Goal: Information Seeking & Learning: Understand process/instructions

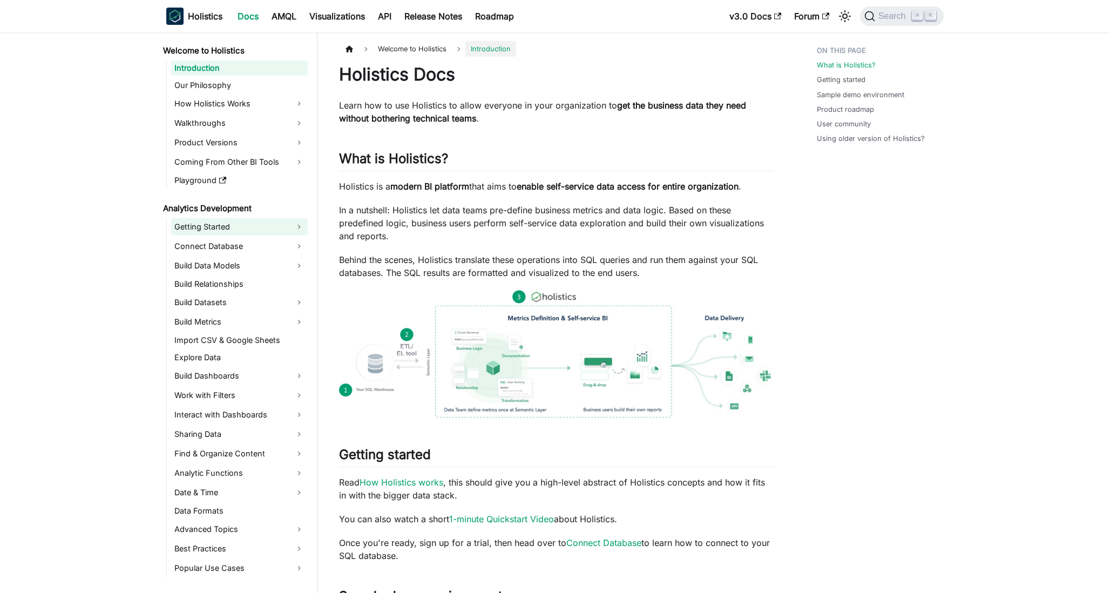
click at [262, 227] on link "Getting Started" at bounding box center [239, 226] width 137 height 17
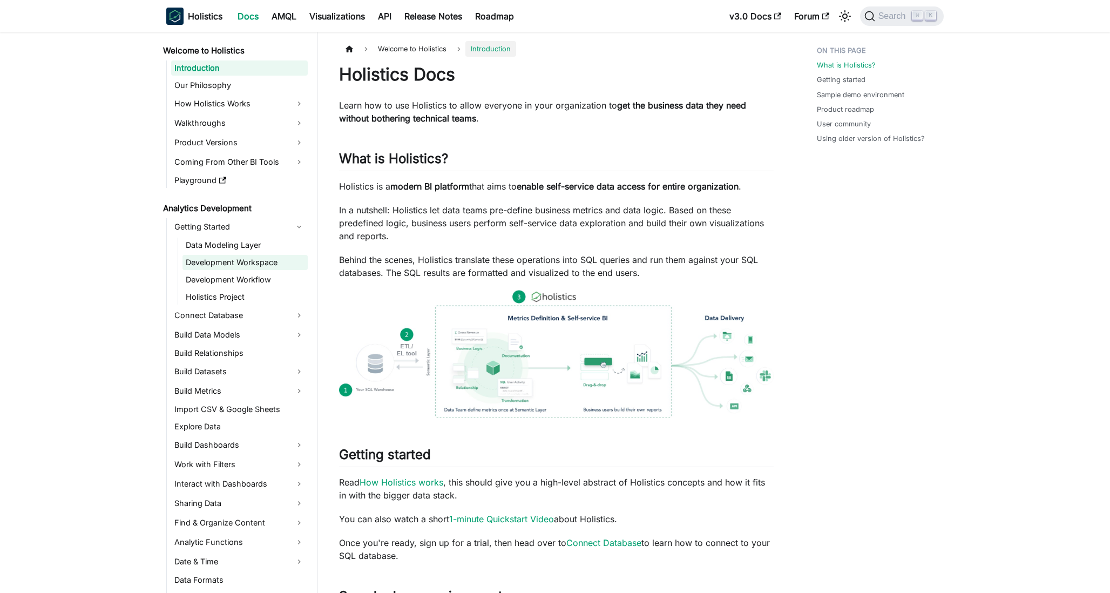
click at [245, 257] on link "Development Workspace" at bounding box center [244, 262] width 125 height 15
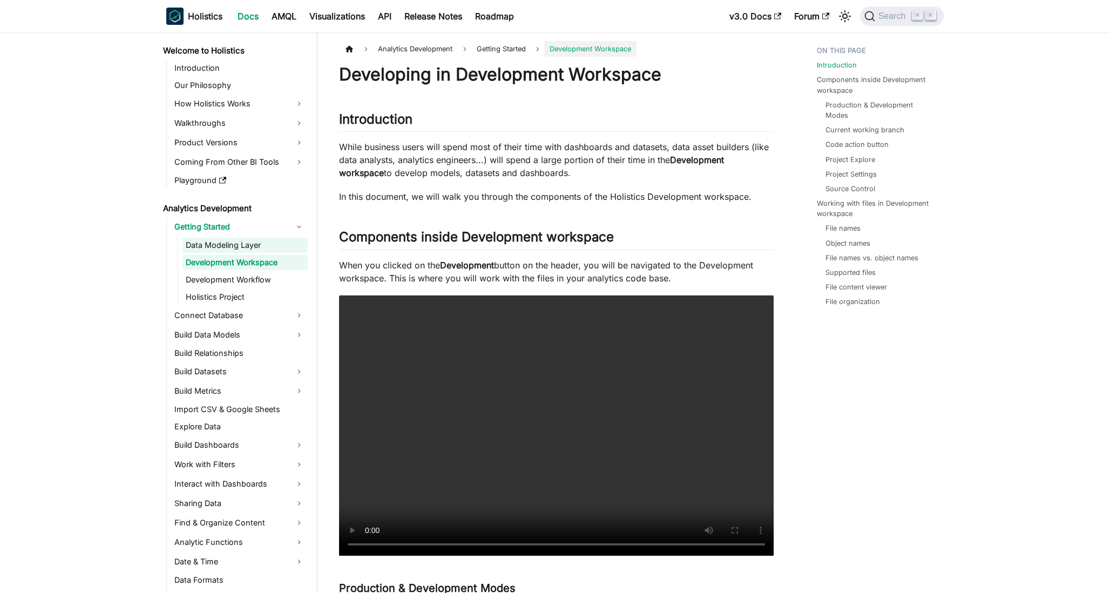
click at [249, 249] on link "Data Modeling Layer" at bounding box center [244, 244] width 125 height 15
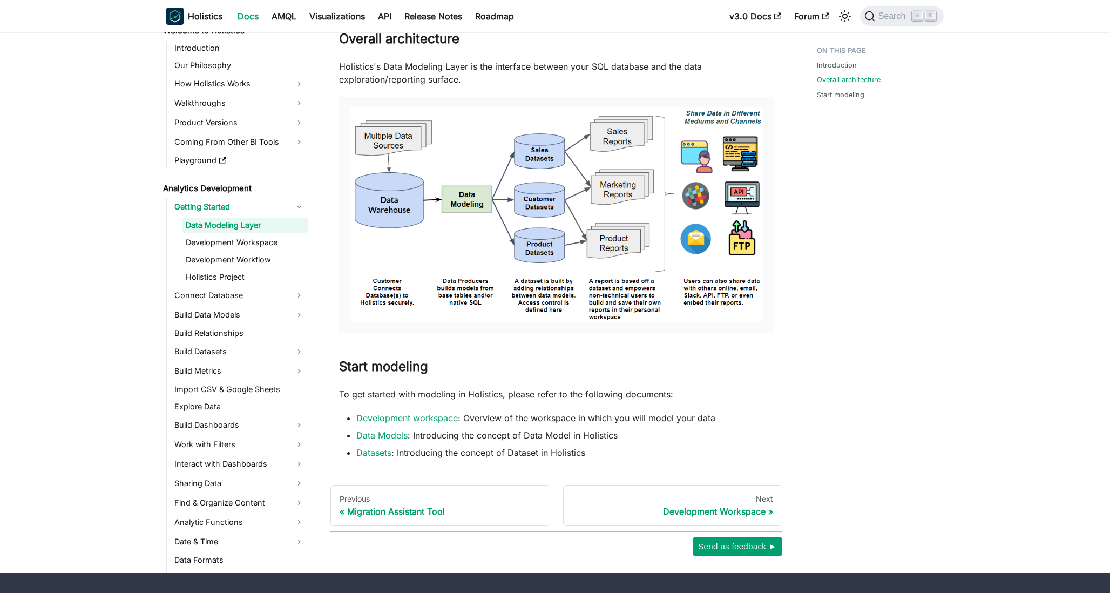
scroll to position [514, 0]
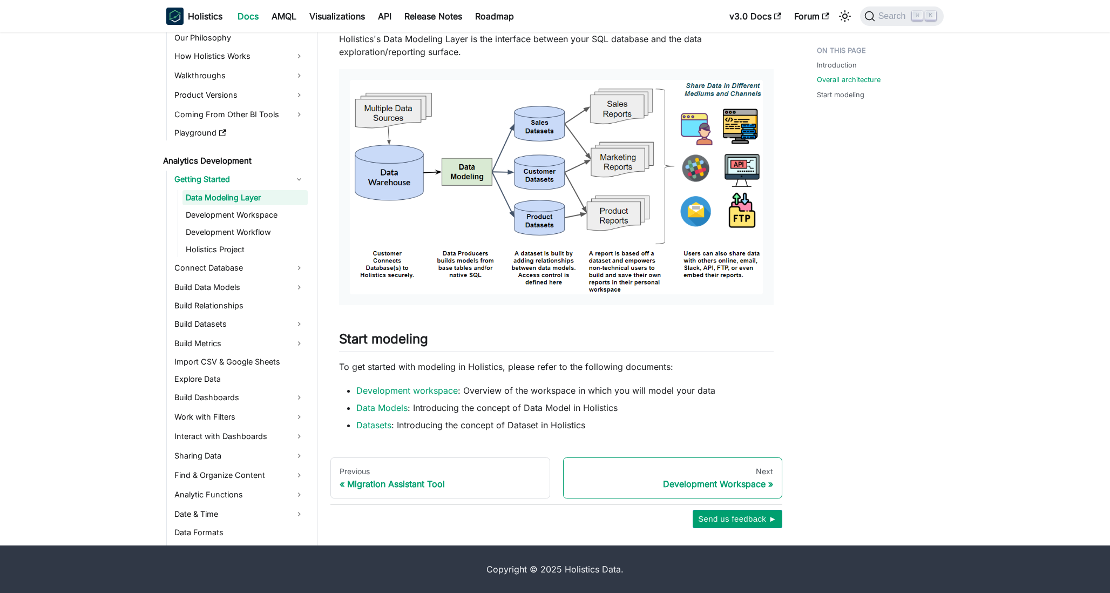
click at [685, 477] on link "Next Development Workspace" at bounding box center [673, 477] width 220 height 41
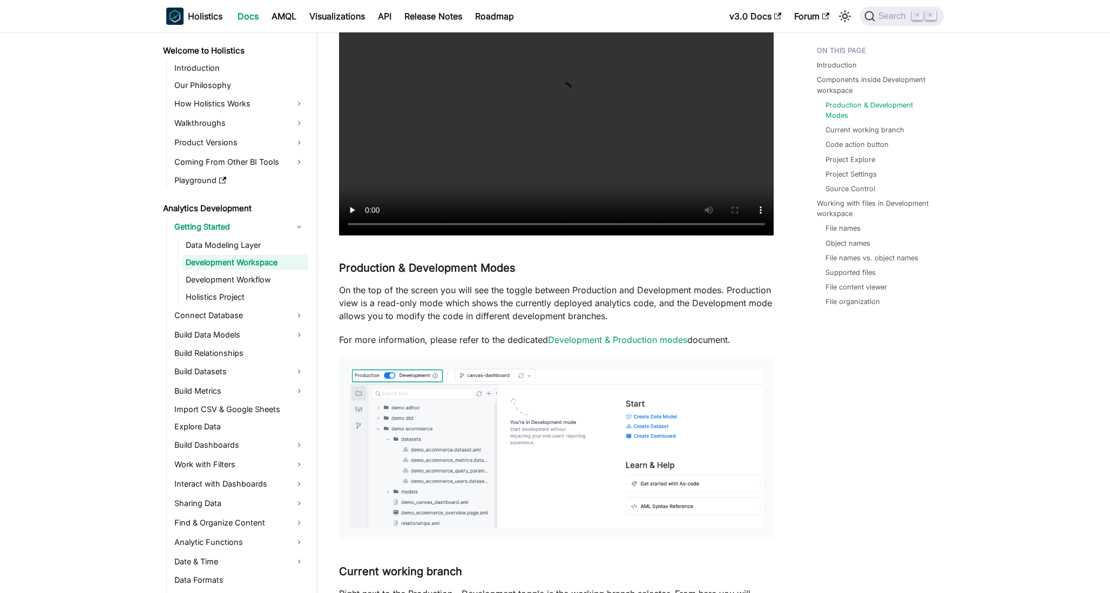
scroll to position [325, 0]
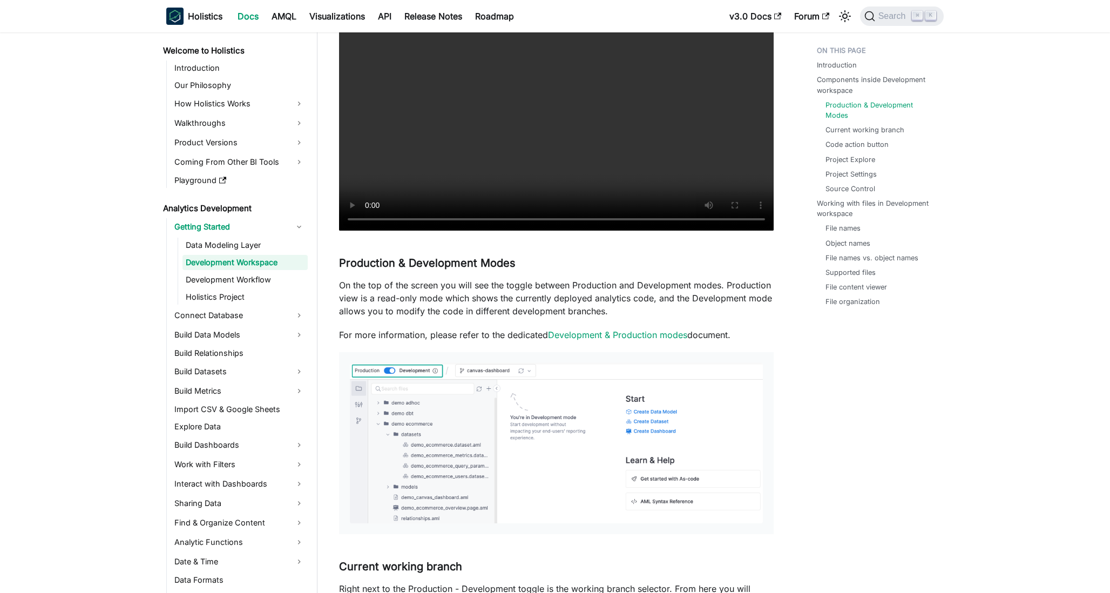
click at [647, 265] on h3 "Production & Development Modes ​" at bounding box center [556, 262] width 434 height 13
drag, startPoint x: 647, startPoint y: 265, endPoint x: 634, endPoint y: 256, distance: 15.1
click at [634, 256] on h3 "Production & Development Modes ​" at bounding box center [556, 262] width 434 height 13
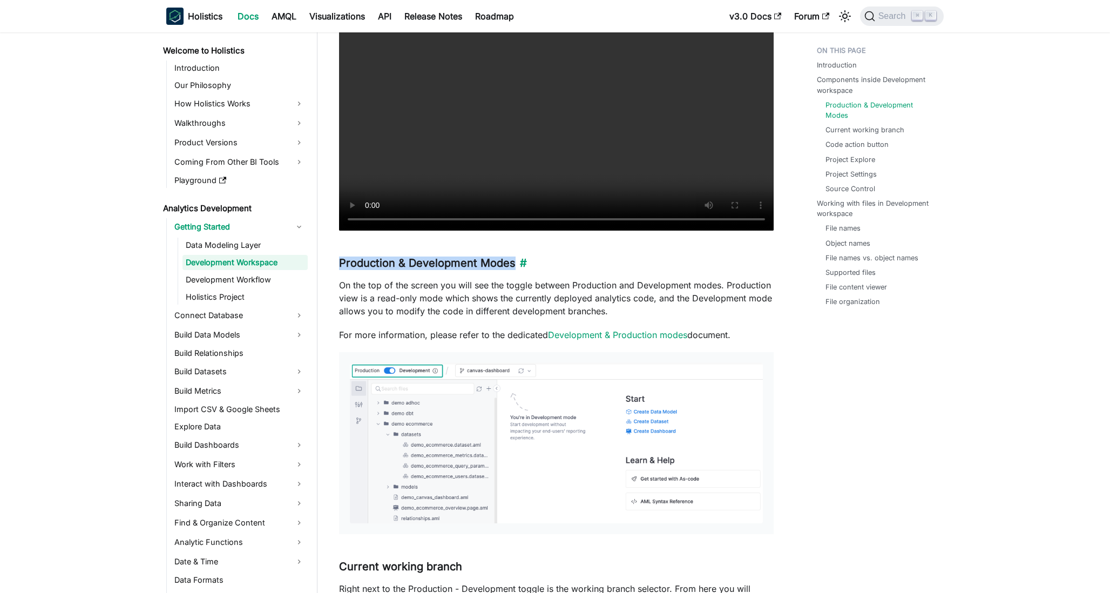
click at [634, 256] on h3 "Production & Development Modes ​" at bounding box center [556, 262] width 434 height 13
drag, startPoint x: 634, startPoint y: 256, endPoint x: 585, endPoint y: 260, distance: 49.8
click at [585, 260] on h3 "Production & Development Modes ​" at bounding box center [556, 262] width 434 height 13
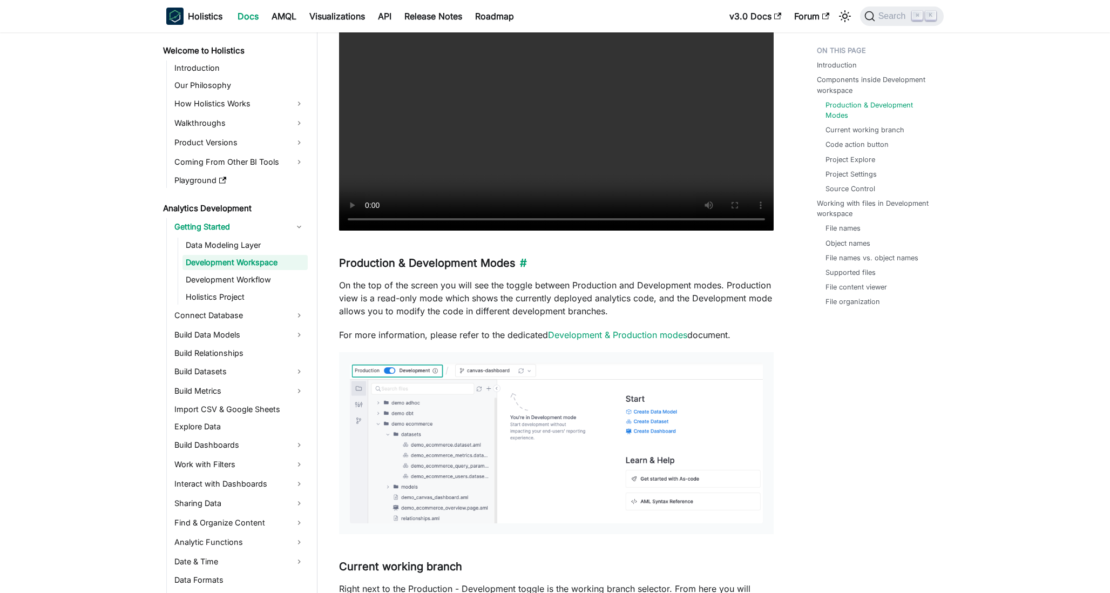
click at [585, 260] on h3 "Production & Development Modes ​" at bounding box center [556, 262] width 434 height 13
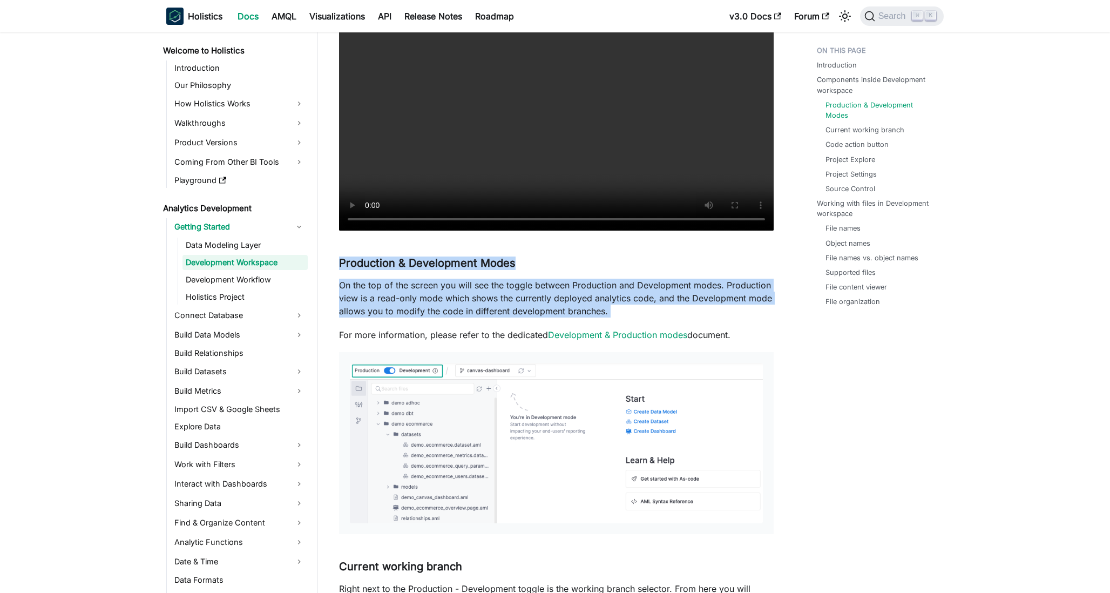
drag, startPoint x: 585, startPoint y: 260, endPoint x: 503, endPoint y: 310, distance: 96.2
click at [503, 310] on p "On the top of the screen you will see the toggle between Production and Develop…" at bounding box center [556, 298] width 434 height 39
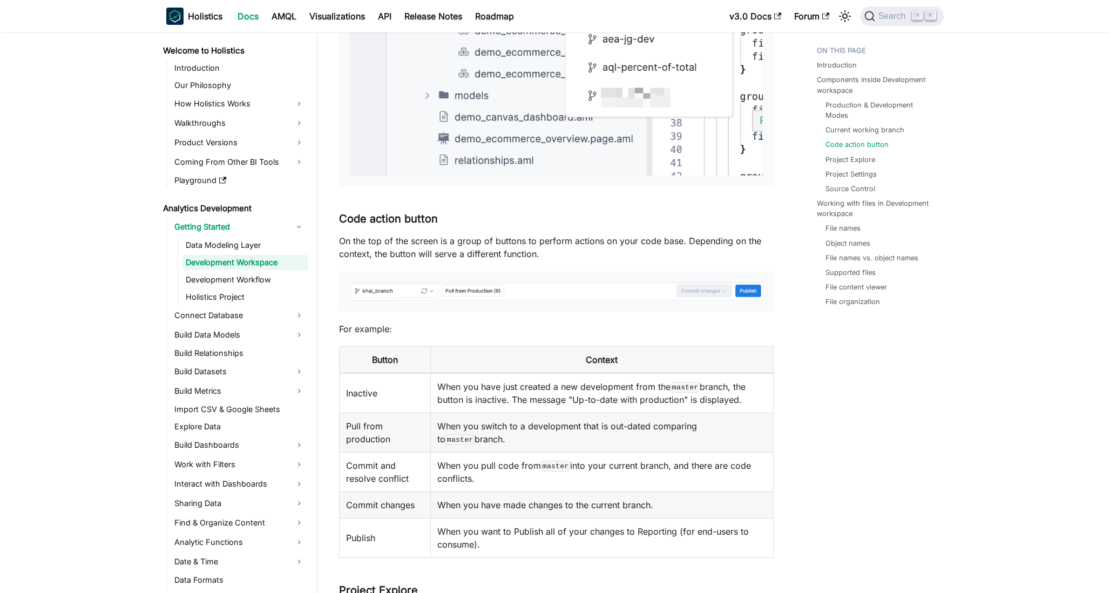
scroll to position [1145, 0]
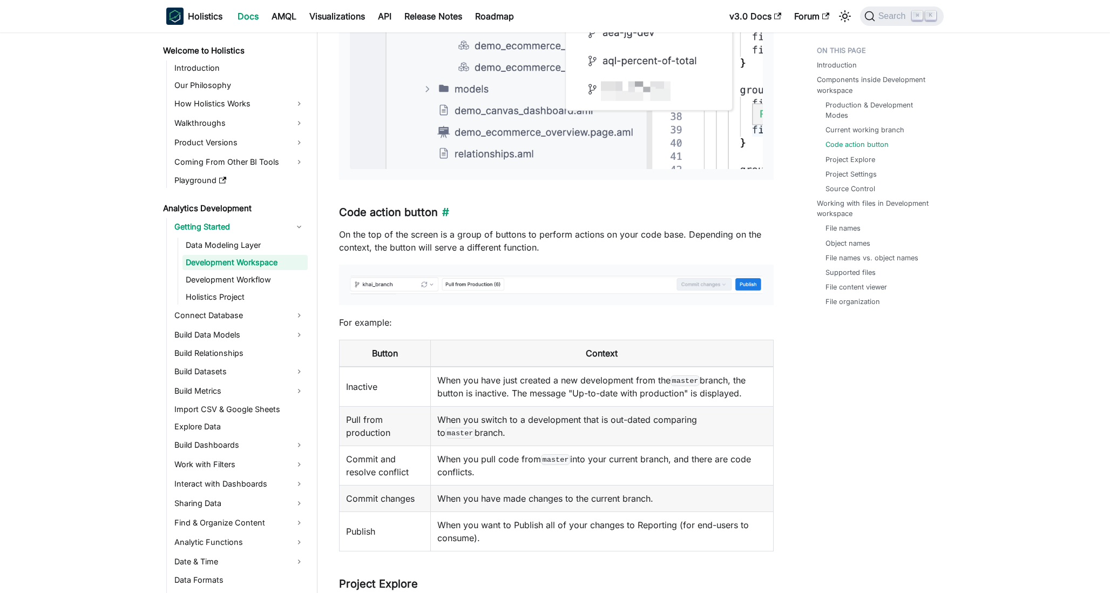
click at [491, 212] on h3 "Code action button ​" at bounding box center [556, 212] width 434 height 13
drag, startPoint x: 491, startPoint y: 212, endPoint x: 506, endPoint y: 205, distance: 16.7
click at [506, 206] on h3 "Code action button ​" at bounding box center [556, 212] width 434 height 13
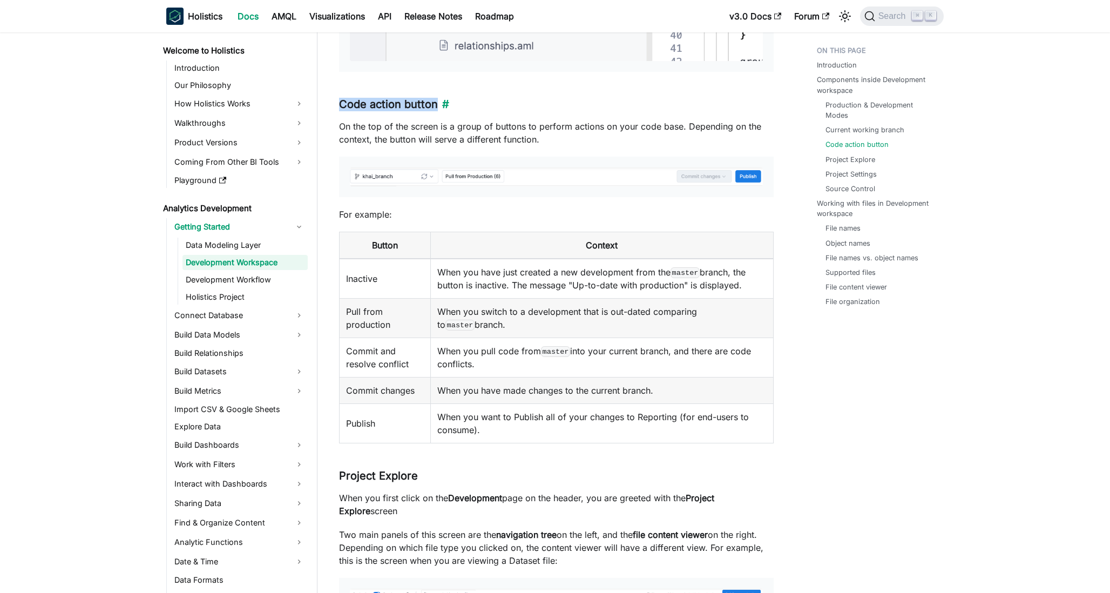
scroll to position [1268, 0]
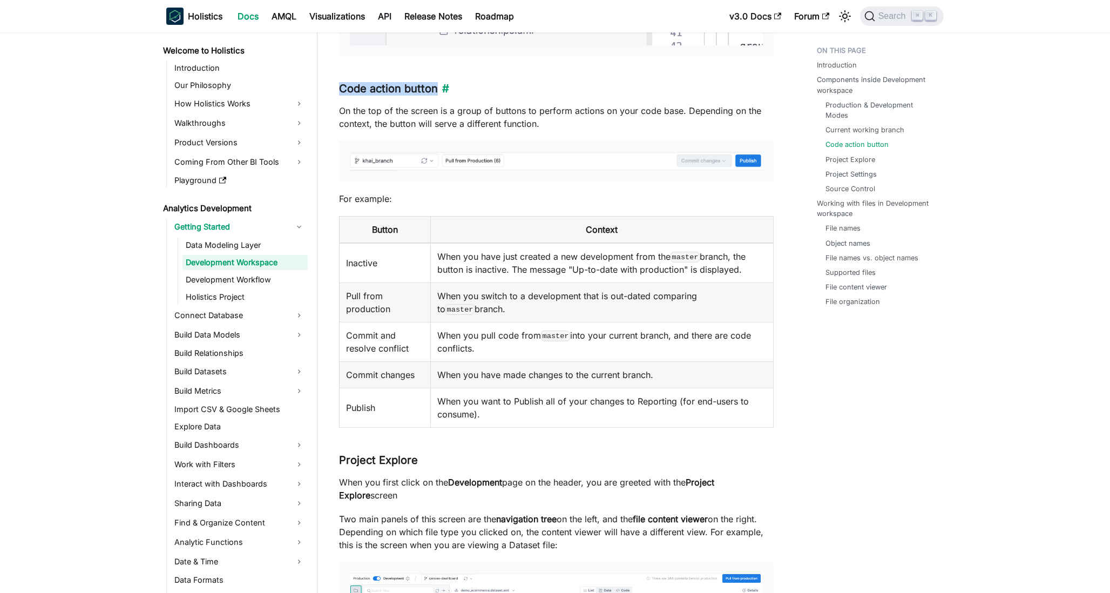
click at [537, 91] on h3 "Code action button ​" at bounding box center [556, 88] width 434 height 13
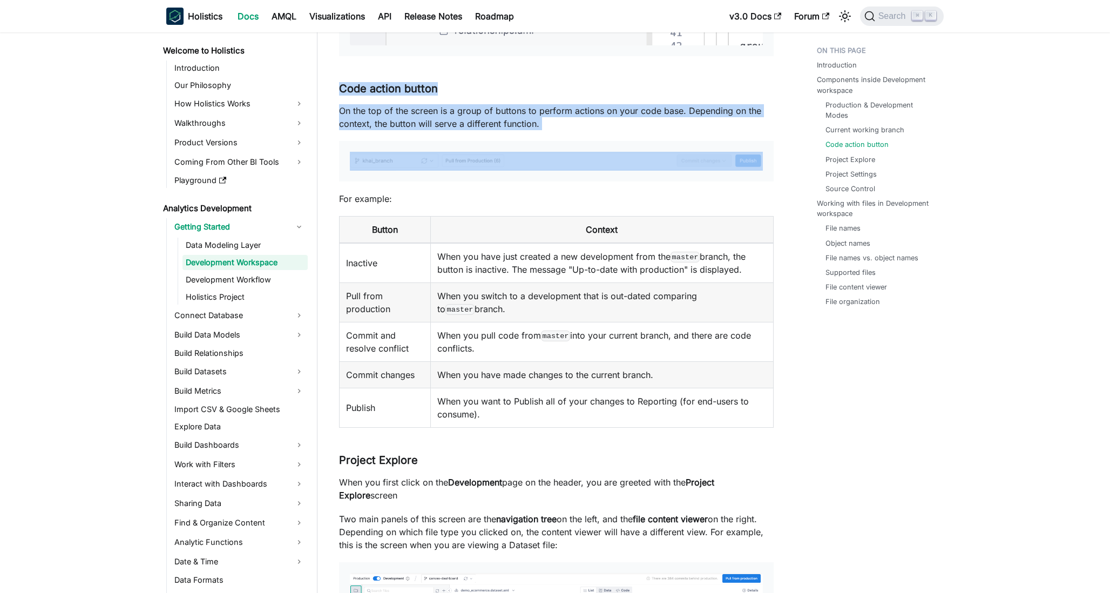
drag, startPoint x: 537, startPoint y: 91, endPoint x: 536, endPoint y: 121, distance: 30.8
click at [536, 121] on p "On the top of the screen is a group of buttons to perform actions on your code …" at bounding box center [556, 117] width 434 height 26
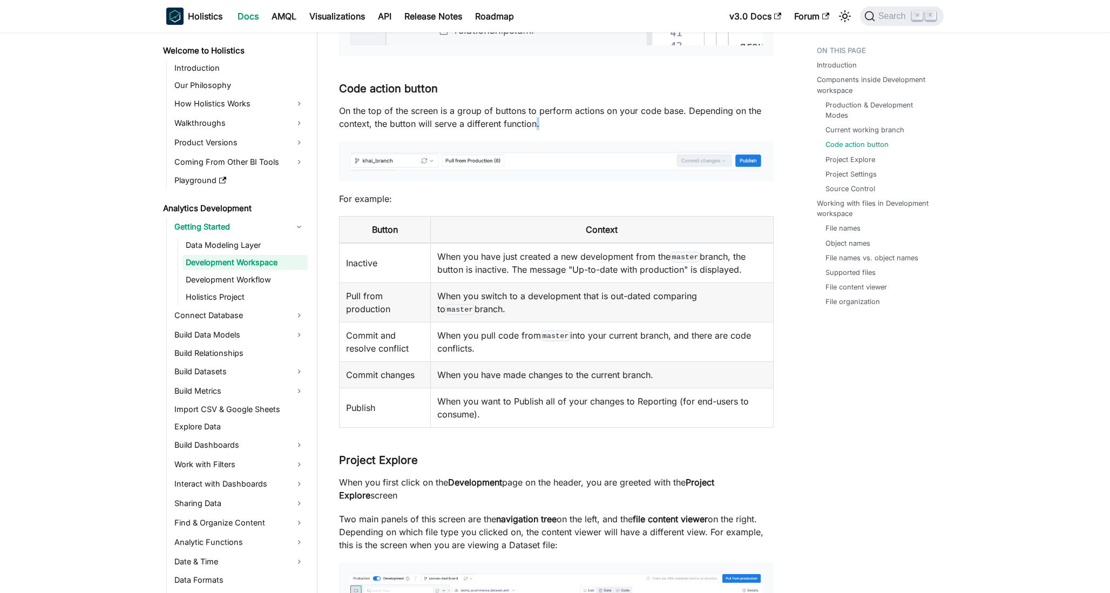
click at [536, 121] on p "On the top of the screen is a group of buttons to perform actions on your code …" at bounding box center [556, 117] width 434 height 26
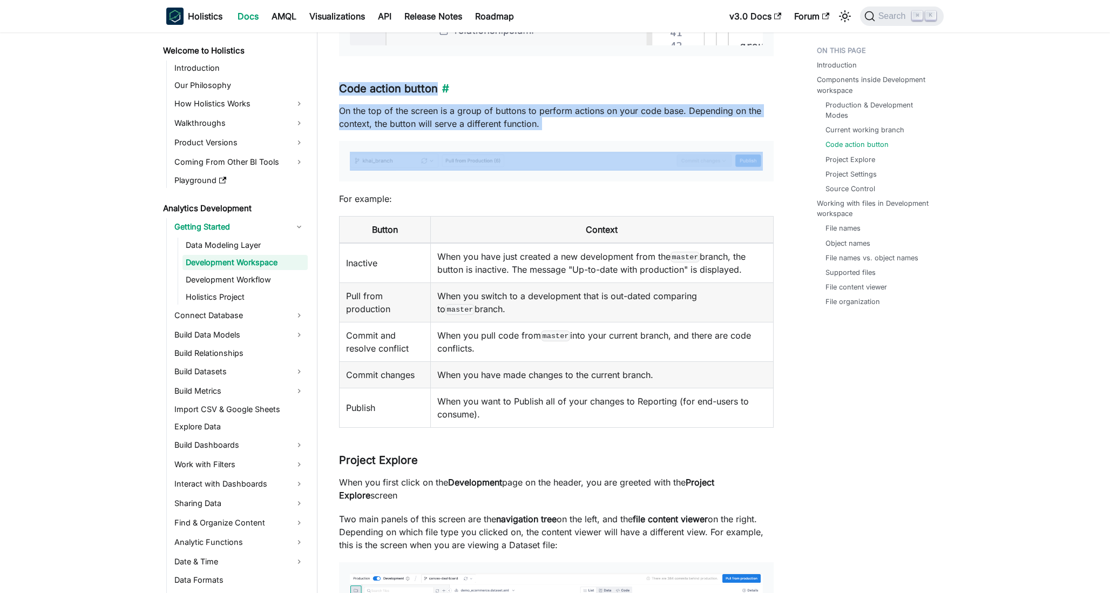
drag, startPoint x: 536, startPoint y: 121, endPoint x: 555, endPoint y: 89, distance: 38.0
click at [555, 89] on h3 "Code action button ​" at bounding box center [556, 88] width 434 height 13
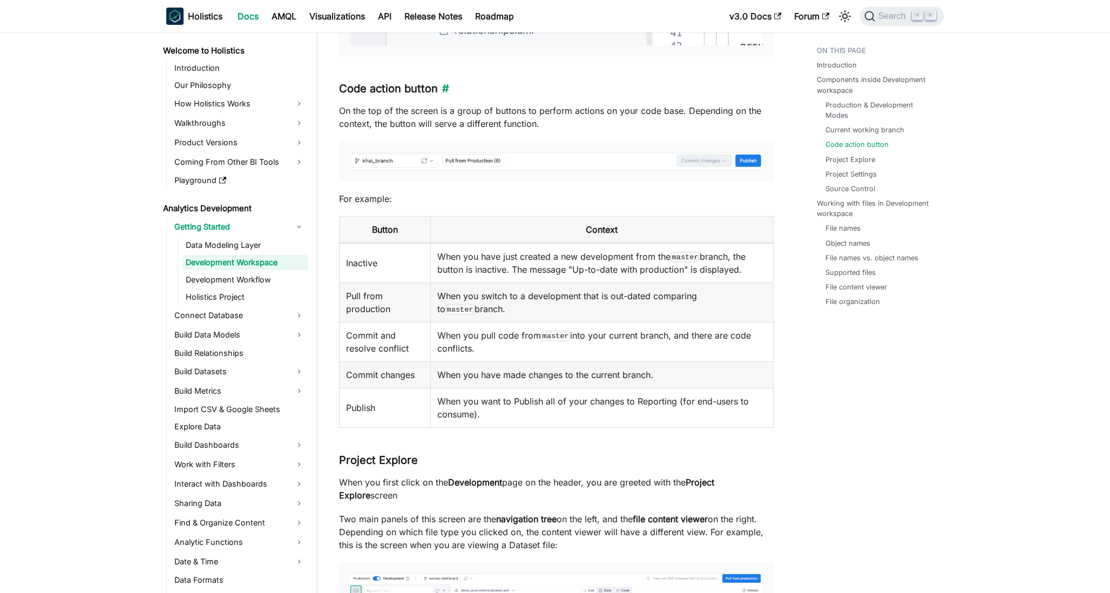
click at [555, 89] on h3 "Code action button ​" at bounding box center [556, 88] width 434 height 13
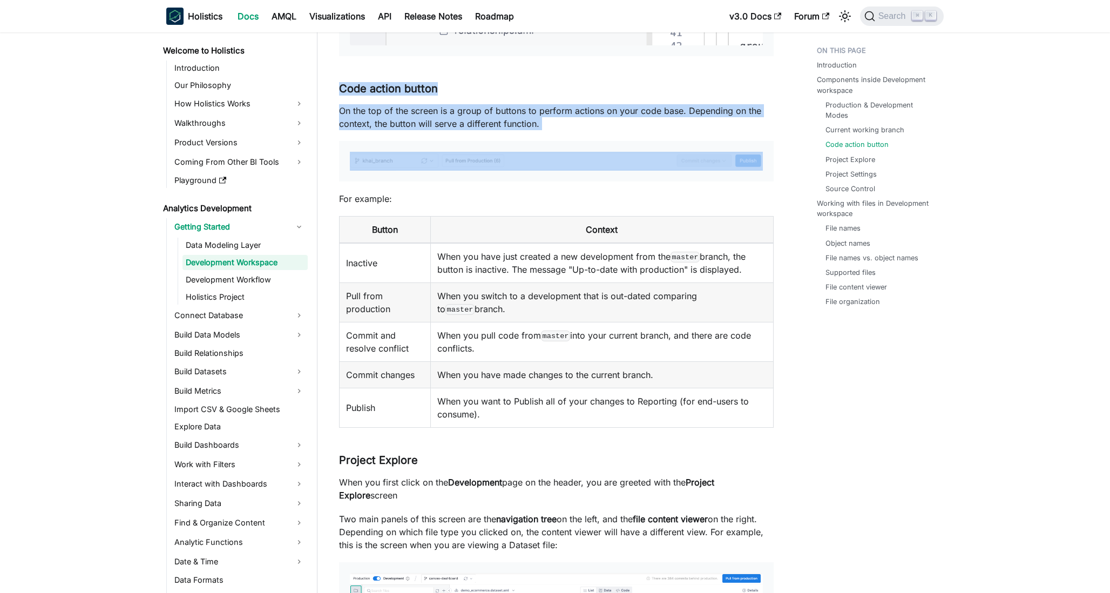
drag, startPoint x: 555, startPoint y: 89, endPoint x: 551, endPoint y: 102, distance: 14.0
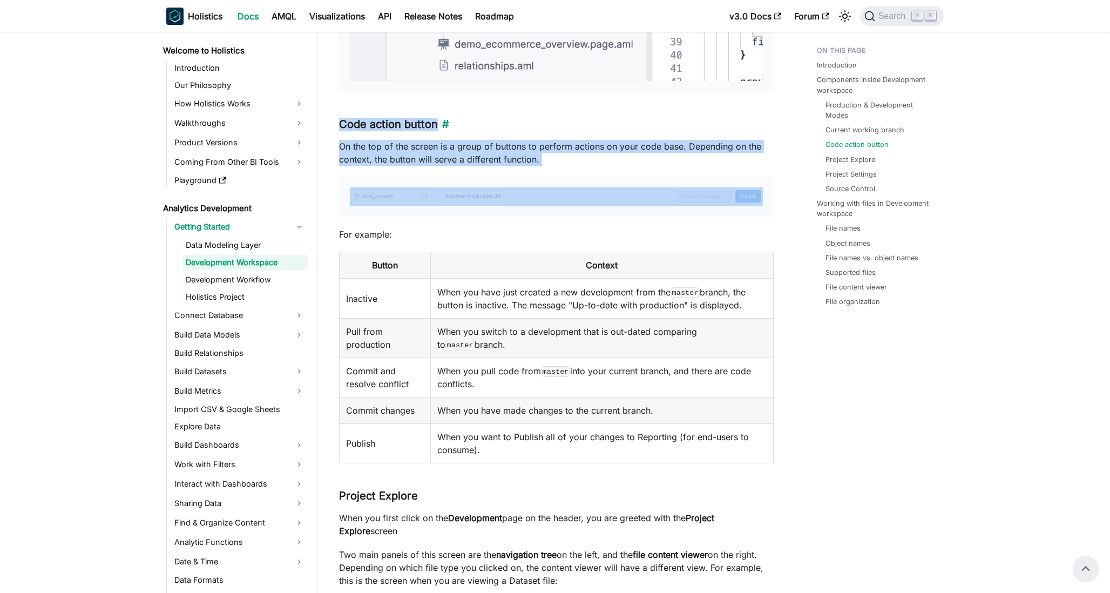
scroll to position [1232, 0]
click at [451, 119] on h3 "Code action button ​" at bounding box center [556, 125] width 434 height 13
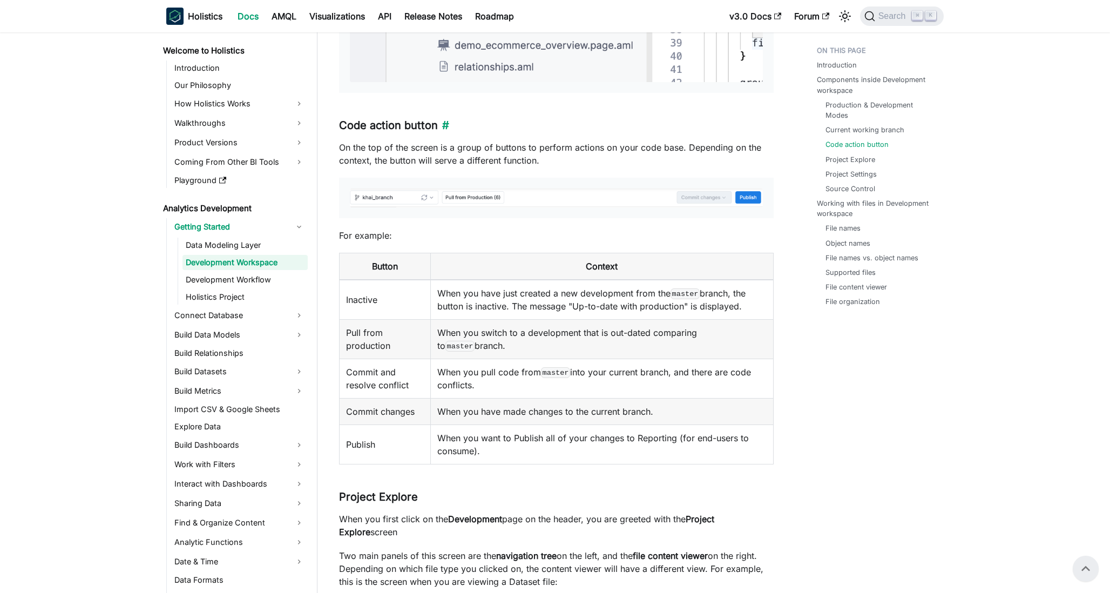
click at [451, 119] on h3 "Code action button ​" at bounding box center [556, 125] width 434 height 13
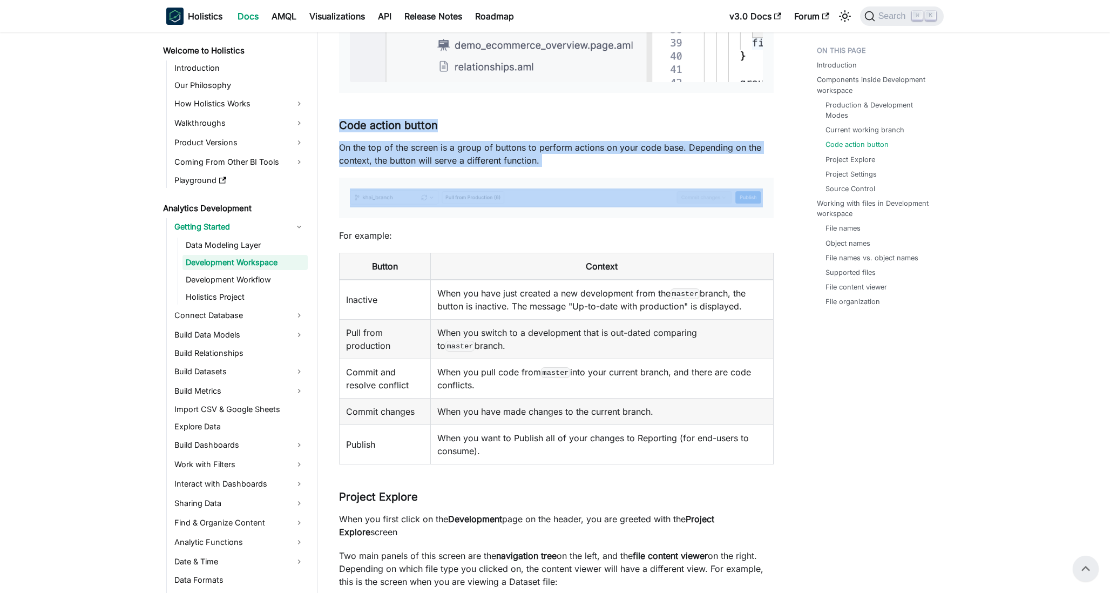
drag, startPoint x: 451, startPoint y: 119, endPoint x: 637, endPoint y: 185, distance: 196.8
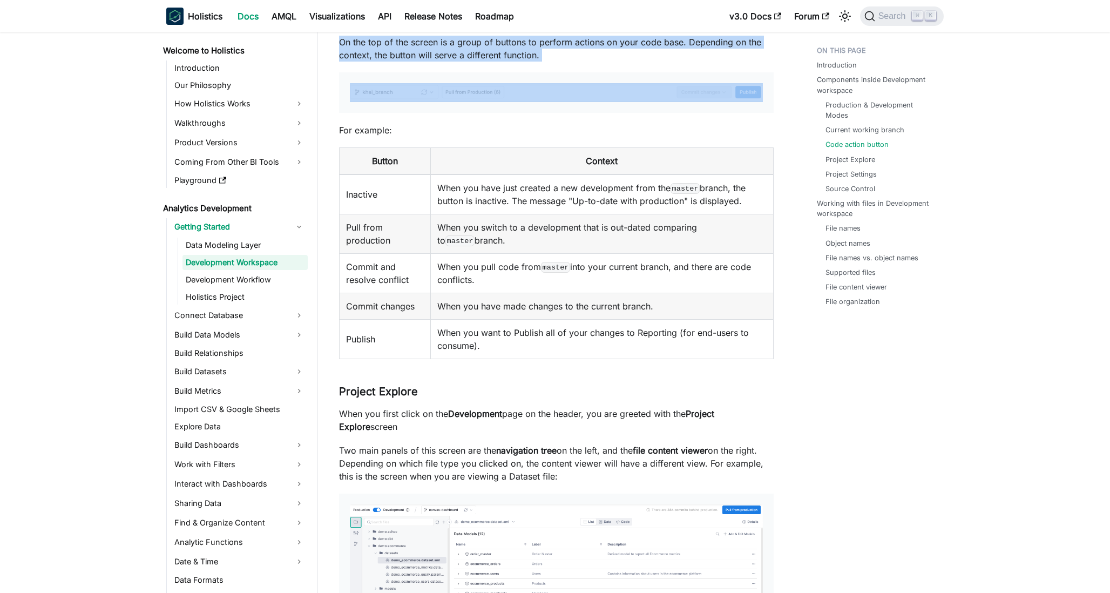
scroll to position [1363, 0]
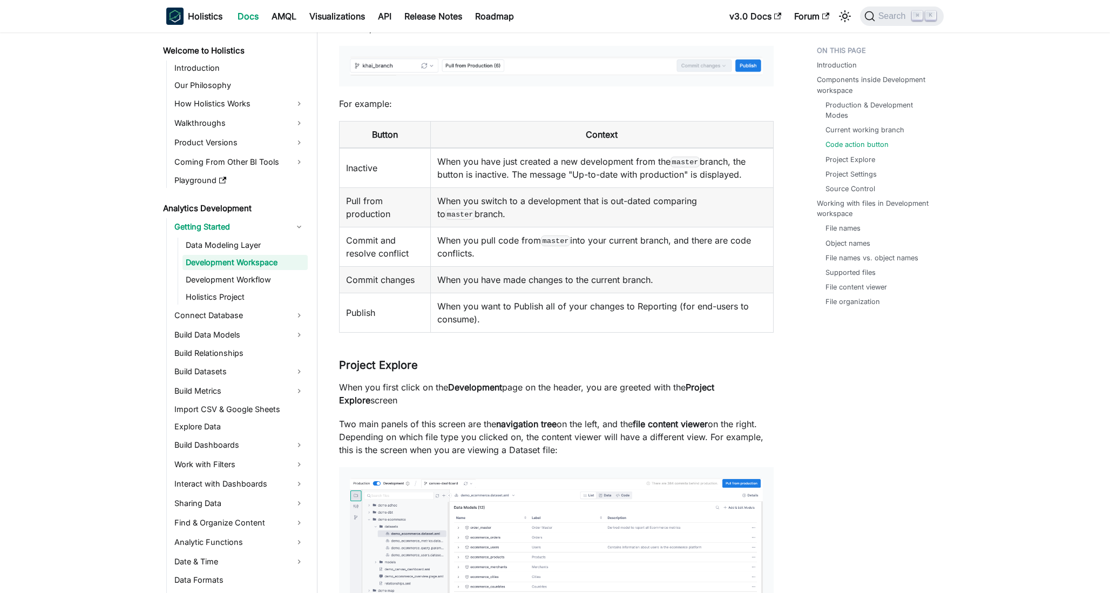
click at [389, 168] on td "Inactive" at bounding box center [384, 168] width 91 height 40
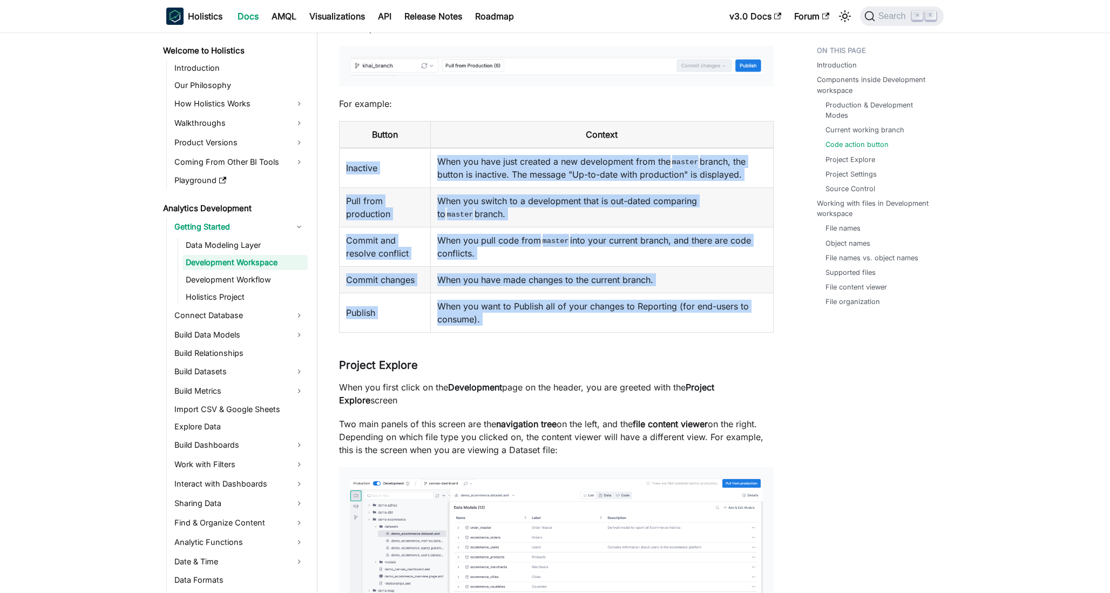
drag, startPoint x: 389, startPoint y: 168, endPoint x: 470, endPoint y: 301, distance: 155.5
click at [470, 301] on tbody "Inactive When you have just created a new development from the master branch, t…" at bounding box center [556, 240] width 434 height 185
click at [470, 301] on td "When you want to Publish all of your changes to Reporting (for end-users to con…" at bounding box center [601, 312] width 343 height 39
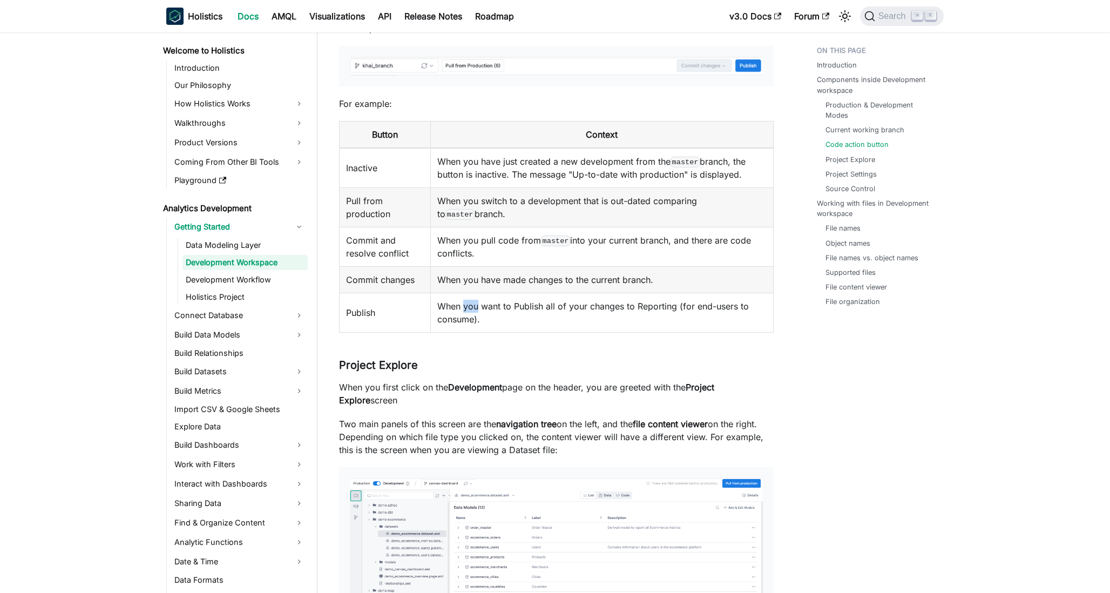
click at [470, 301] on td "When you want to Publish all of your changes to Reporting (for end-users to con…" at bounding box center [601, 312] width 343 height 39
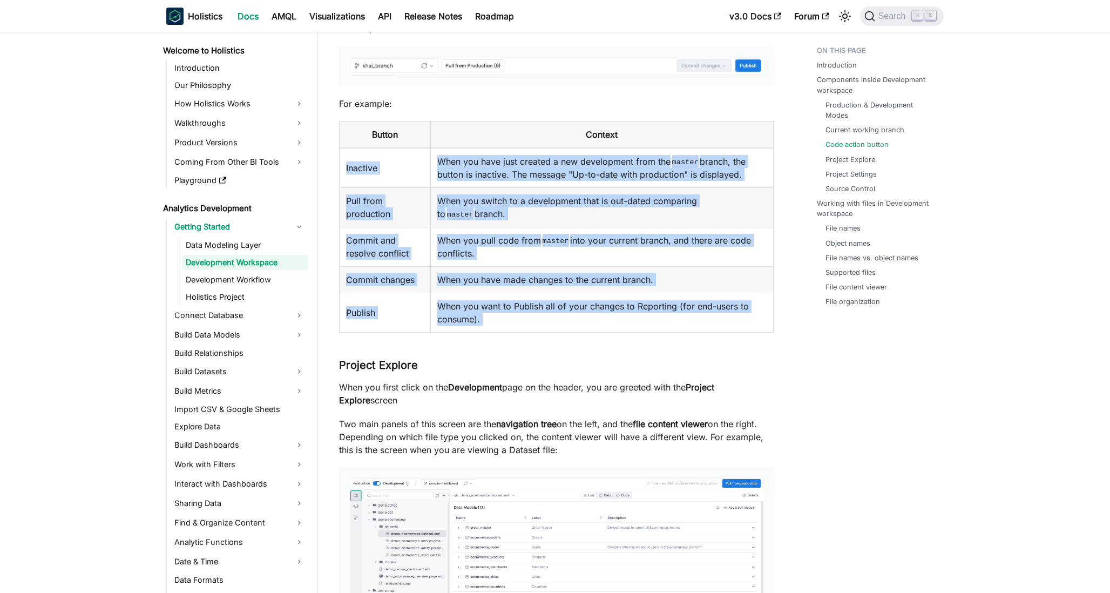
drag, startPoint x: 470, startPoint y: 301, endPoint x: 382, endPoint y: 165, distance: 162.4
click at [382, 165] on tbody "Inactive When you have just created a new development from the master branch, t…" at bounding box center [556, 240] width 434 height 185
click at [382, 165] on td "Inactive" at bounding box center [384, 168] width 91 height 40
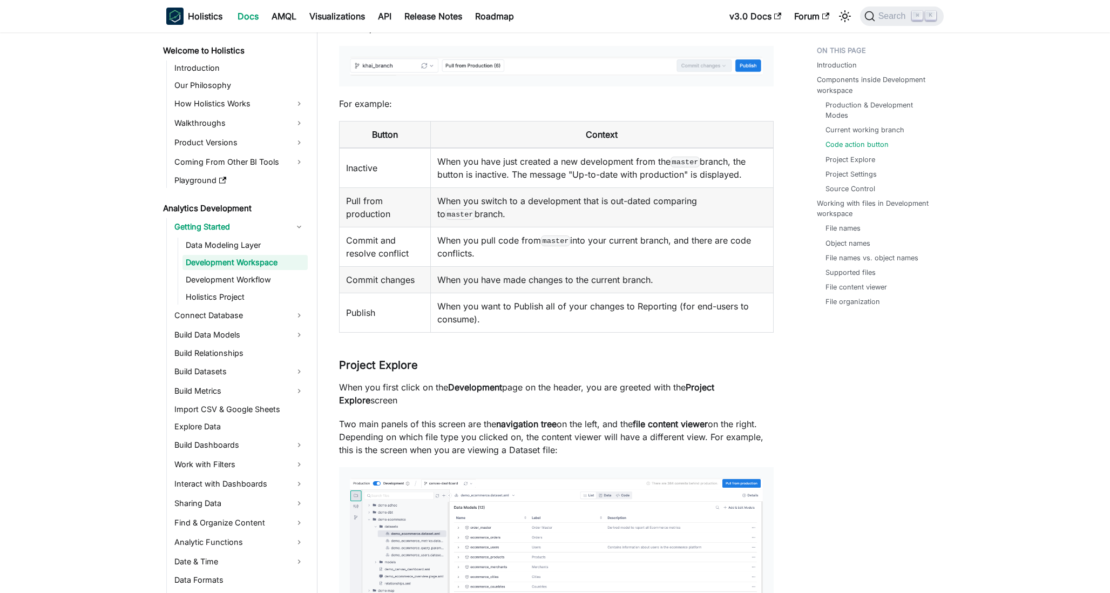
click at [382, 165] on td "Inactive" at bounding box center [384, 168] width 91 height 40
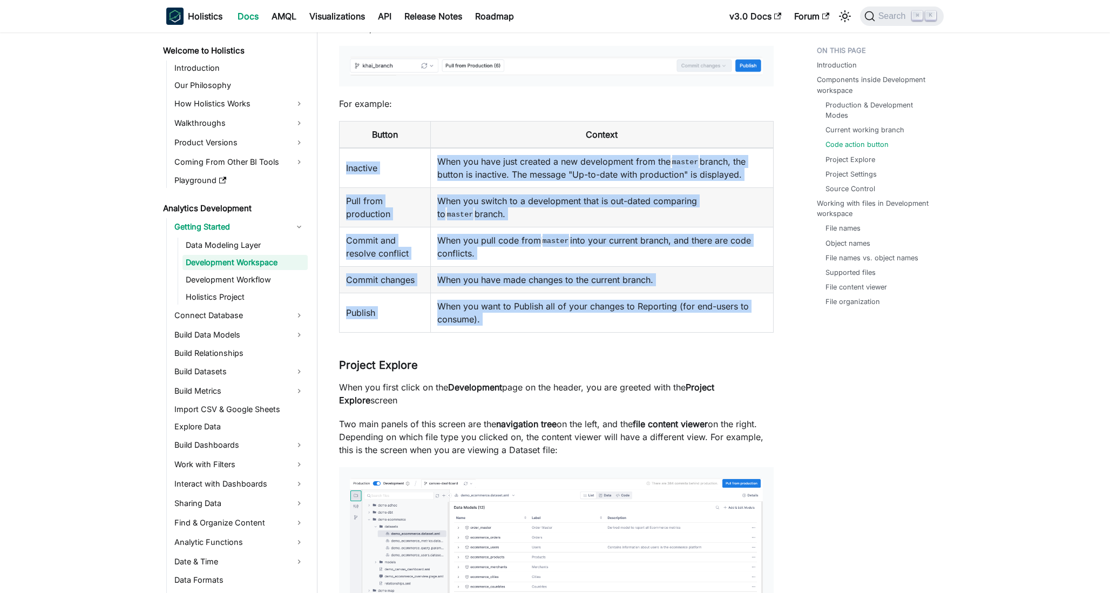
drag, startPoint x: 382, startPoint y: 165, endPoint x: 450, endPoint y: 304, distance: 155.0
click at [450, 304] on tbody "Inactive When you have just created a new development from the master branch, t…" at bounding box center [556, 240] width 434 height 185
click at [450, 304] on td "When you want to Publish all of your changes to Reporting (for end-users to con…" at bounding box center [601, 312] width 343 height 39
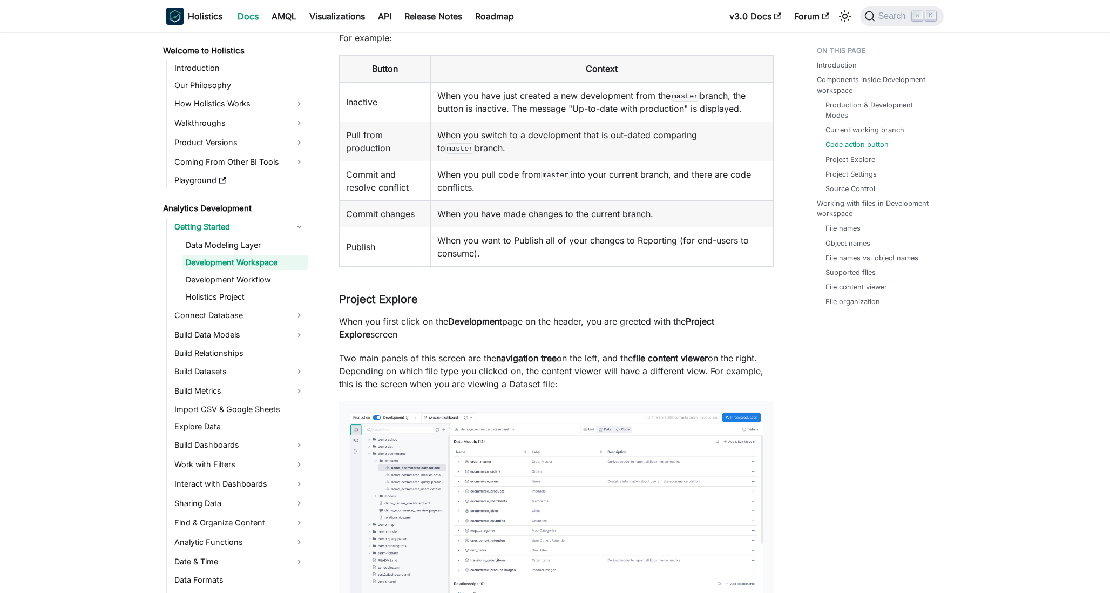
scroll to position [1446, 0]
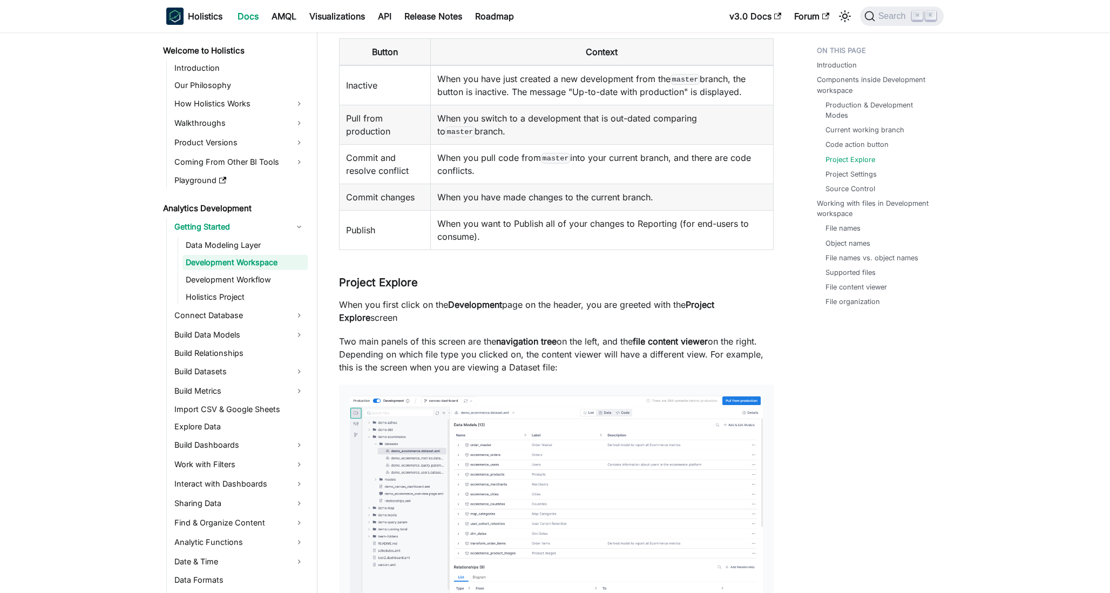
drag, startPoint x: 460, startPoint y: 274, endPoint x: 459, endPoint y: 286, distance: 12.5
click at [459, 286] on h3 "Project Explore ​" at bounding box center [556, 282] width 434 height 13
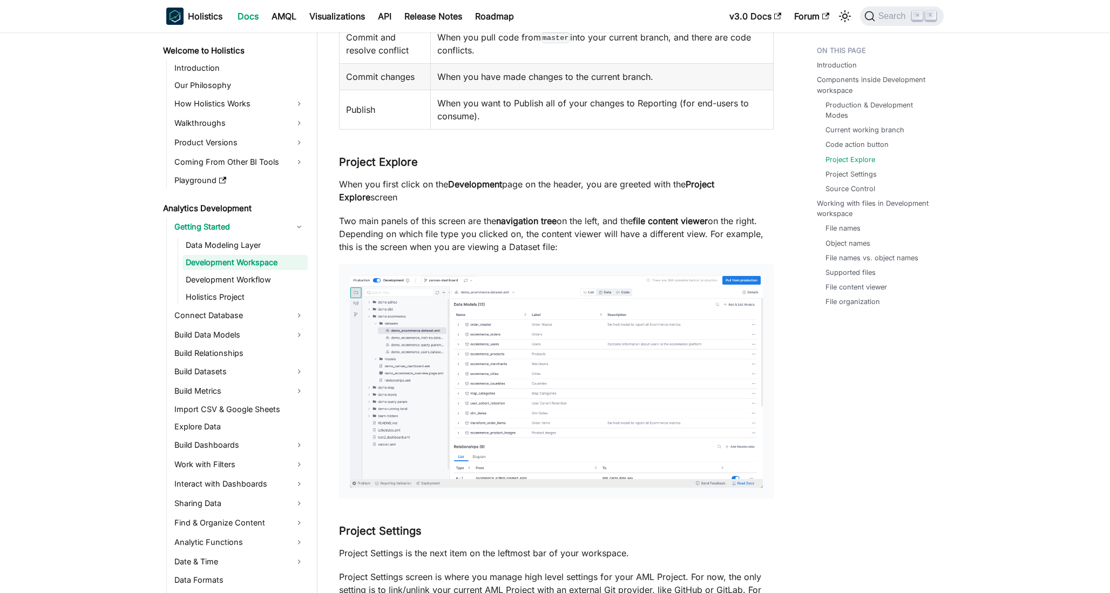
scroll to position [1568, 0]
click at [484, 162] on h3 "Project Explore ​" at bounding box center [556, 159] width 434 height 13
drag, startPoint x: 484, startPoint y: 162, endPoint x: 508, endPoint y: 163, distance: 24.3
click at [508, 163] on h3 "Project Explore ​" at bounding box center [556, 159] width 434 height 13
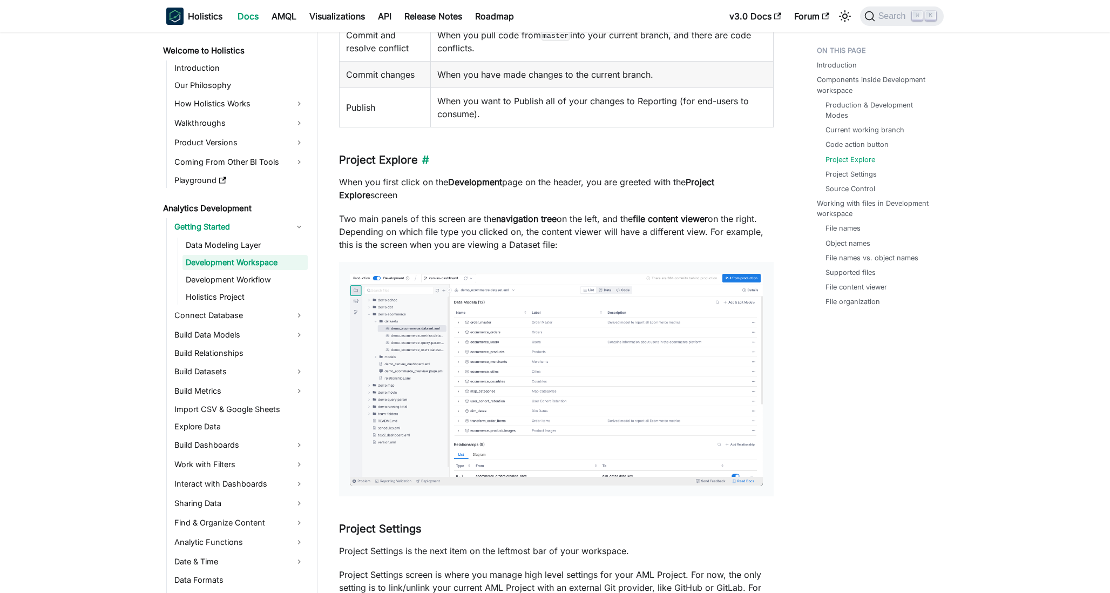
click at [513, 155] on h3 "Project Explore ​" at bounding box center [556, 159] width 434 height 13
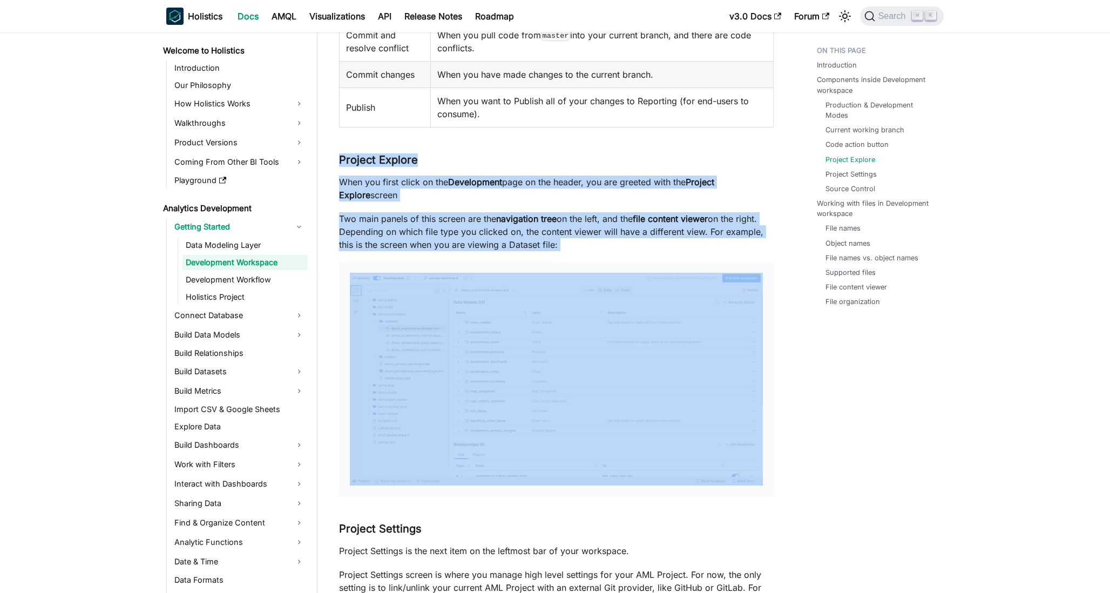
drag, startPoint x: 513, startPoint y: 155, endPoint x: 497, endPoint y: 220, distance: 66.8
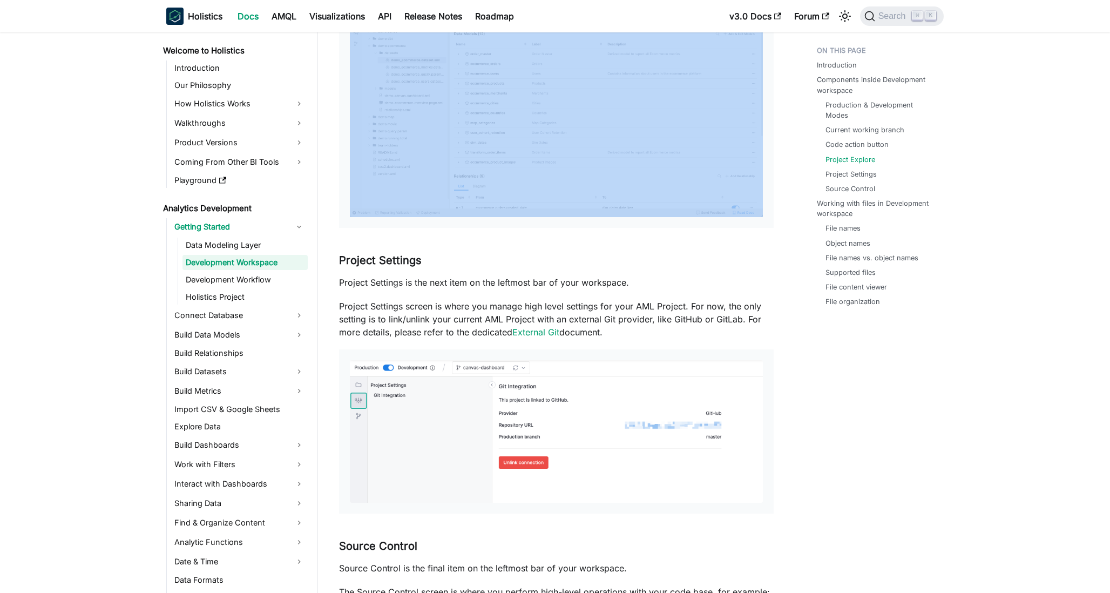
scroll to position [1836, 0]
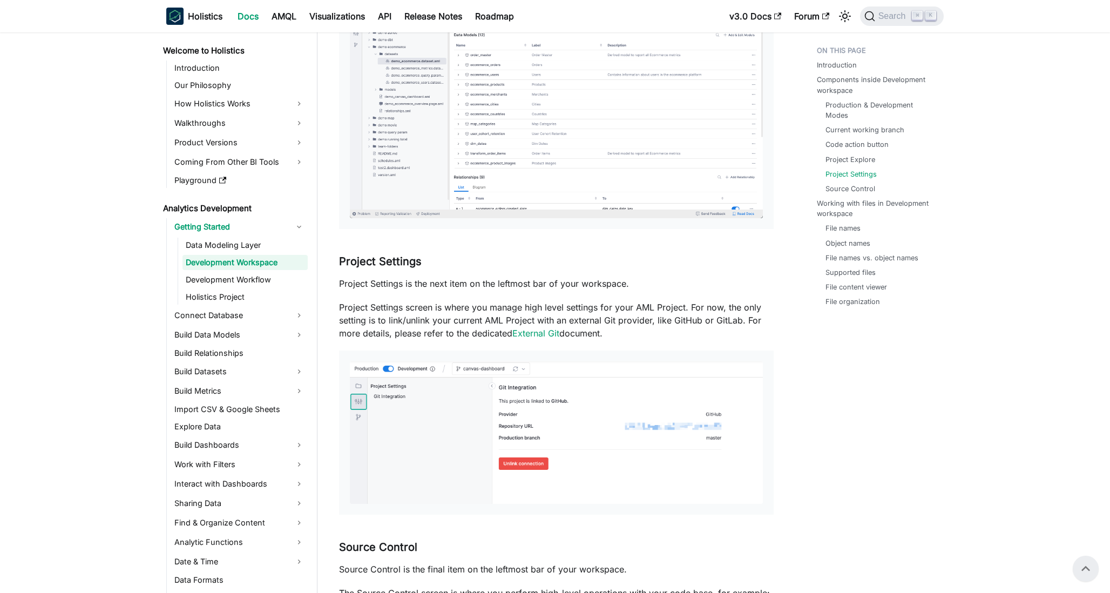
click at [465, 254] on div "Developing in Development Workspace Introduction ​ While business users will sp…" at bounding box center [556, 450] width 434 height 4444
drag, startPoint x: 465, startPoint y: 254, endPoint x: 477, endPoint y: 263, distance: 15.3
click at [477, 263] on div "Developing in Development Workspace Introduction ​ While business users will sp…" at bounding box center [556, 450] width 434 height 4444
click at [477, 263] on h3 "Project Settings ​" at bounding box center [556, 261] width 434 height 13
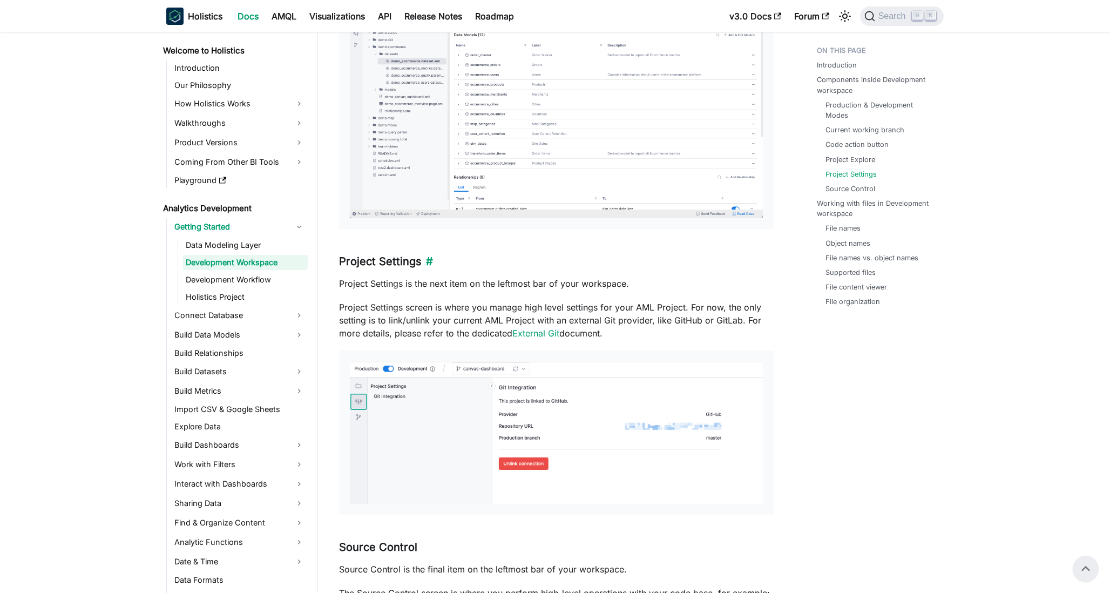
click at [477, 263] on h3 "Project Settings ​" at bounding box center [556, 261] width 434 height 13
drag, startPoint x: 477, startPoint y: 263, endPoint x: 483, endPoint y: 255, distance: 10.5
click at [483, 255] on h3 "Project Settings ​" at bounding box center [556, 261] width 434 height 13
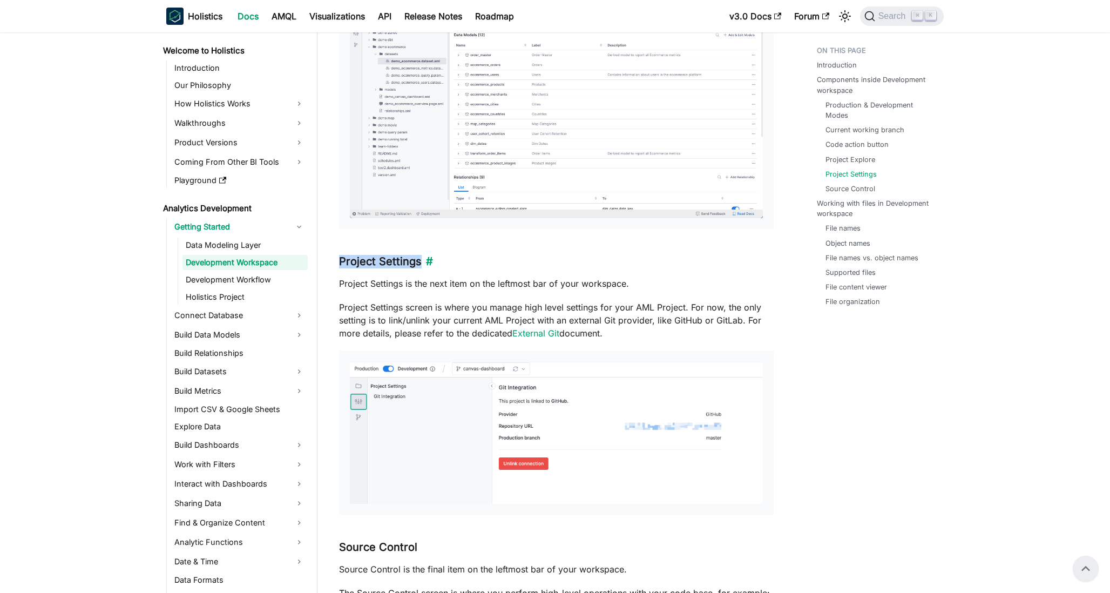
click at [483, 255] on h3 "Project Settings ​" at bounding box center [556, 261] width 434 height 13
click at [479, 258] on h3 "Project Settings ​" at bounding box center [556, 261] width 434 height 13
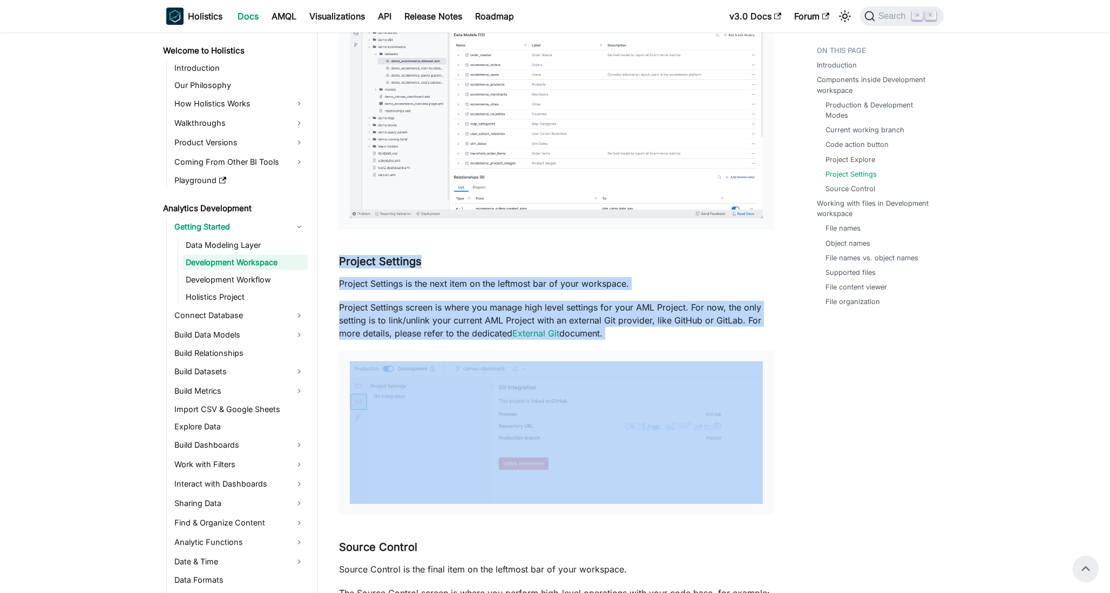
drag, startPoint x: 479, startPoint y: 258, endPoint x: 488, endPoint y: 296, distance: 39.5
click at [488, 296] on div "Developing in Development Workspace Introduction ​ While business users will sp…" at bounding box center [556, 450] width 434 height 4444
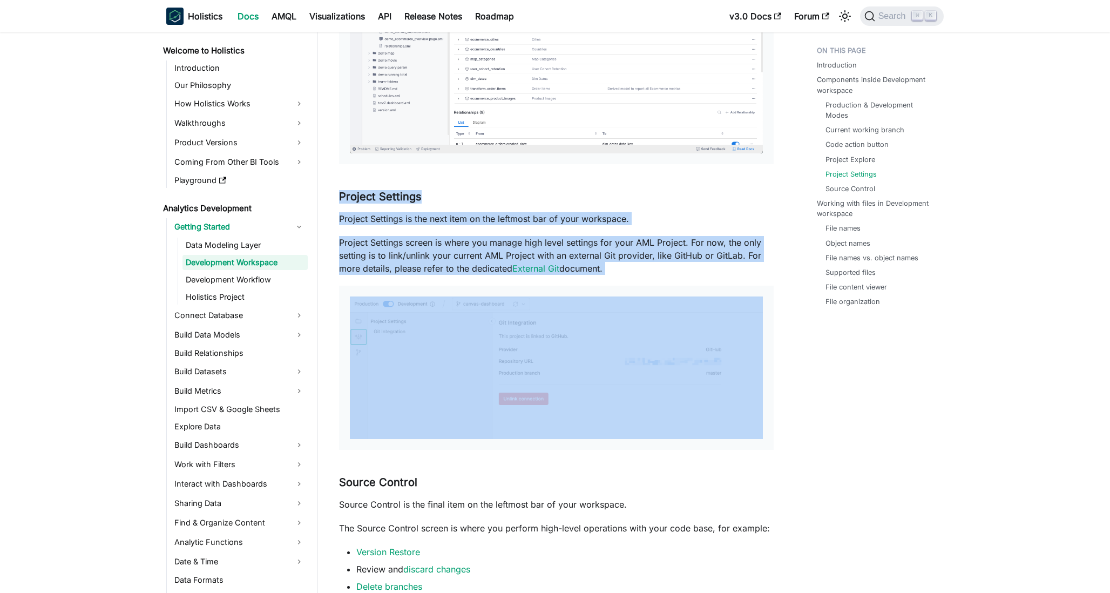
scroll to position [1913, 0]
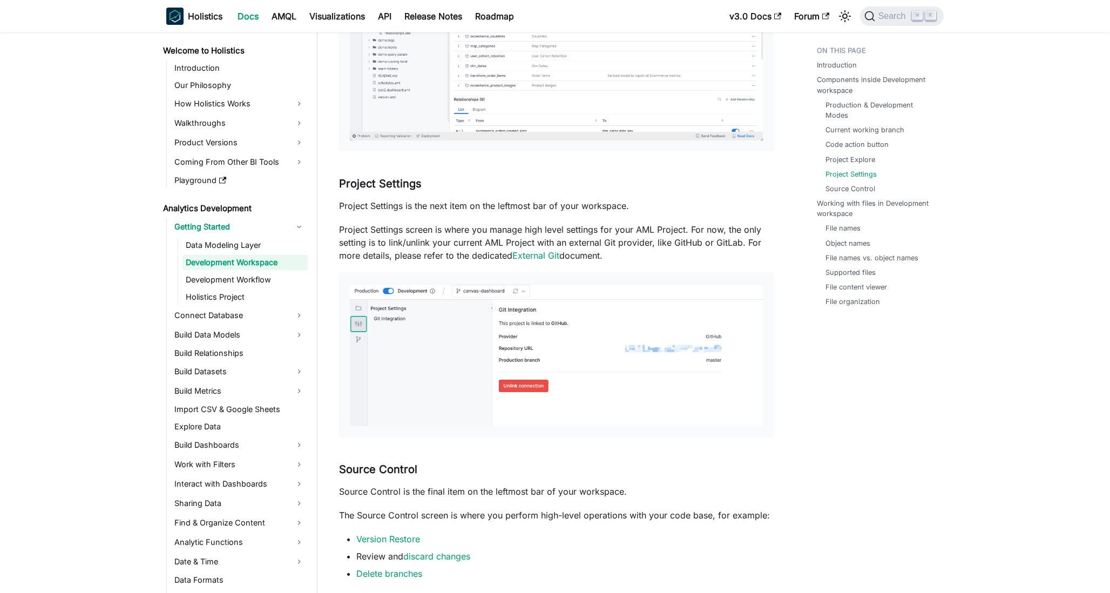
click at [473, 215] on div "Developing in Development Workspace Introduction ​ While business users will sp…" at bounding box center [556, 372] width 434 height 4444
click at [481, 214] on div "Developing in Development Workspace Introduction ​ While business users will sp…" at bounding box center [556, 372] width 434 height 4444
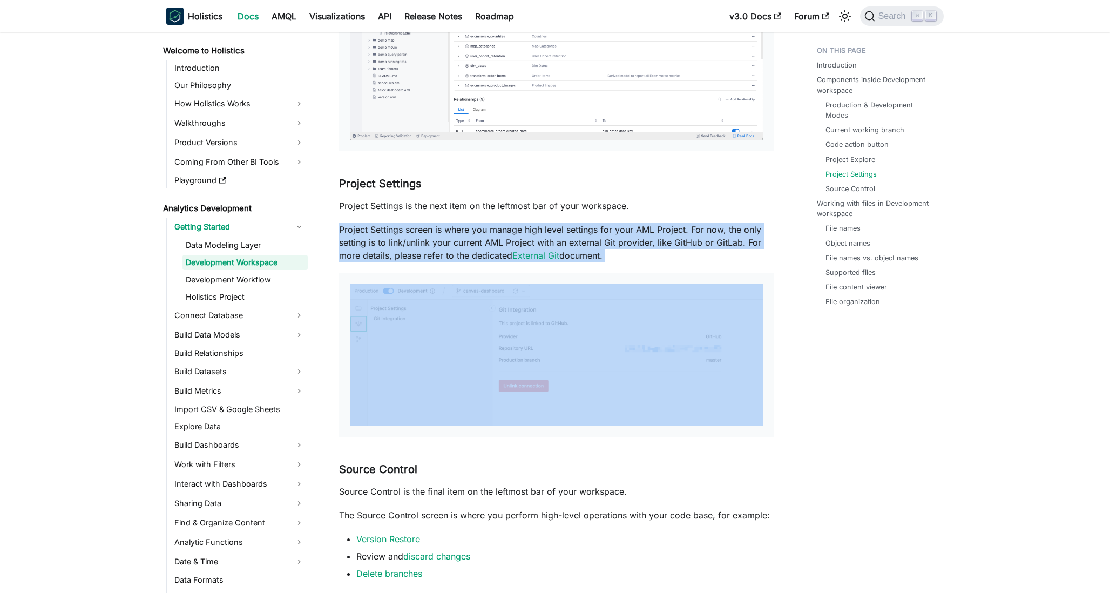
click at [481, 214] on div "Developing in Development Workspace Introduction ​ While business users will sp…" at bounding box center [556, 372] width 434 height 4444
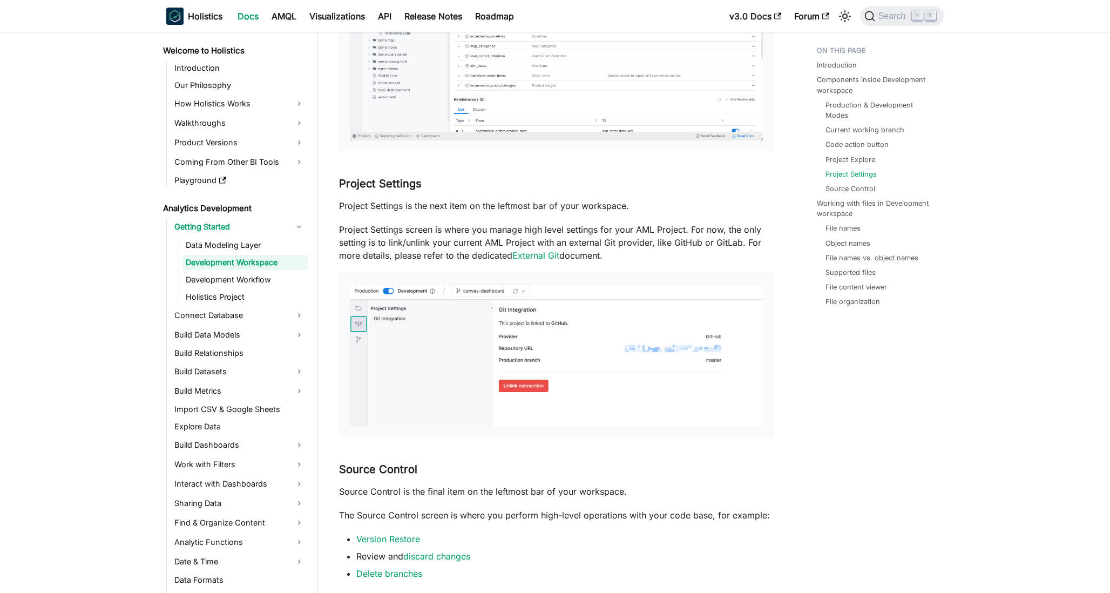
click at [481, 198] on div "Developing in Development Workspace Introduction ​ While business users will sp…" at bounding box center [556, 372] width 434 height 4444
click at [467, 246] on p "Project Settings screen is where you manage high level settings for your AML Pr…" at bounding box center [556, 242] width 434 height 39
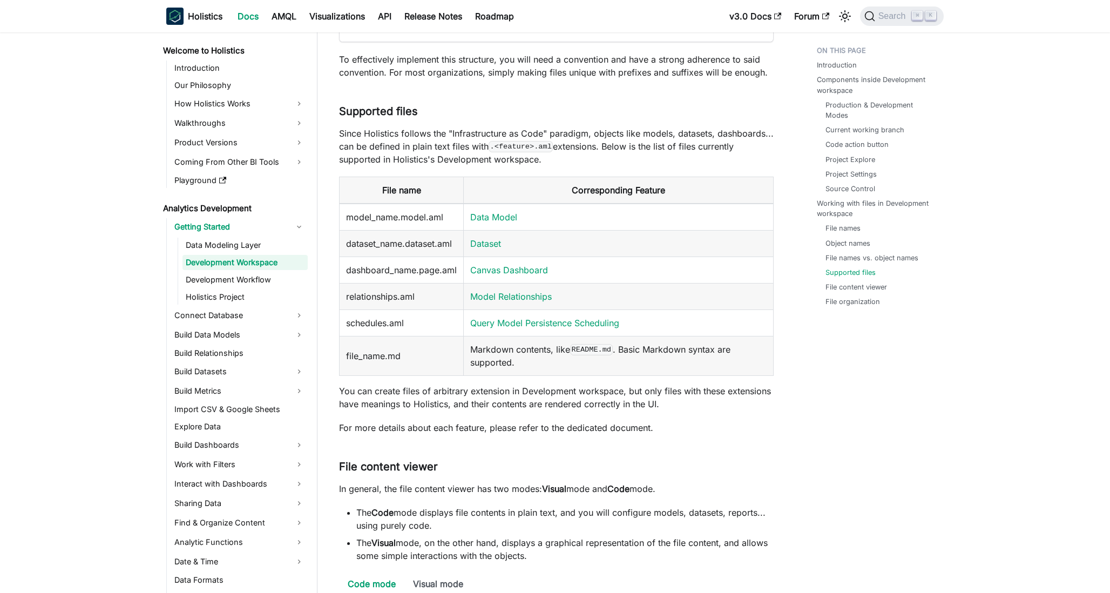
scroll to position [3590, 0]
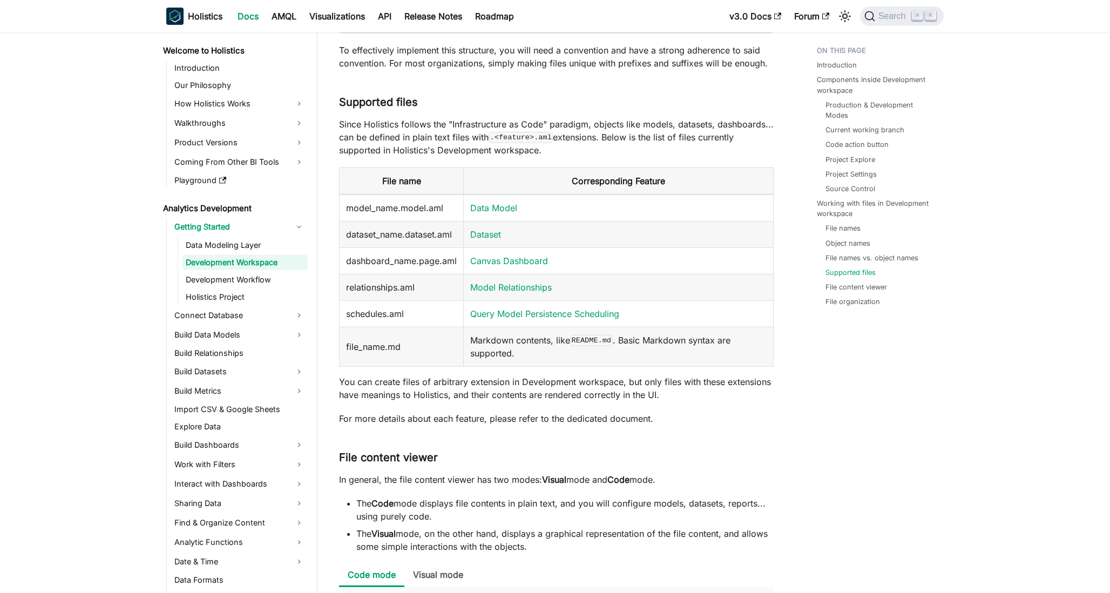
click at [533, 120] on p "Since Holistics follows the "Infrastructure as Code" paradigm, objects like mod…" at bounding box center [556, 137] width 434 height 39
click at [547, 102] on h3 "Supported files ​" at bounding box center [556, 102] width 434 height 13
drag, startPoint x: 547, startPoint y: 102, endPoint x: 554, endPoint y: 95, distance: 9.5
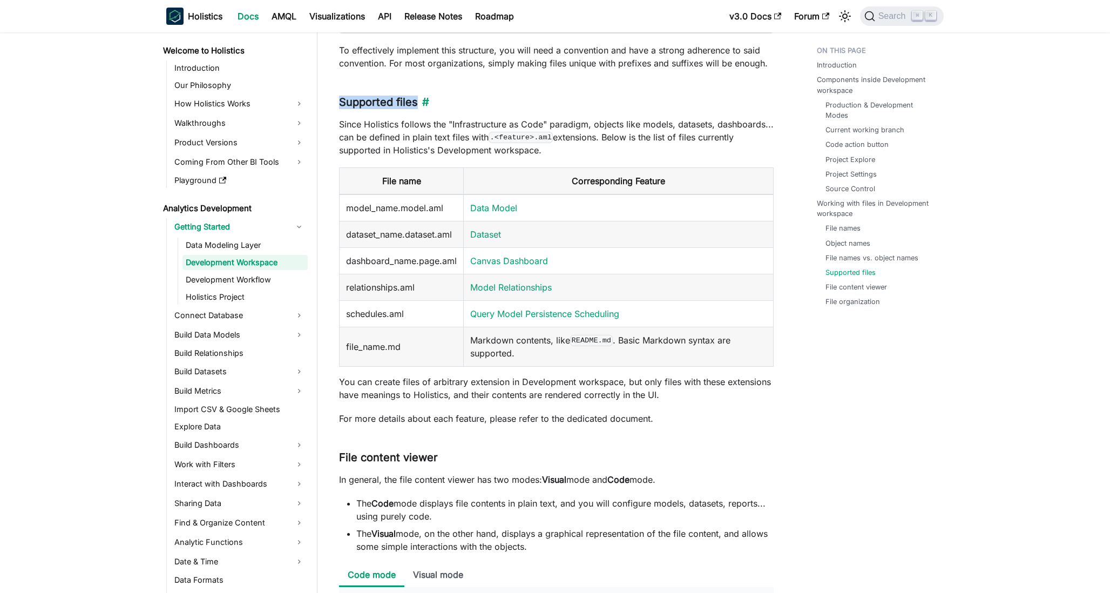
drag, startPoint x: 538, startPoint y: 95, endPoint x: 517, endPoint y: 101, distance: 21.5
click at [500, 96] on h3 "Supported files ​" at bounding box center [556, 102] width 434 height 13
drag, startPoint x: 500, startPoint y: 96, endPoint x: 528, endPoint y: 98, distance: 28.1
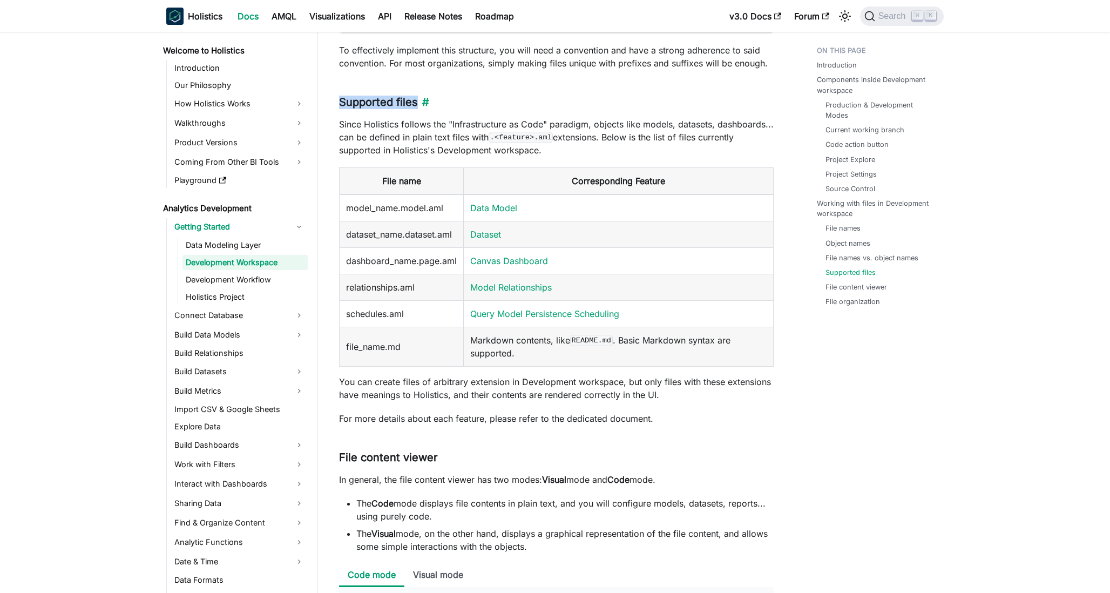
click at [528, 98] on h3 "Supported files ​" at bounding box center [556, 102] width 434 height 13
drag, startPoint x: 528, startPoint y: 98, endPoint x: 541, endPoint y: 95, distance: 13.2
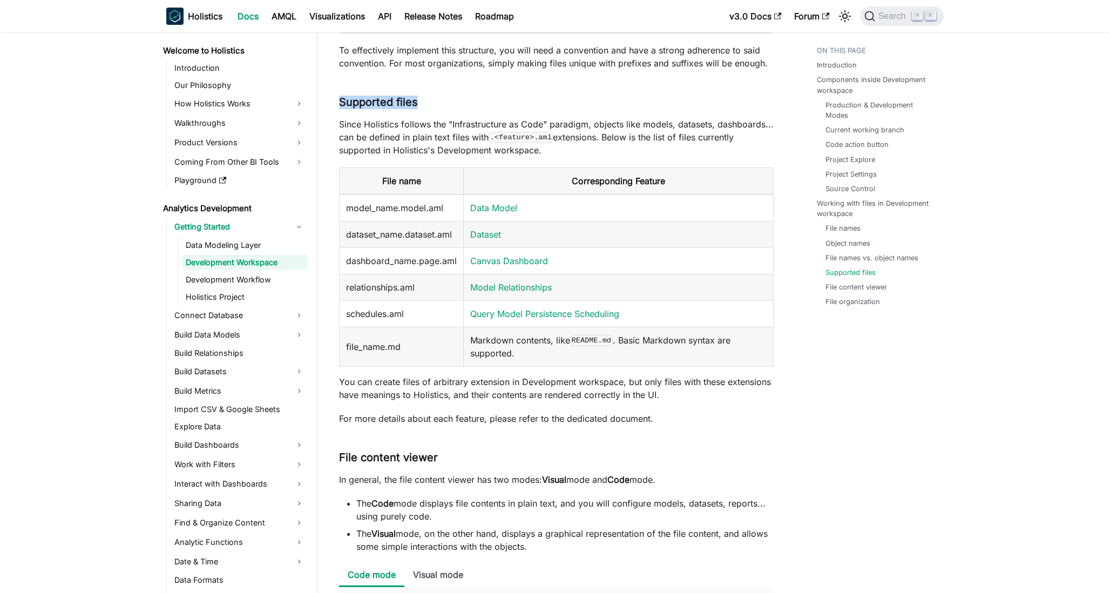
drag, startPoint x: 541, startPoint y: 95, endPoint x: 545, endPoint y: 100, distance: 6.5
click at [545, 100] on h3 "Supported files ​" at bounding box center [556, 102] width 434 height 13
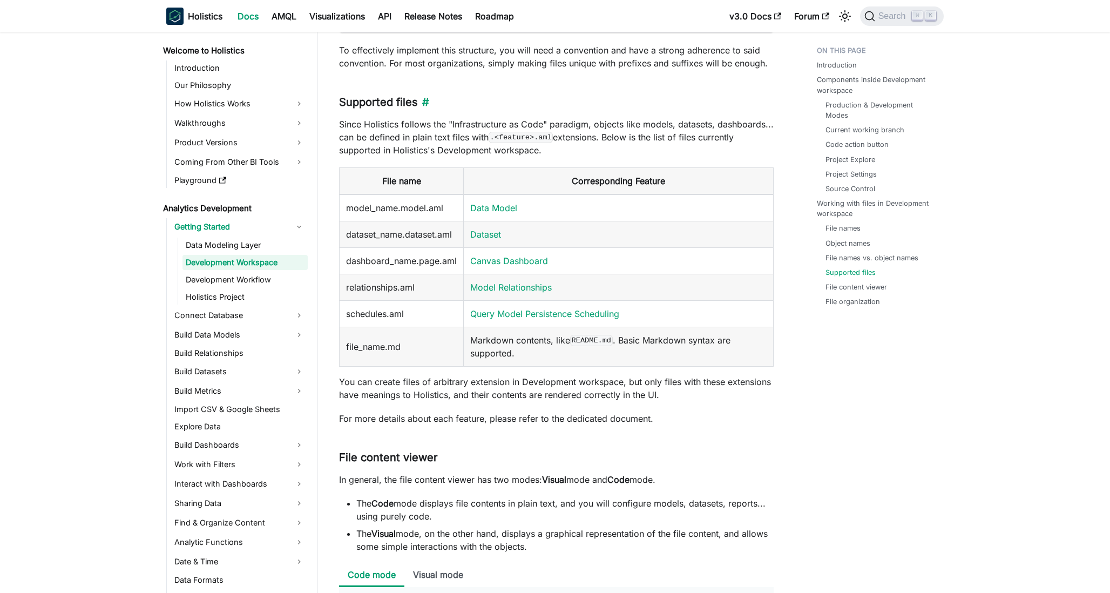
click at [545, 100] on h3 "Supported files ​" at bounding box center [556, 102] width 434 height 13
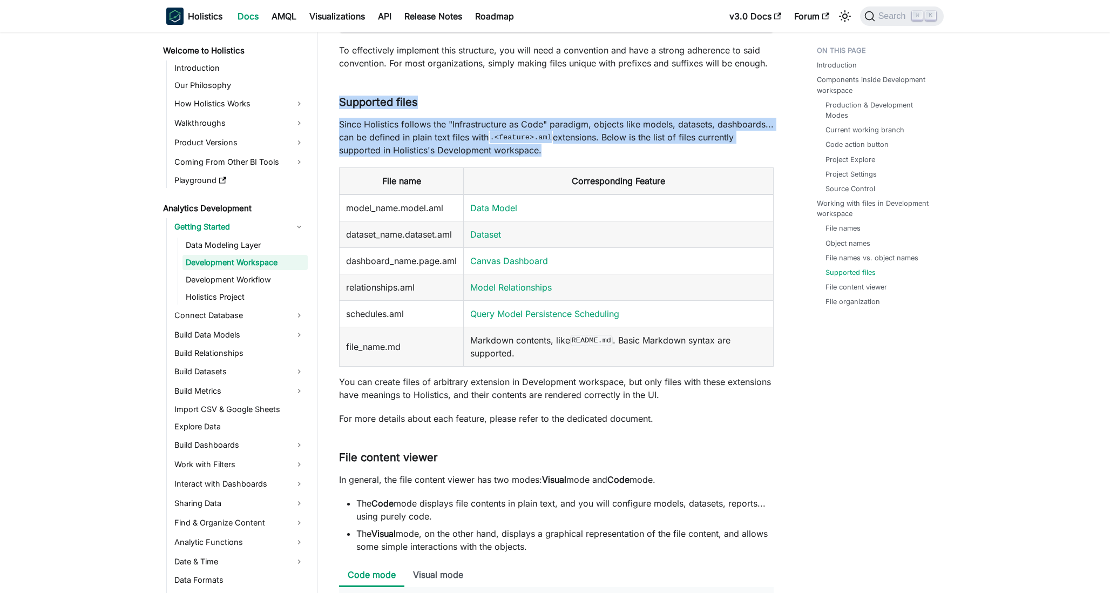
drag, startPoint x: 545, startPoint y: 100, endPoint x: 548, endPoint y: 129, distance: 29.3
click at [548, 129] on p "Since Holistics follows the "Infrastructure as Code" paradigm, objects like mod…" at bounding box center [556, 137] width 434 height 39
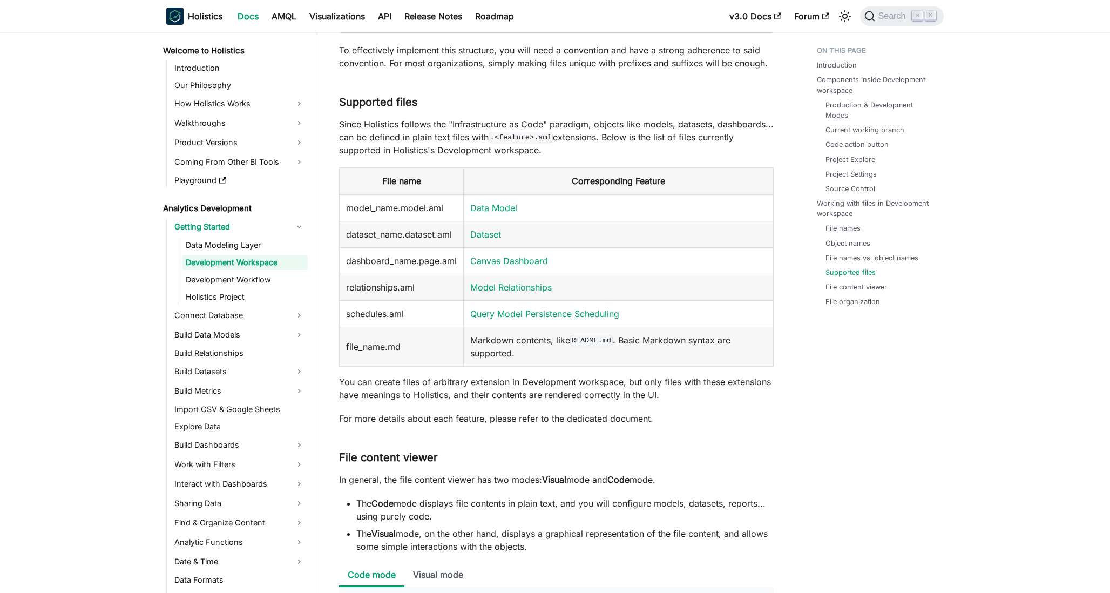
click at [548, 129] on p "Since Holistics follows the "Infrastructure as Code" paradigm, objects like mod…" at bounding box center [556, 137] width 434 height 39
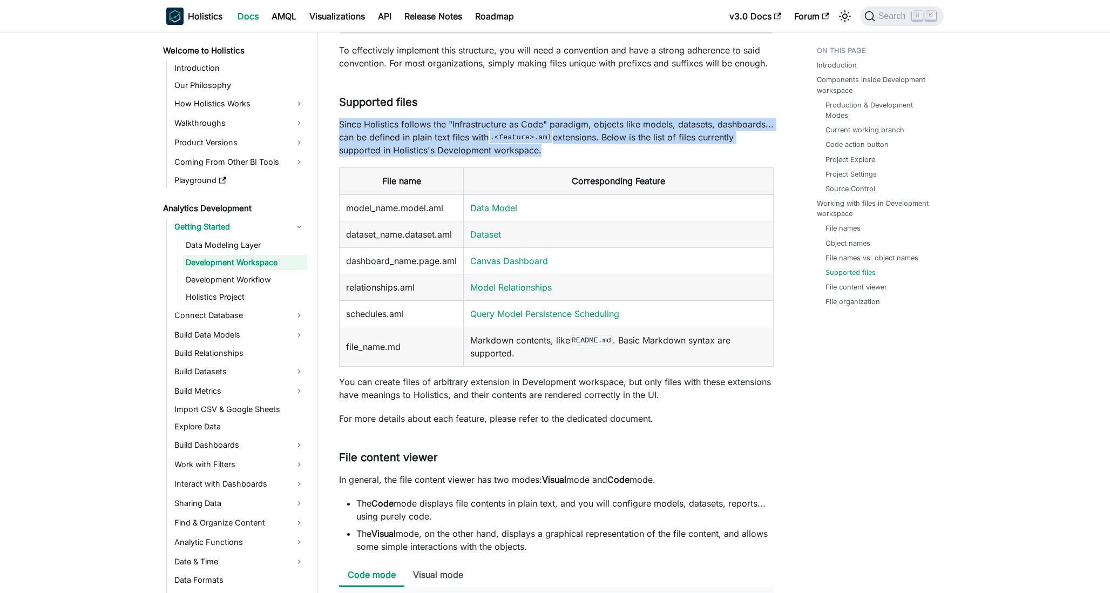
click at [548, 129] on p "Since Holistics follows the "Infrastructure as Code" paradigm, objects like mod…" at bounding box center [556, 137] width 434 height 39
click at [503, 131] on p "Since Holistics follows the "Infrastructure as Code" paradigm, objects like mod…" at bounding box center [556, 137] width 434 height 39
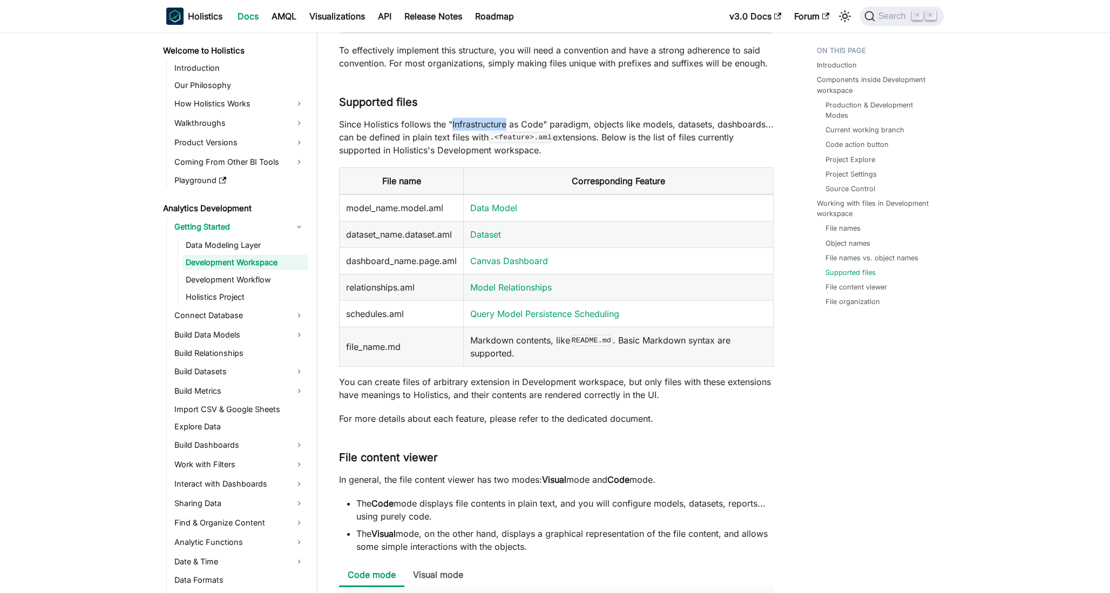
click at [503, 131] on p "Since Holistics follows the "Infrastructure as Code" paradigm, objects like mod…" at bounding box center [556, 137] width 434 height 39
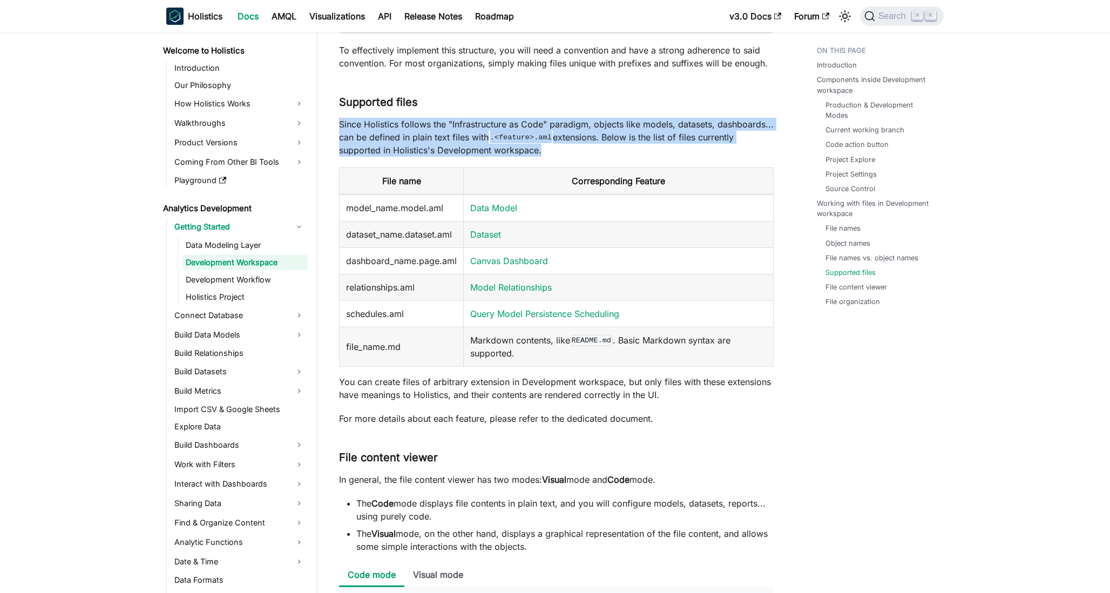
click at [503, 131] on p "Since Holistics follows the "Infrastructure as Code" paradigm, objects like mod…" at bounding box center [556, 137] width 434 height 39
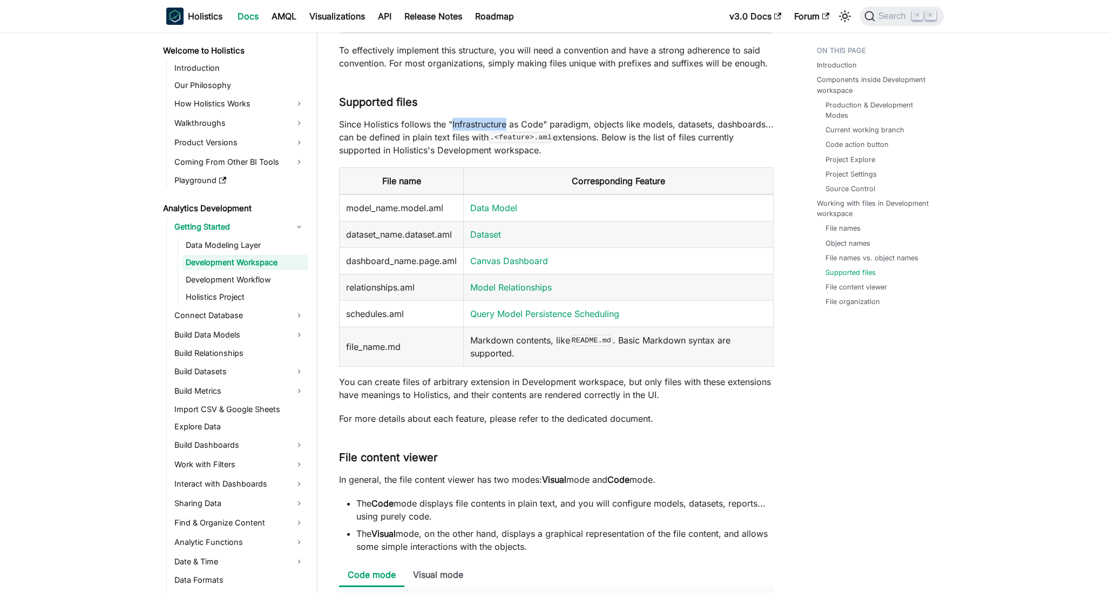
click at [503, 131] on p "Since Holistics follows the "Infrastructure as Code" paradigm, objects like mod…" at bounding box center [556, 137] width 434 height 39
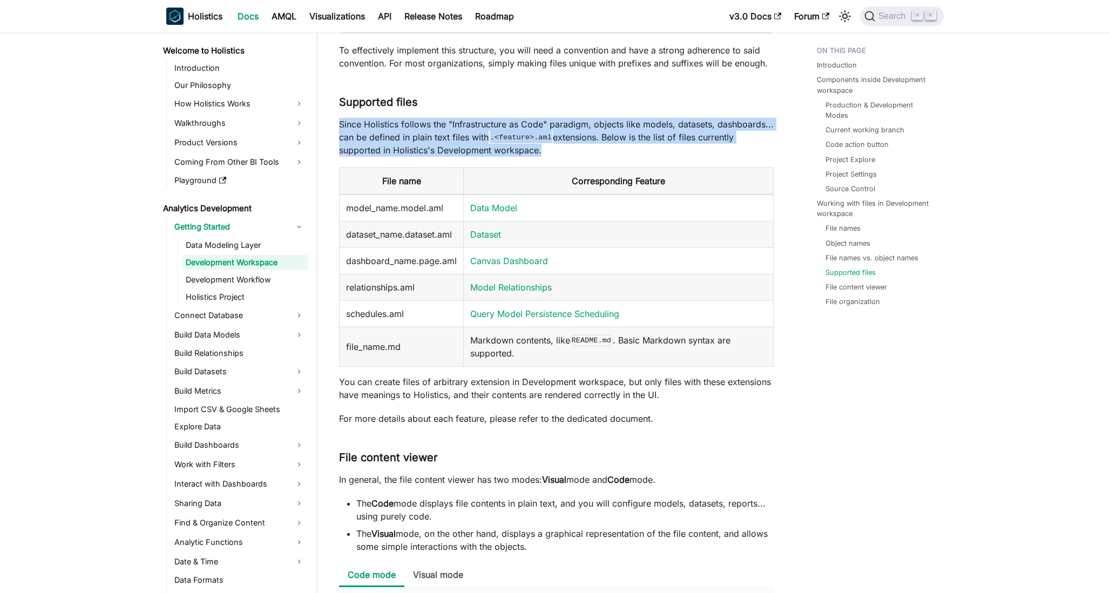
click at [503, 131] on p "Since Holistics follows the "Infrastructure as Code" paradigm, objects like mod…" at bounding box center [556, 137] width 434 height 39
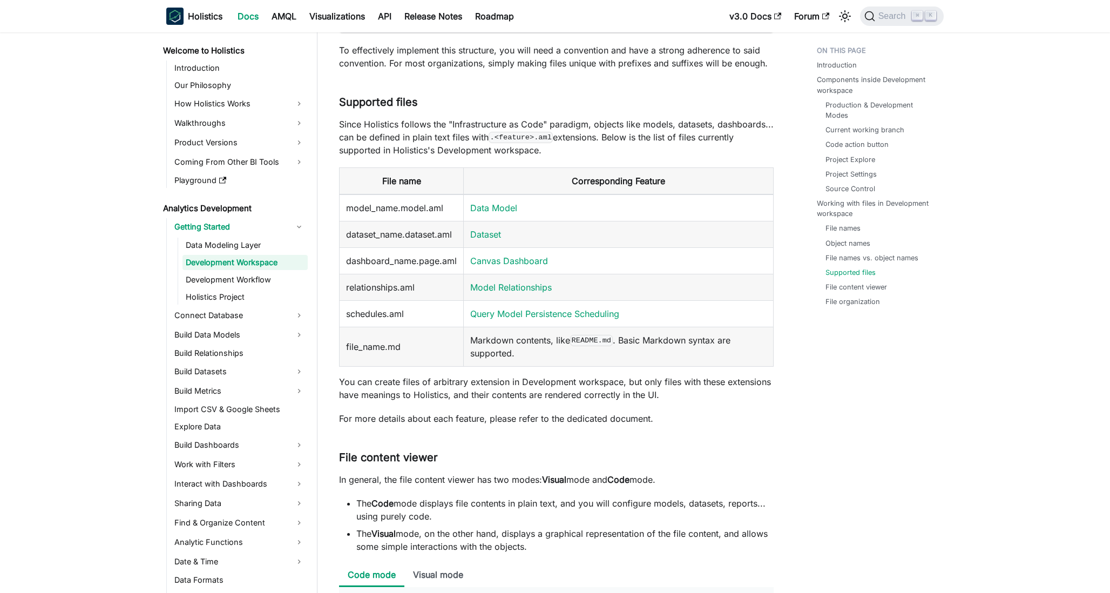
click at [521, 131] on p "Since Holistics follows the "Infrastructure as Code" paradigm, objects like mod…" at bounding box center [556, 137] width 434 height 39
click at [467, 136] on p "Since Holistics follows the "Infrastructure as Code" paradigm, objects like mod…" at bounding box center [556, 137] width 434 height 39
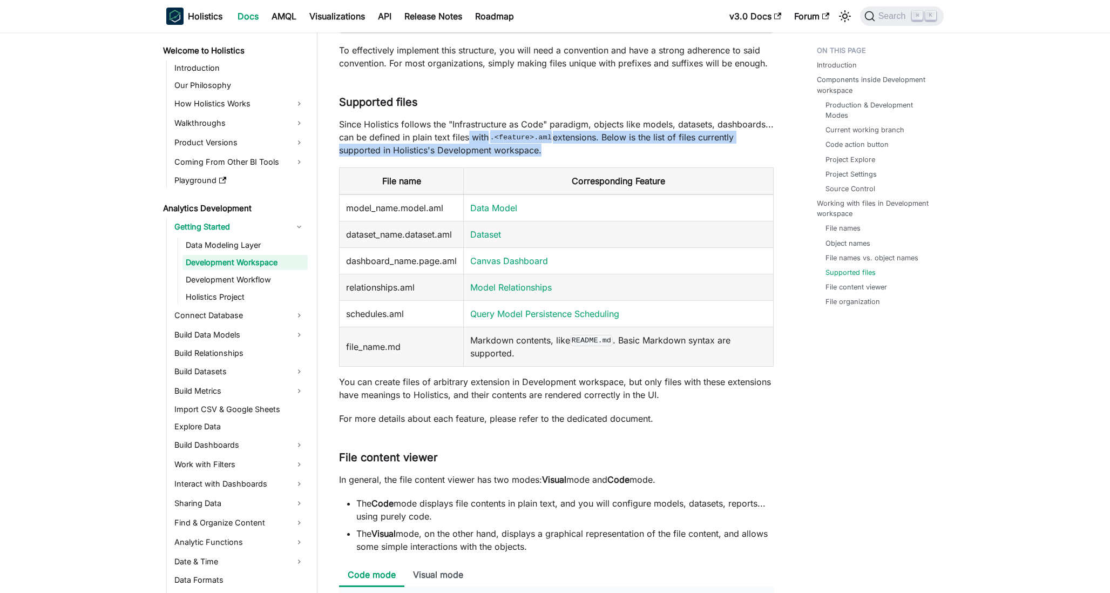
drag, startPoint x: 467, startPoint y: 136, endPoint x: 545, endPoint y: 150, distance: 79.5
click at [546, 150] on p "Since Holistics follows the "Infrastructure as Code" paradigm, objects like mod…" at bounding box center [556, 137] width 434 height 39
click at [545, 150] on p "Since Holistics follows the "Infrastructure as Code" paradigm, objects like mod…" at bounding box center [556, 137] width 434 height 39
drag, startPoint x: 545, startPoint y: 150, endPoint x: 456, endPoint y: 142, distance: 89.4
click at [456, 142] on p "Since Holistics follows the "Infrastructure as Code" paradigm, objects like mod…" at bounding box center [556, 137] width 434 height 39
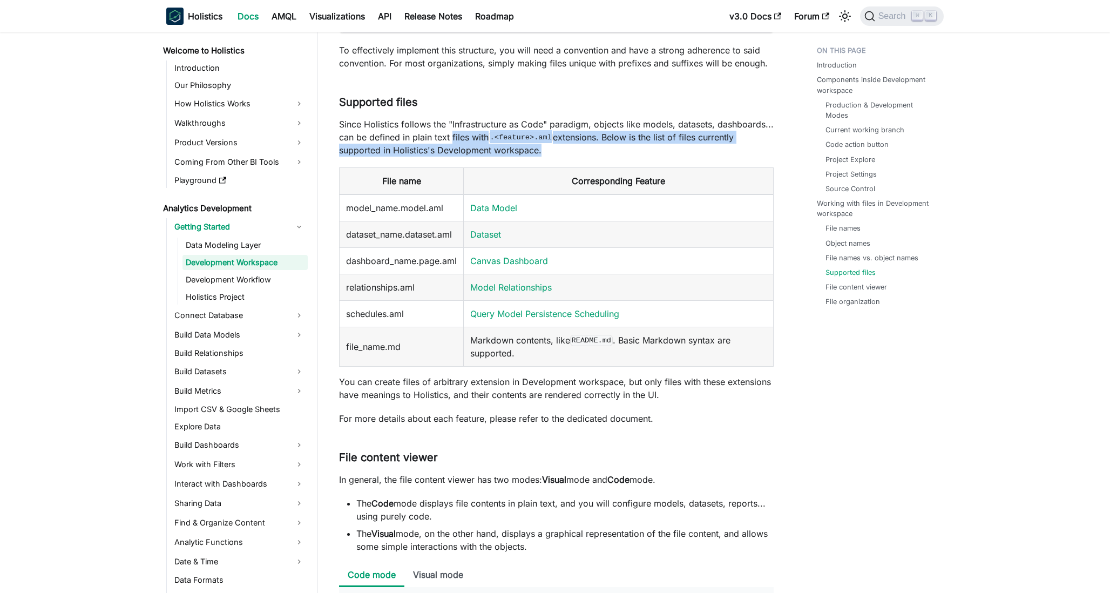
click at [456, 142] on p "Since Holistics follows the "Infrastructure as Code" paradigm, objects like mod…" at bounding box center [556, 137] width 434 height 39
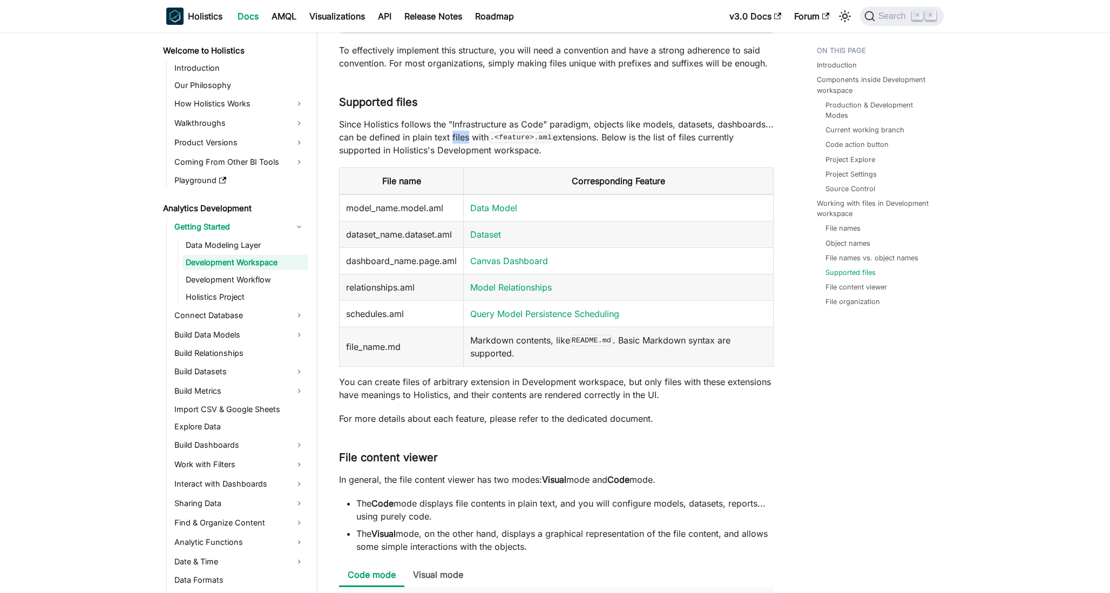
click at [456, 142] on p "Since Holistics follows the "Infrastructure as Code" paradigm, objects like mod…" at bounding box center [556, 137] width 434 height 39
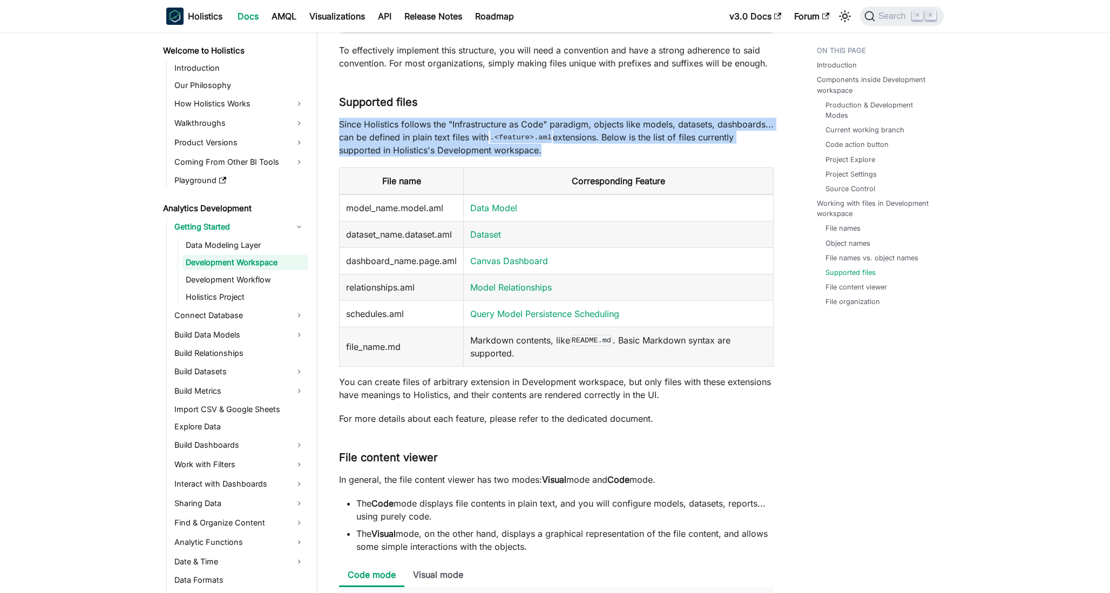
drag, startPoint x: 456, startPoint y: 142, endPoint x: 502, endPoint y: 146, distance: 46.0
click at [502, 146] on p "Since Holistics follows the "Infrastructure as Code" paradigm, objects like mod…" at bounding box center [556, 137] width 434 height 39
click at [454, 141] on p "Since Holistics follows the "Infrastructure as Code" paradigm, objects like mod…" at bounding box center [556, 137] width 434 height 39
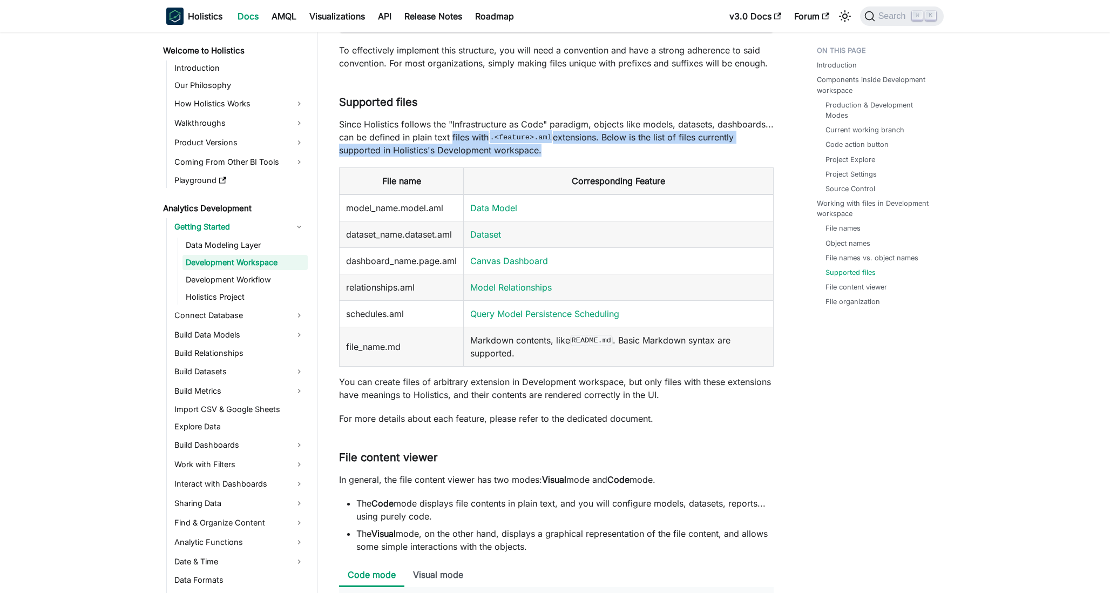
drag, startPoint x: 454, startPoint y: 141, endPoint x: 575, endPoint y: 148, distance: 121.1
click at [575, 148] on p "Since Holistics follows the "Infrastructure as Code" paradigm, objects like mod…" at bounding box center [556, 137] width 434 height 39
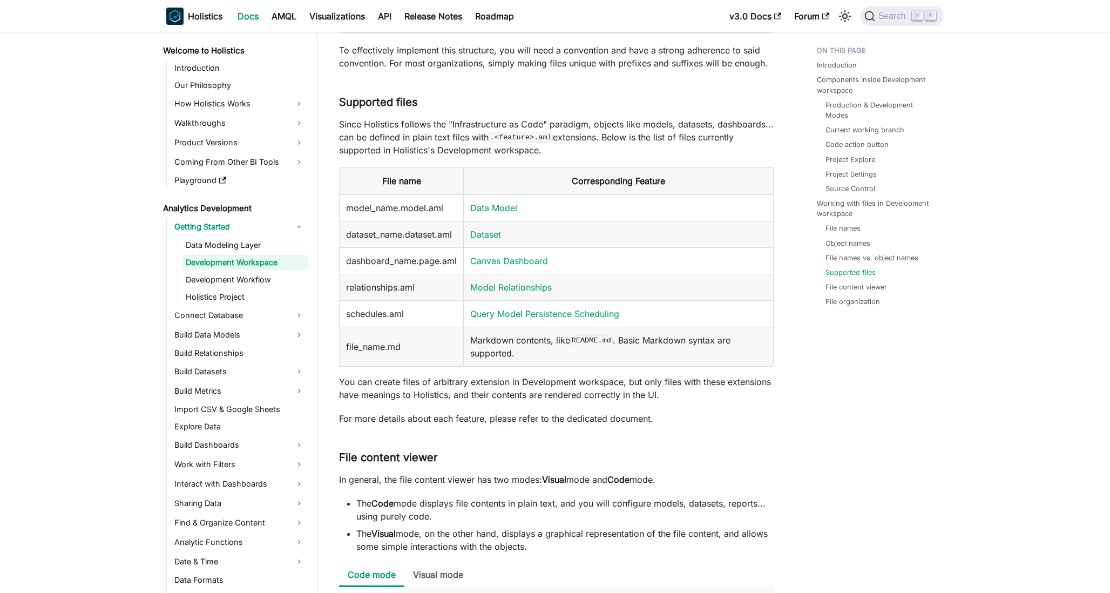
click at [591, 234] on td "Dataset" at bounding box center [619, 234] width 310 height 26
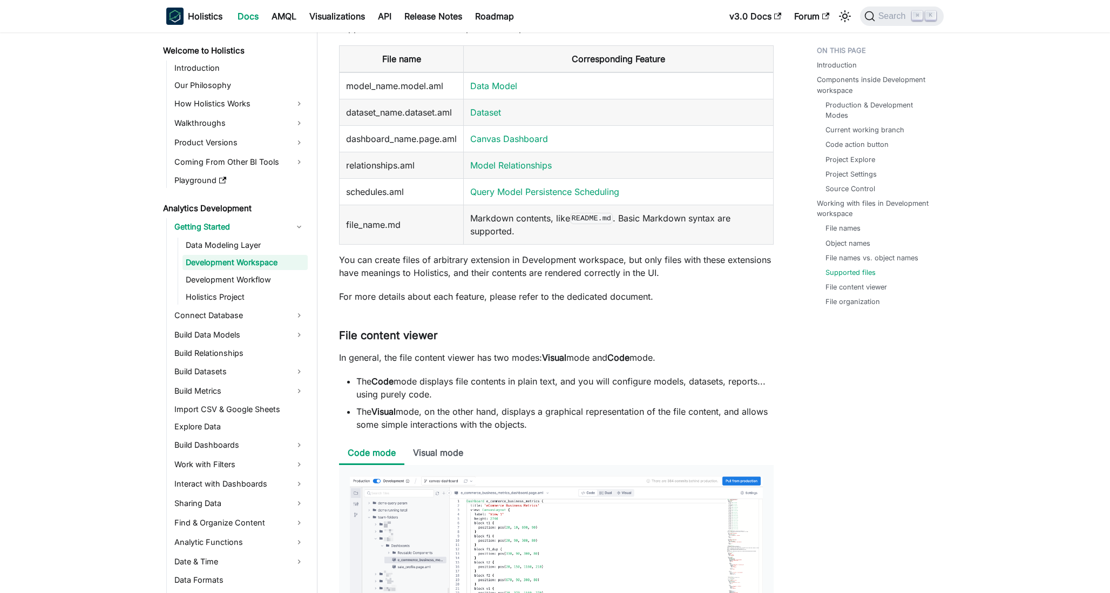
scroll to position [3718, 0]
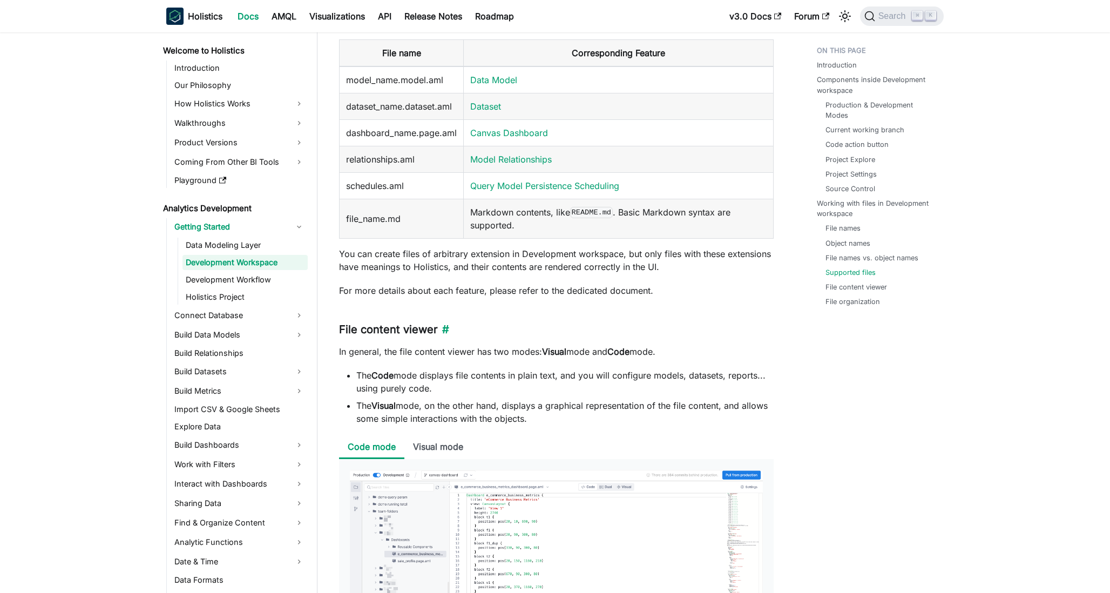
click at [575, 336] on h3 "File content viewer ​" at bounding box center [556, 329] width 434 height 13
drag, startPoint x: 575, startPoint y: 336, endPoint x: 534, endPoint y: 326, distance: 41.6
click at [534, 326] on h3 "File content viewer ​" at bounding box center [556, 329] width 434 height 13
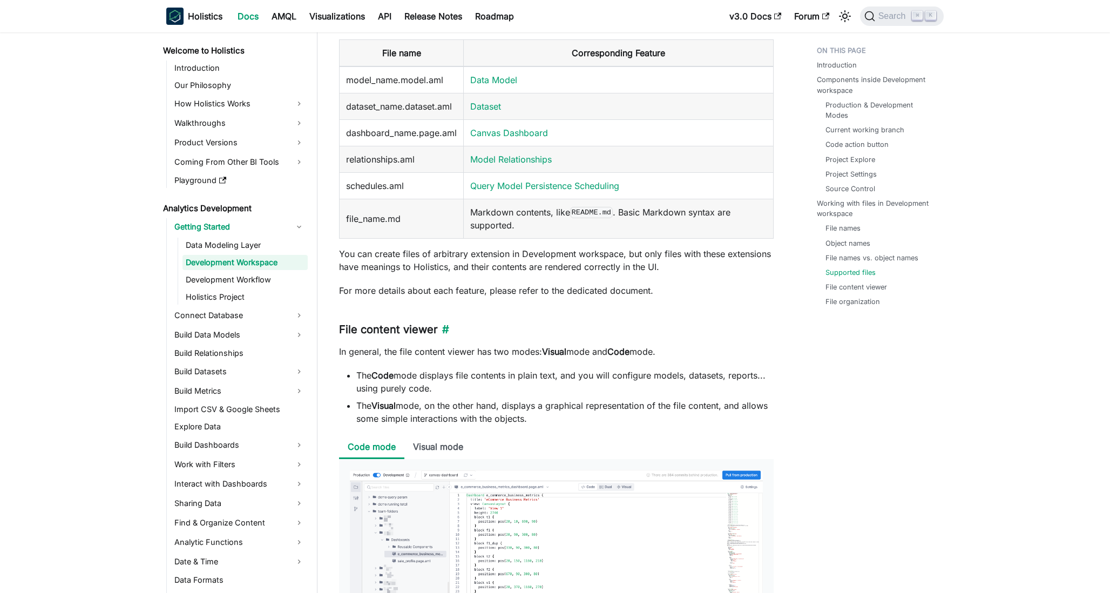
click at [534, 326] on h3 "File content viewer ​" at bounding box center [556, 329] width 434 height 13
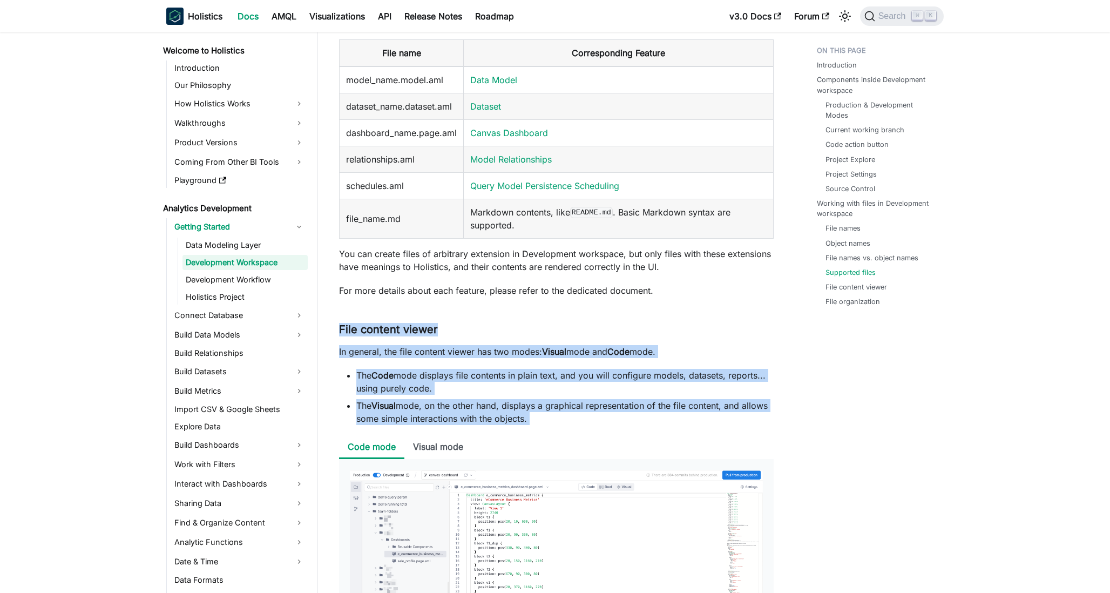
drag, startPoint x: 534, startPoint y: 326, endPoint x: 541, endPoint y: 408, distance: 82.3
click at [541, 408] on li "The Visual mode, on the other hand, displays a graphical representation of the …" at bounding box center [564, 412] width 417 height 26
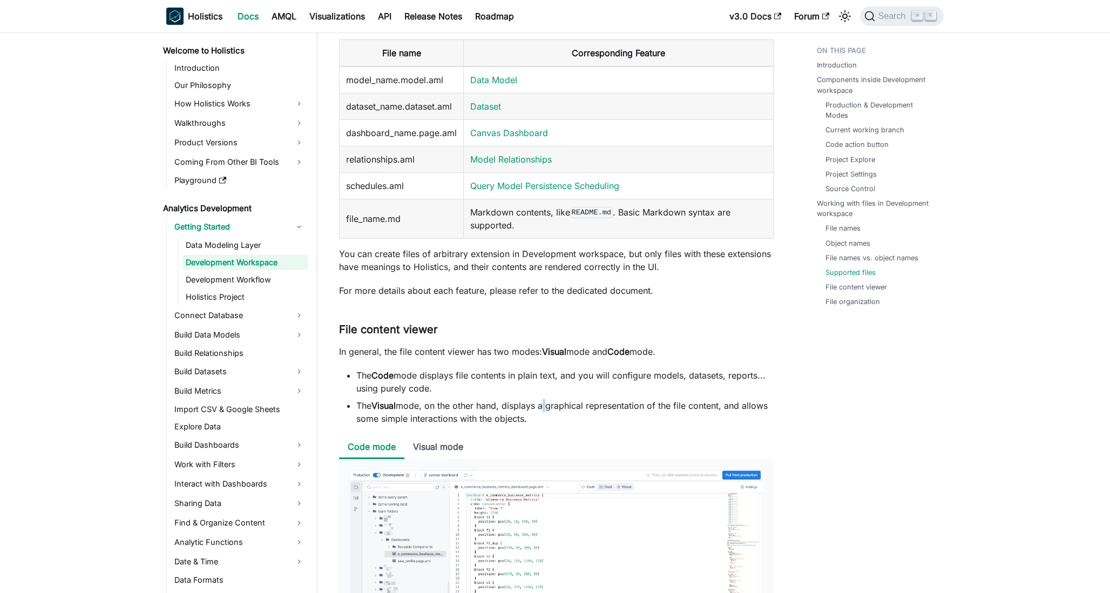
click at [541, 408] on li "The Visual mode, on the other hand, displays a graphical representation of the …" at bounding box center [564, 412] width 417 height 26
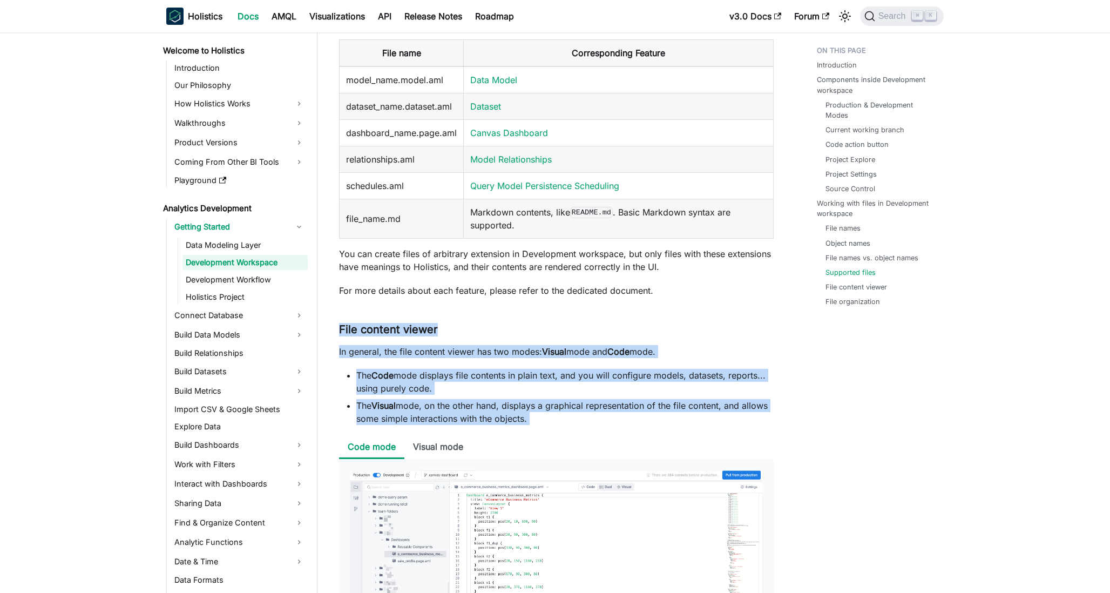
drag, startPoint x: 541, startPoint y: 408, endPoint x: 542, endPoint y: 314, distance: 93.4
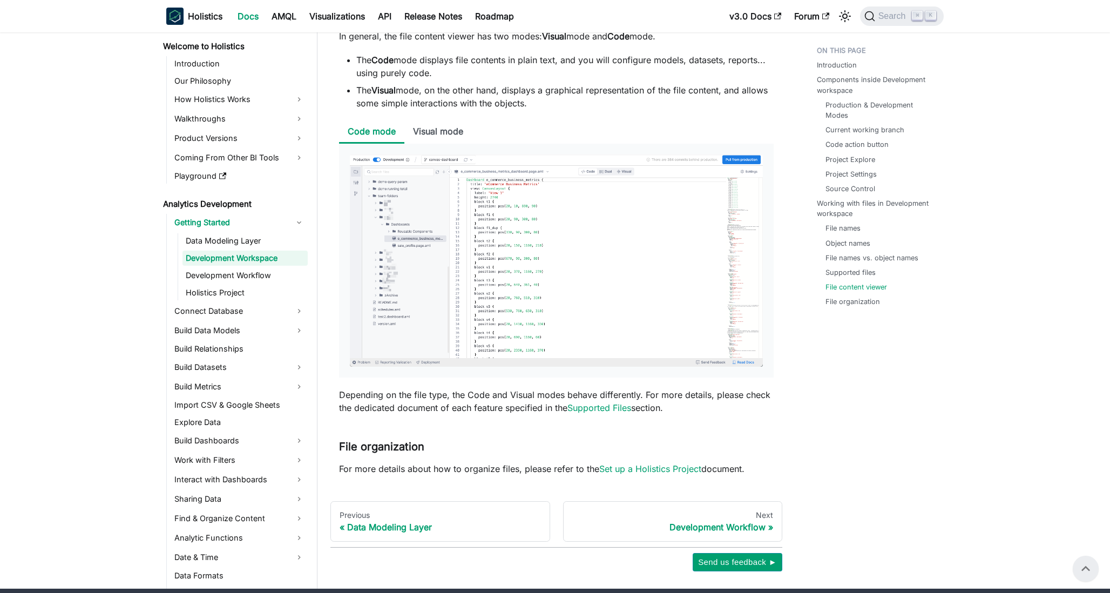
scroll to position [4077, 0]
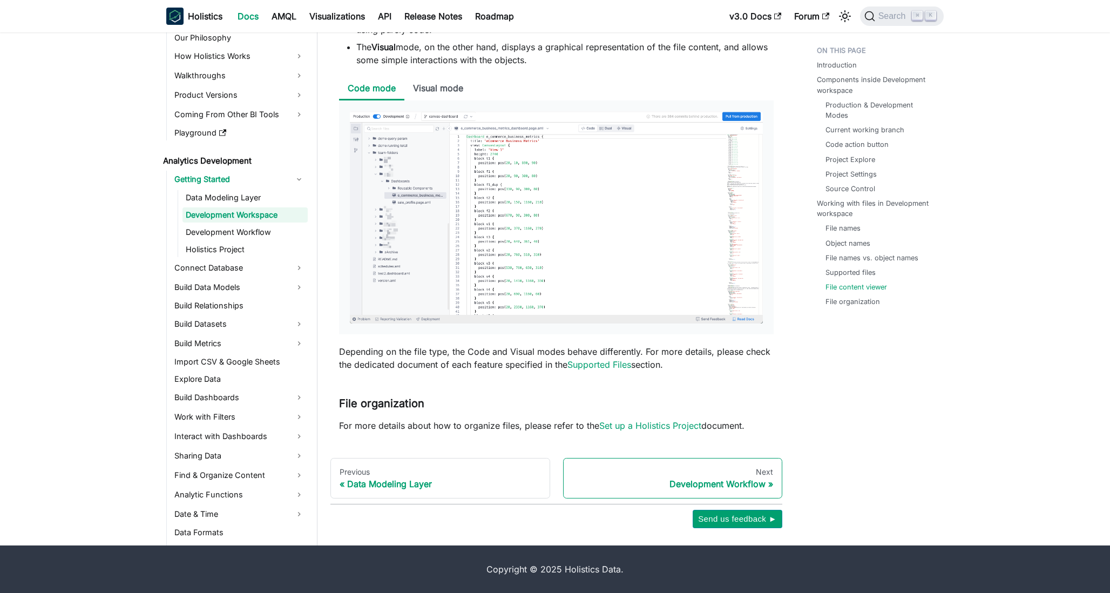
click at [705, 477] on link "Next Development Workflow" at bounding box center [673, 478] width 220 height 41
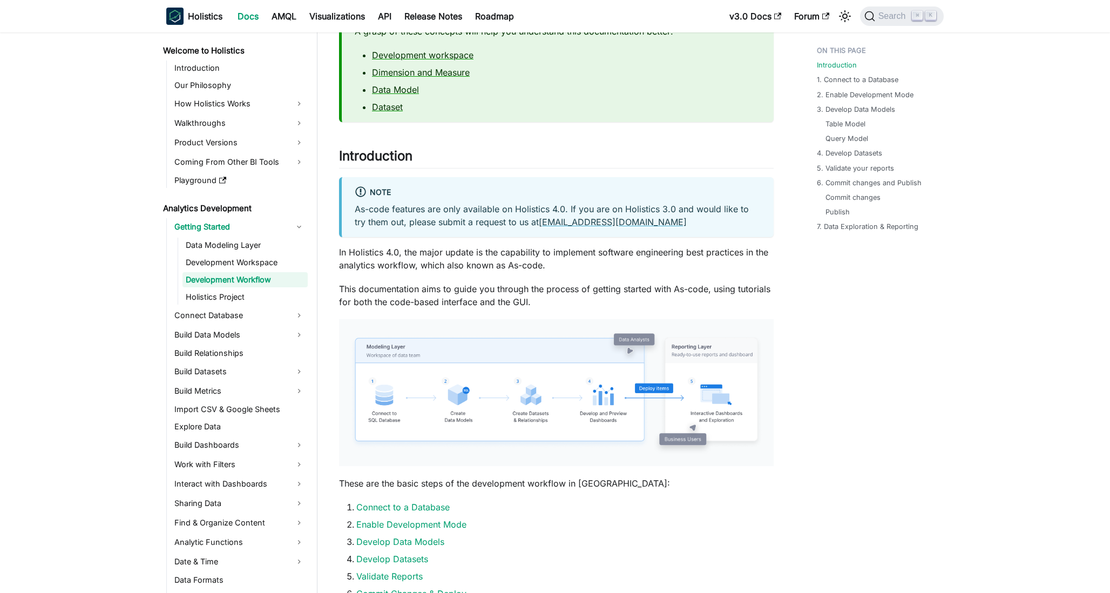
scroll to position [124, 0]
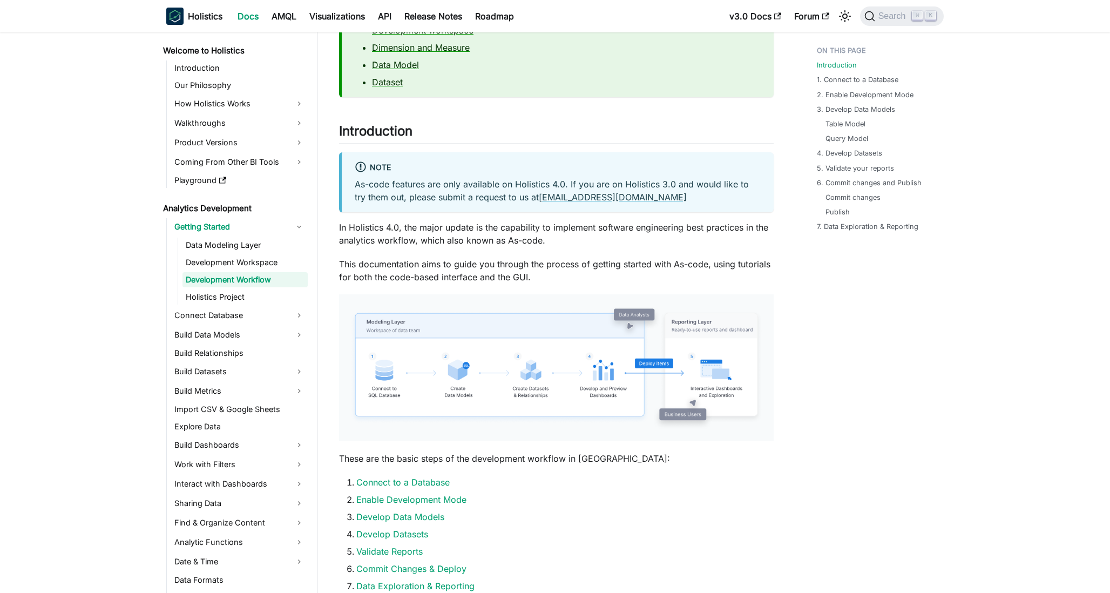
click at [438, 234] on p "In Holistics 4.0, the major update is the capability to implement software engi…" at bounding box center [556, 234] width 434 height 26
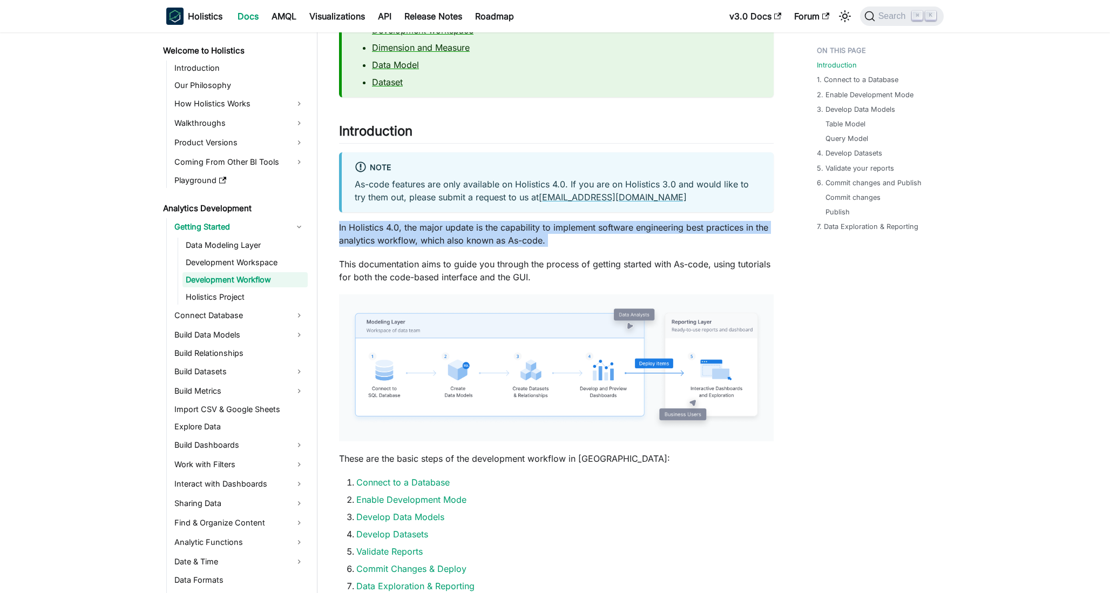
click at [438, 234] on p "In Holistics 4.0, the major update is the capability to implement software engi…" at bounding box center [556, 234] width 434 height 26
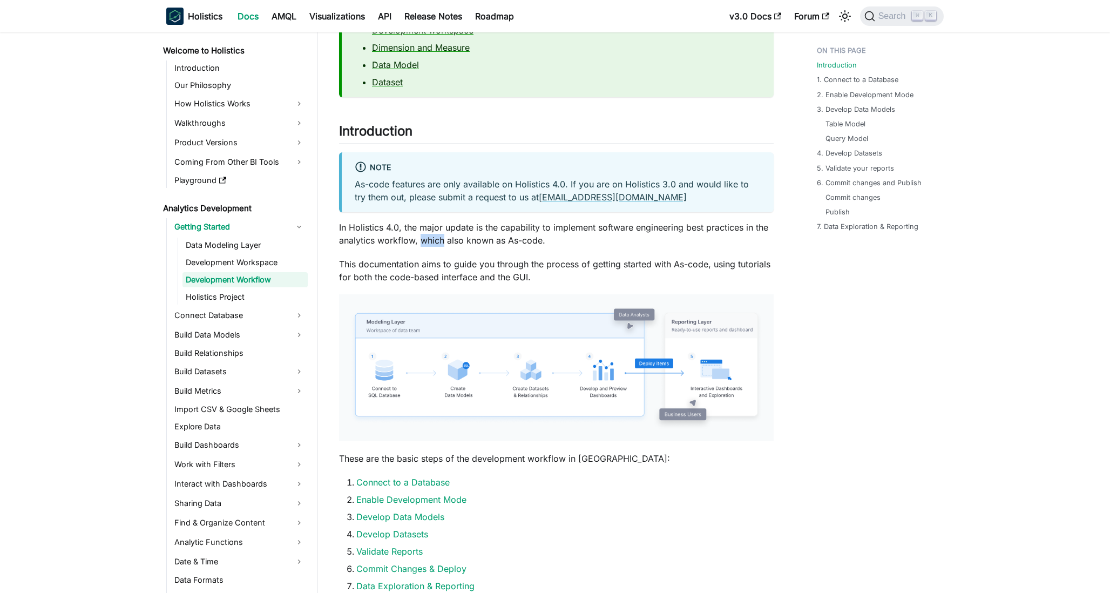
click at [438, 234] on p "In Holistics 4.0, the major update is the capability to implement software engi…" at bounding box center [556, 234] width 434 height 26
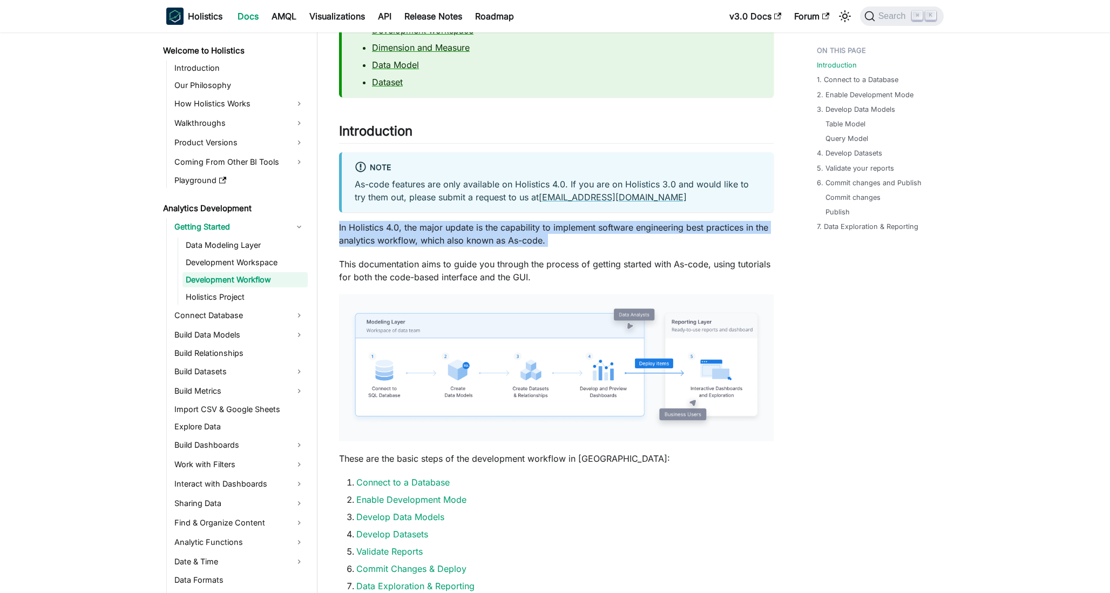
drag, startPoint x: 445, startPoint y: 220, endPoint x: 489, endPoint y: 232, distance: 45.2
click at [489, 232] on p "In Holistics 4.0, the major update is the capability to implement software engi…" at bounding box center [556, 234] width 434 height 26
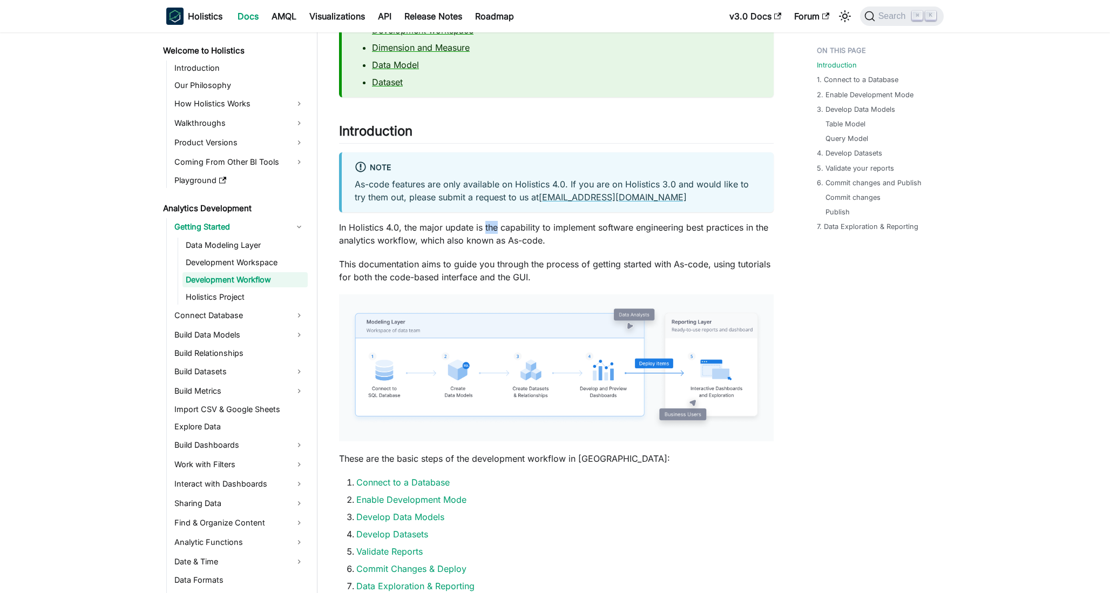
click at [489, 232] on p "In Holistics 4.0, the major update is the capability to implement software engi…" at bounding box center [556, 234] width 434 height 26
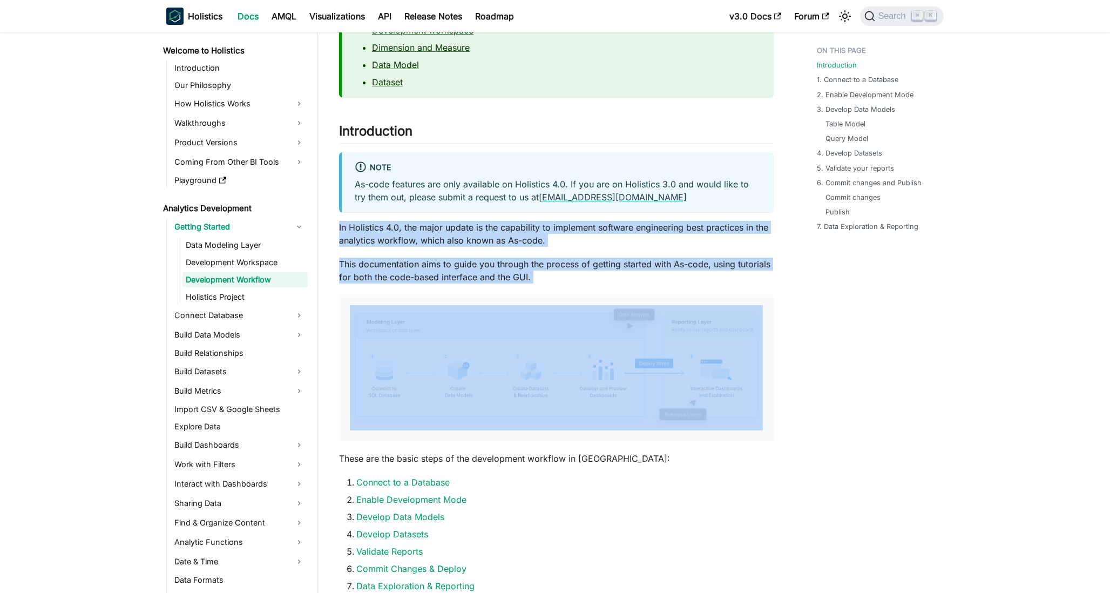
drag, startPoint x: 489, startPoint y: 232, endPoint x: 486, endPoint y: 262, distance: 30.9
click at [486, 262] on p "This documentation aims to guide you through the process of getting started wit…" at bounding box center [556, 270] width 434 height 26
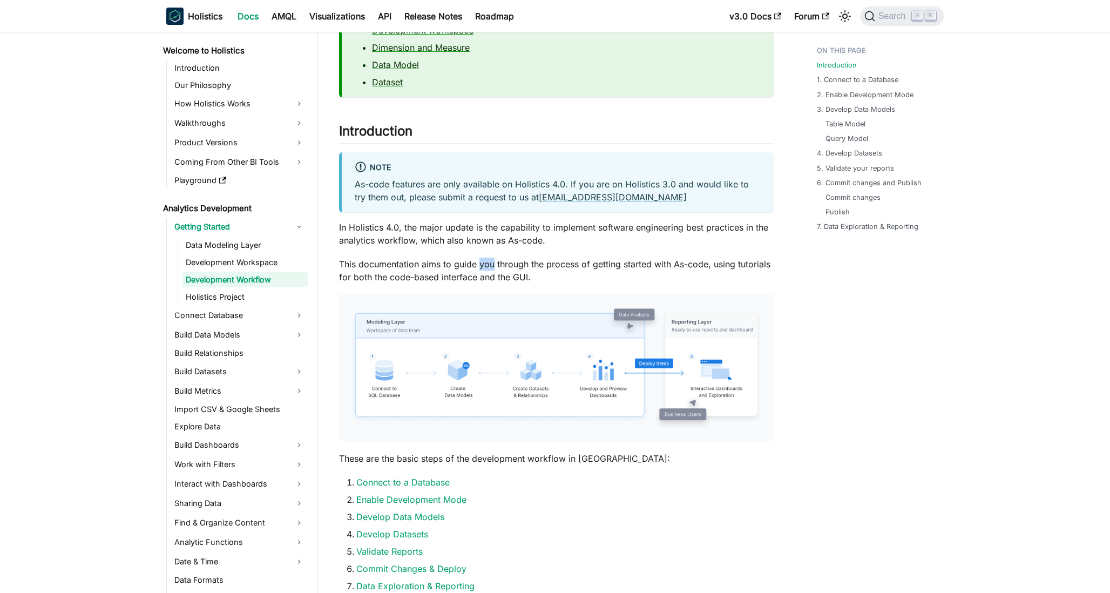
click at [486, 262] on p "This documentation aims to guide you through the process of getting started wit…" at bounding box center [556, 270] width 434 height 26
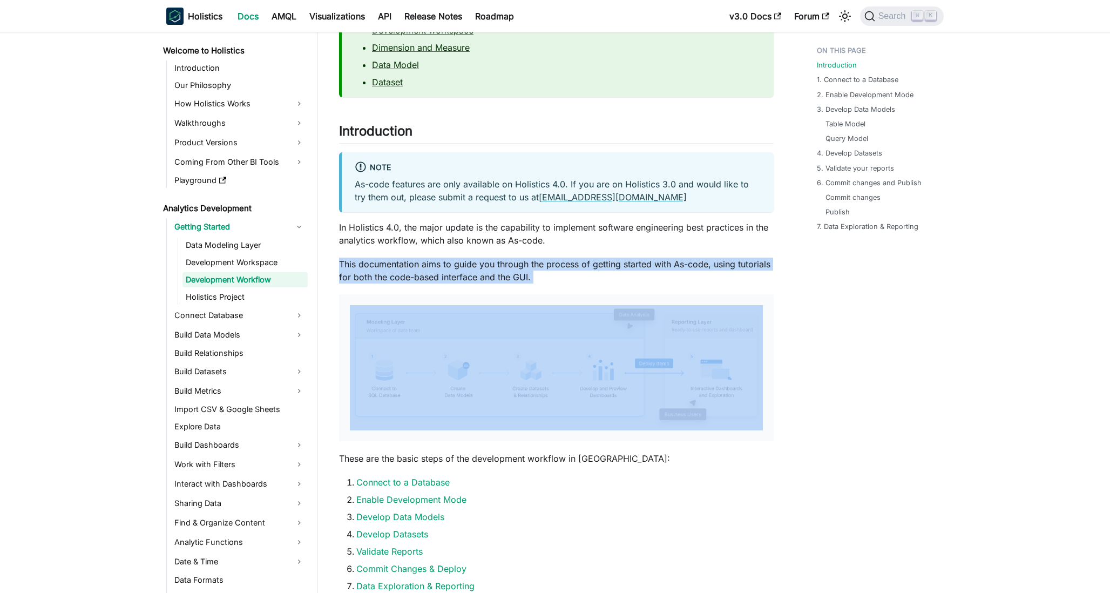
click at [486, 262] on p "This documentation aims to guide you through the process of getting started wit…" at bounding box center [556, 270] width 434 height 26
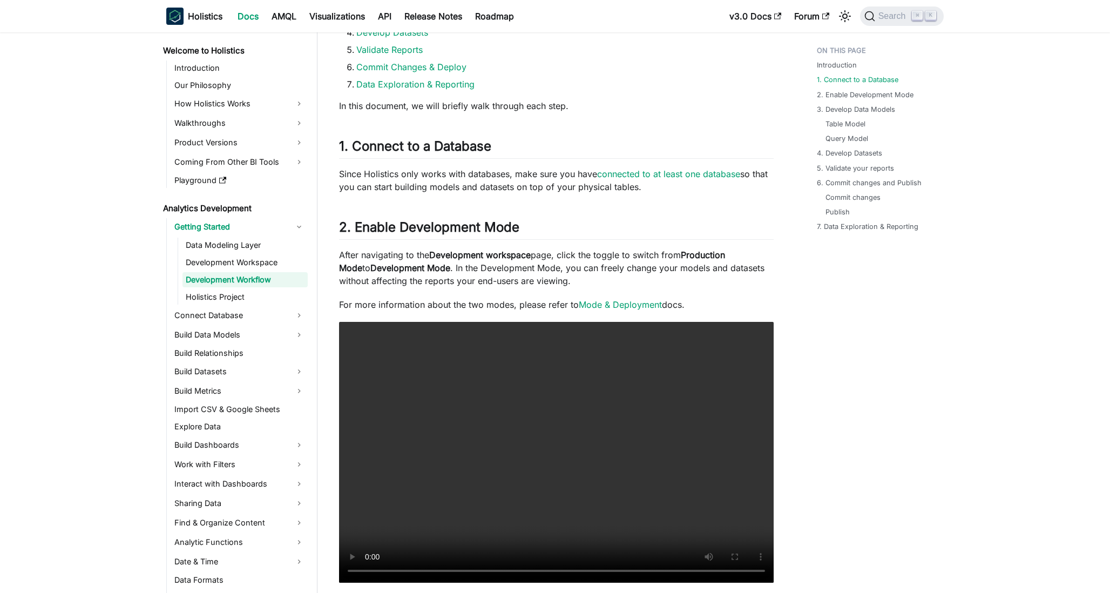
scroll to position [630, 0]
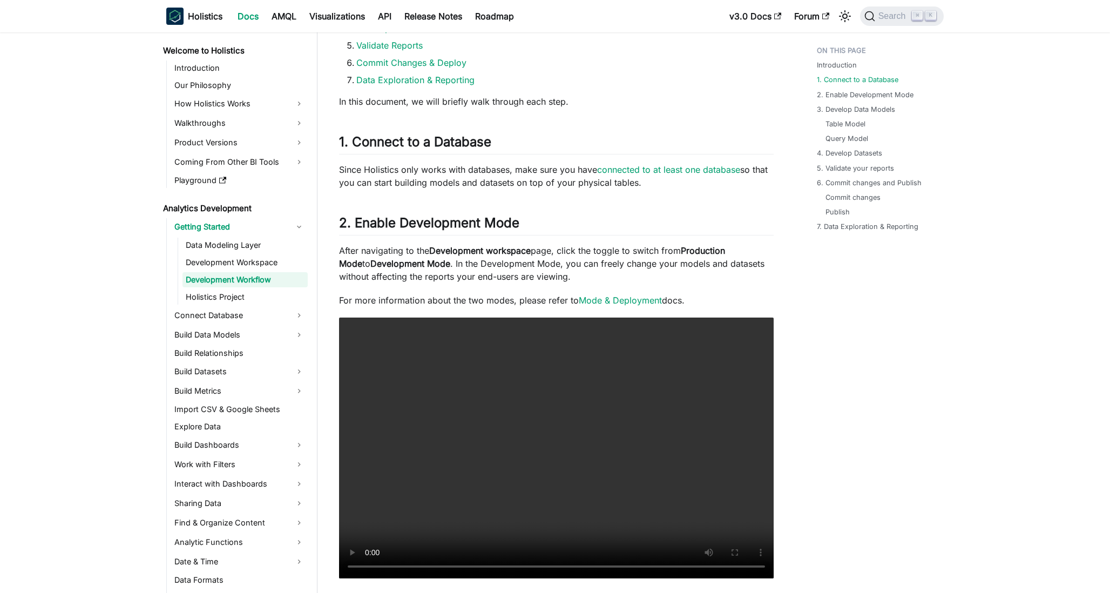
click at [525, 173] on p "Since Holistics only works with databases, make sure you have connected to at l…" at bounding box center [556, 176] width 434 height 26
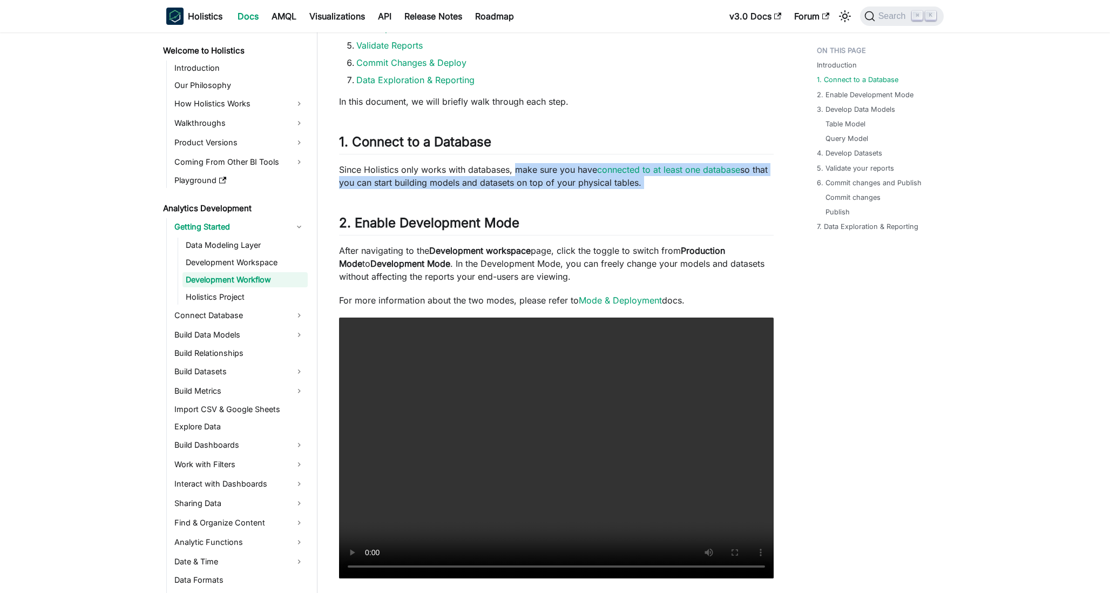
drag, startPoint x: 525, startPoint y: 173, endPoint x: 643, endPoint y: 185, distance: 118.3
click at [643, 185] on p "Since Holistics only works with databases, make sure you have connected to at l…" at bounding box center [556, 176] width 434 height 26
drag, startPoint x: 643, startPoint y: 185, endPoint x: 649, endPoint y: 186, distance: 6.0
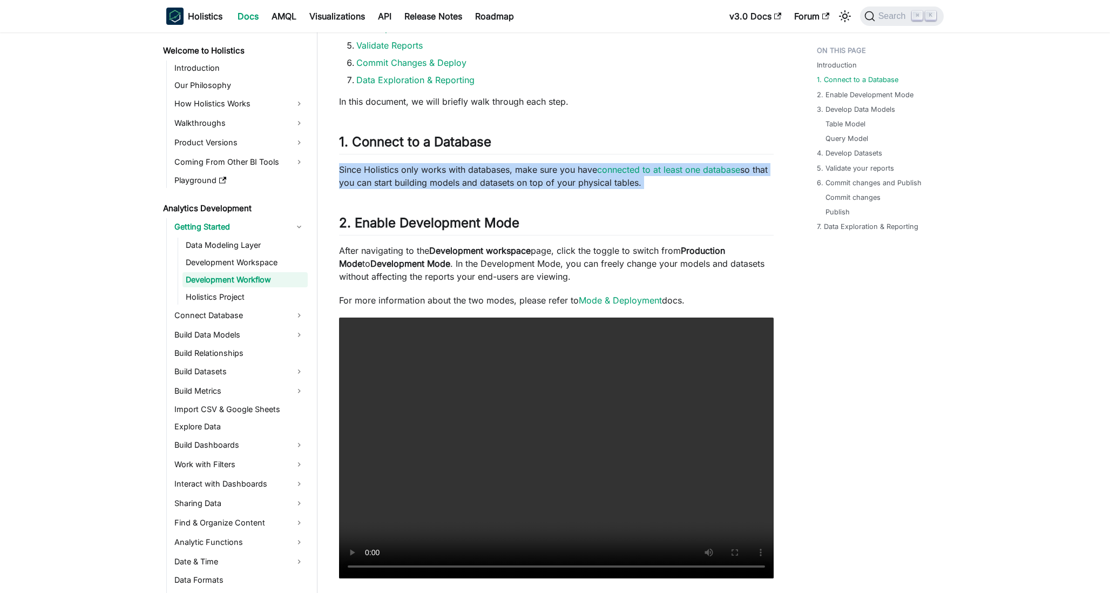
click at [649, 186] on p "Since Holistics only works with databases, make sure you have connected to at l…" at bounding box center [556, 176] width 434 height 26
click at [653, 184] on p "Since Holistics only works with databases, make sure you have connected to at l…" at bounding box center [556, 176] width 434 height 26
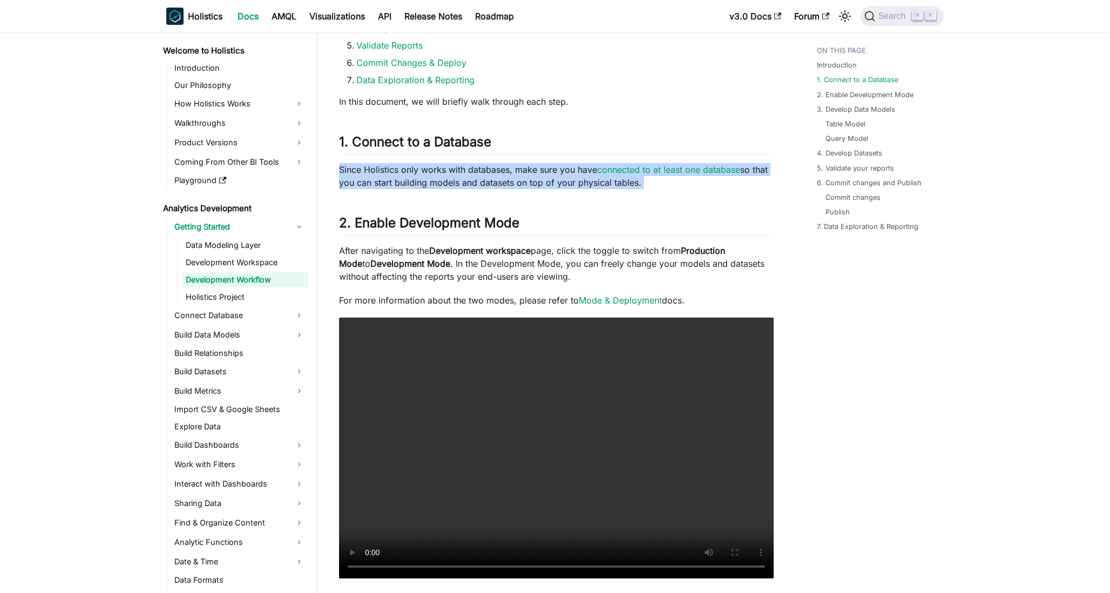
click at [653, 184] on p "Since Holistics only works with databases, make sure you have connected to at l…" at bounding box center [556, 176] width 434 height 26
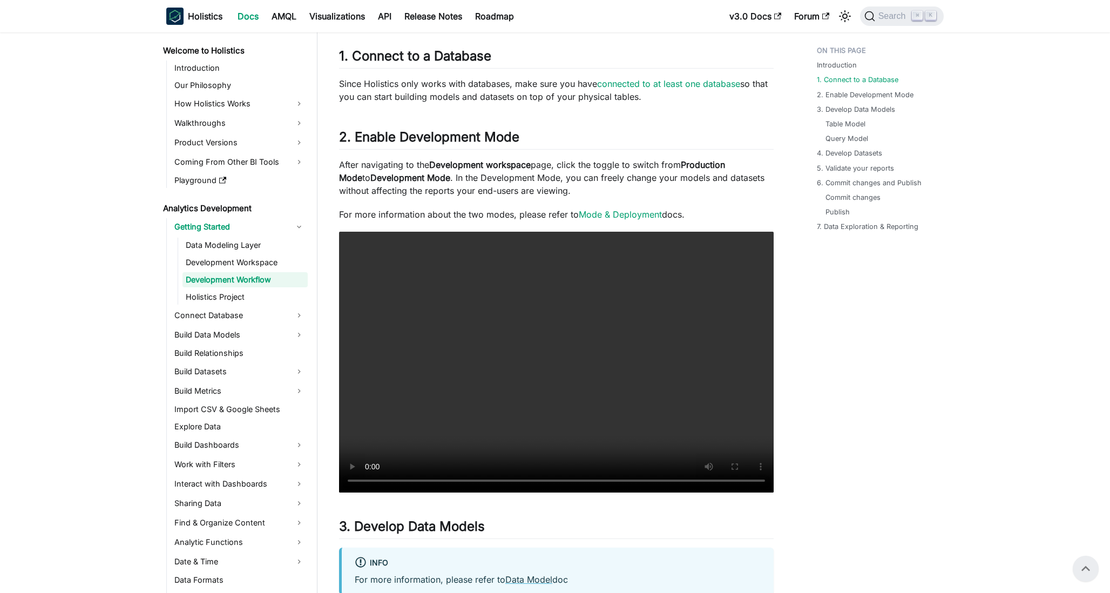
scroll to position [721, 0]
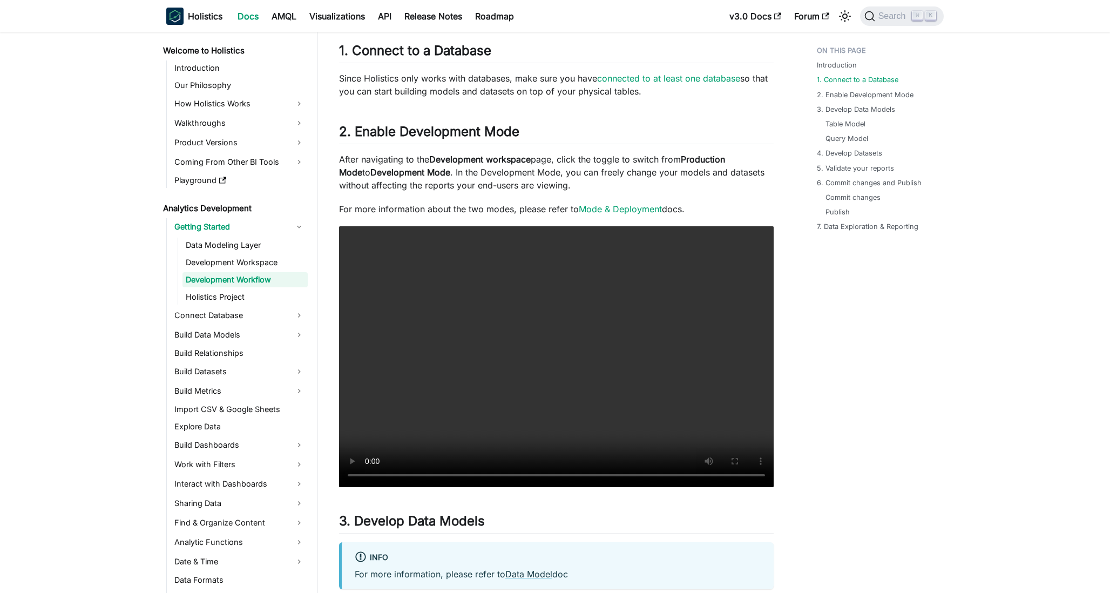
click at [656, 172] on p "After navigating to the Development workspace page, click the toggle to switch …" at bounding box center [556, 172] width 434 height 39
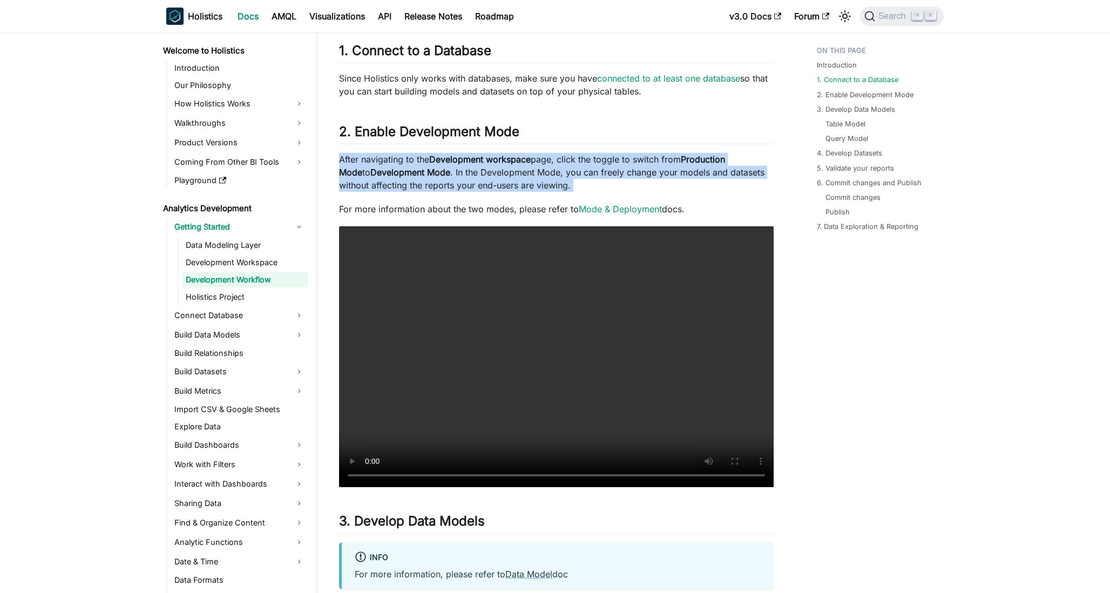
click at [656, 172] on p "After navigating to the Development workspace page, click the toggle to switch …" at bounding box center [556, 172] width 434 height 39
click at [653, 173] on p "After navigating to the Development workspace page, click the toggle to switch …" at bounding box center [556, 172] width 434 height 39
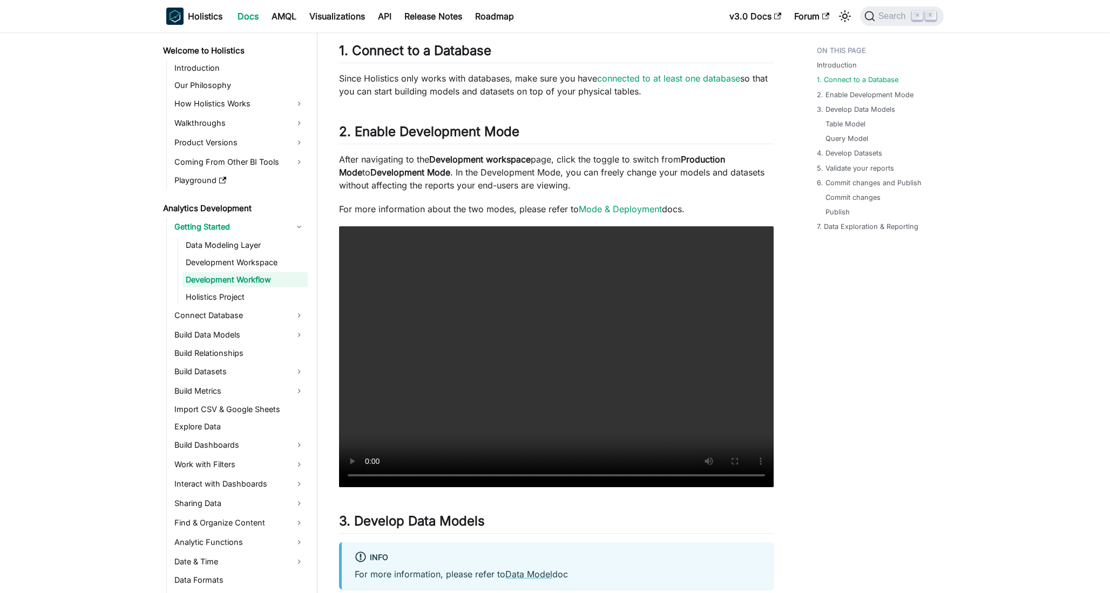
click at [694, 87] on p "Since Holistics only works with databases, make sure you have connected to at l…" at bounding box center [556, 85] width 434 height 26
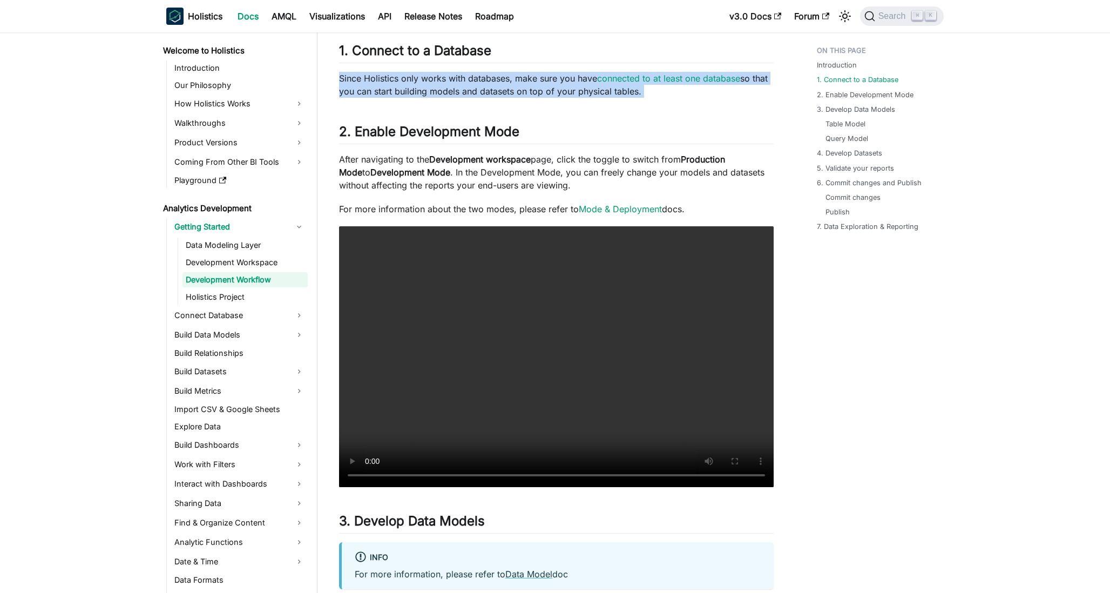
drag, startPoint x: 694, startPoint y: 87, endPoint x: 712, endPoint y: 91, distance: 19.4
click at [712, 91] on p "Since Holistics only works with databases, make sure you have connected to at l…" at bounding box center [556, 85] width 434 height 26
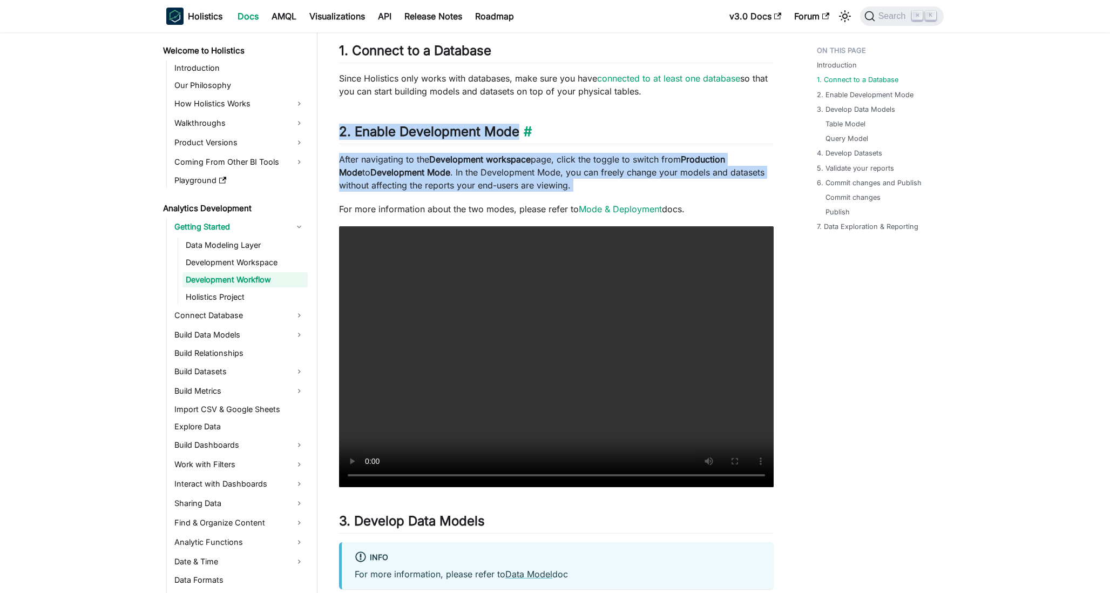
drag, startPoint x: 568, startPoint y: 151, endPoint x: 568, endPoint y: 135, distance: 15.1
click at [568, 135] on h2 "2. Enable Development Mode ​" at bounding box center [556, 134] width 434 height 21
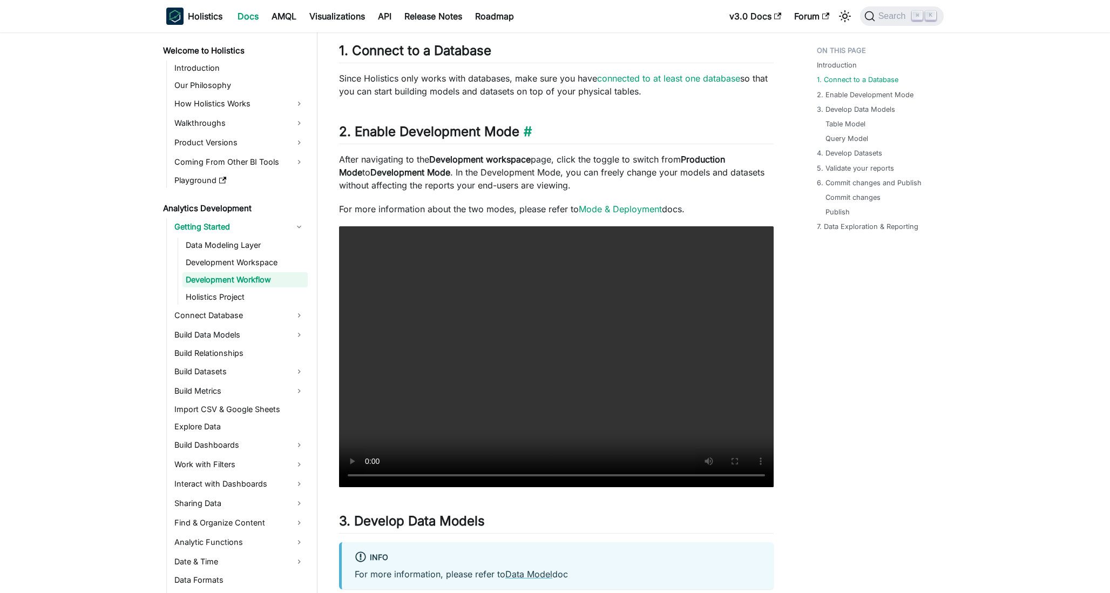
click at [568, 135] on h2 "2. Enable Development Mode ​" at bounding box center [556, 134] width 434 height 21
drag, startPoint x: 568, startPoint y: 135, endPoint x: 576, endPoint y: 138, distance: 8.0
click at [576, 138] on h2 "2. Enable Development Mode ​" at bounding box center [556, 134] width 434 height 21
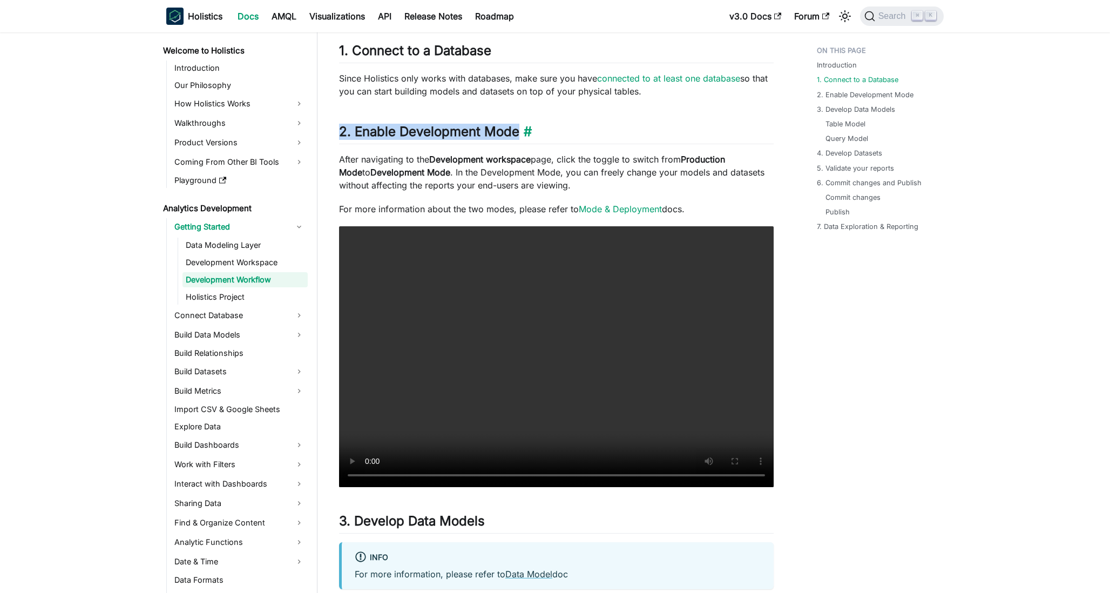
click at [576, 138] on h2 "2. Enable Development Mode ​" at bounding box center [556, 134] width 434 height 21
drag, startPoint x: 576, startPoint y: 138, endPoint x: 553, endPoint y: 134, distance: 23.0
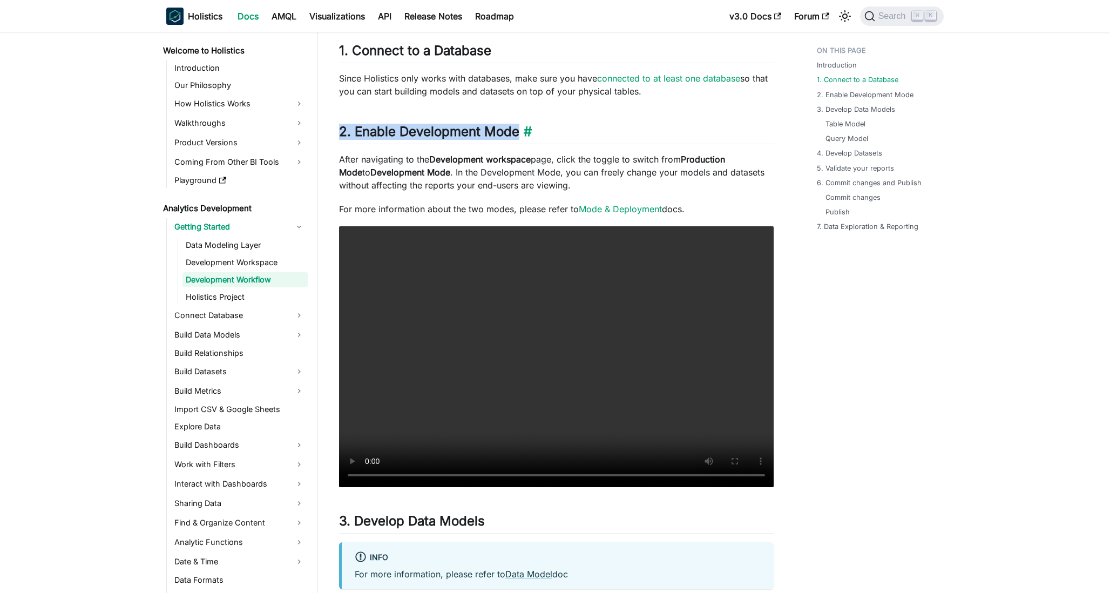
click at [553, 134] on h2 "2. Enable Development Mode ​" at bounding box center [556, 134] width 434 height 21
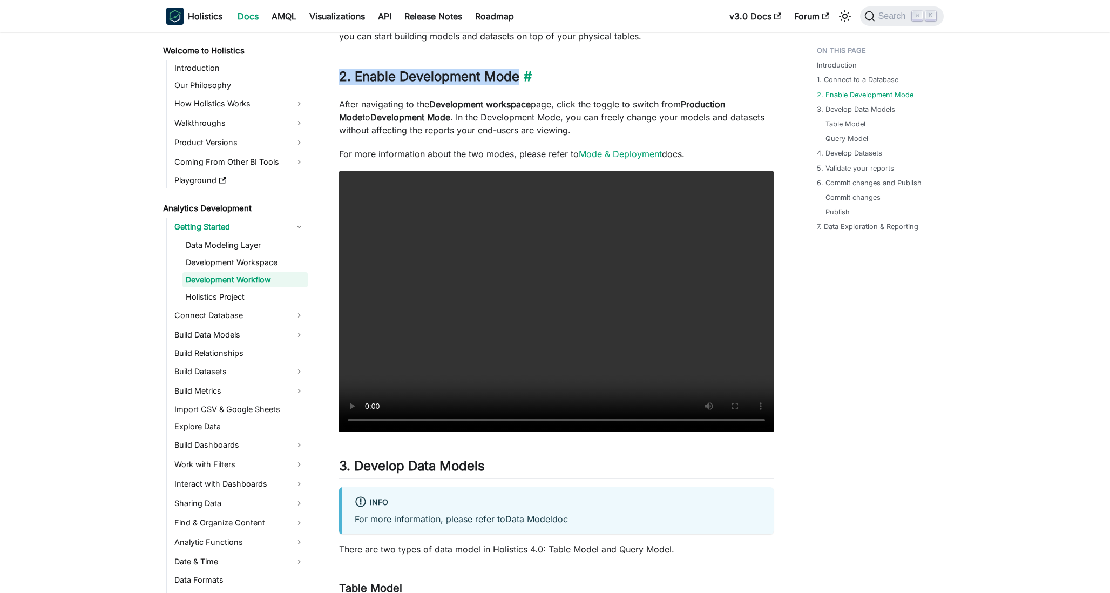
scroll to position [778, 0]
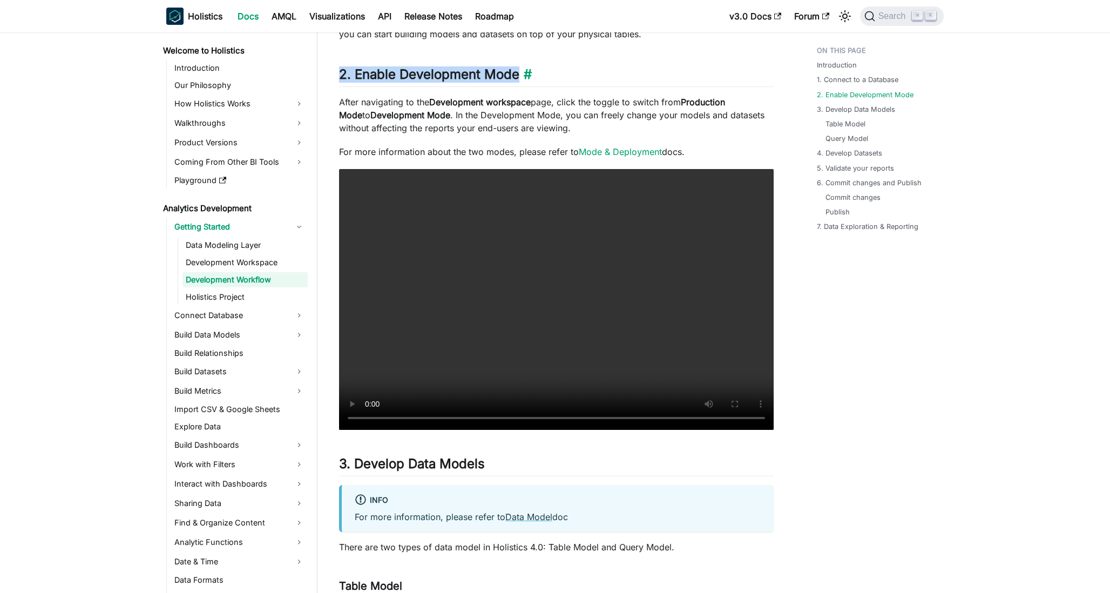
click at [576, 77] on h2 "2. Enable Development Mode ​" at bounding box center [556, 76] width 434 height 21
drag, startPoint x: 576, startPoint y: 77, endPoint x: 526, endPoint y: 148, distance: 87.9
click at [544, 109] on p "After navigating to the Development workspace page, click the toggle to switch …" at bounding box center [556, 115] width 434 height 39
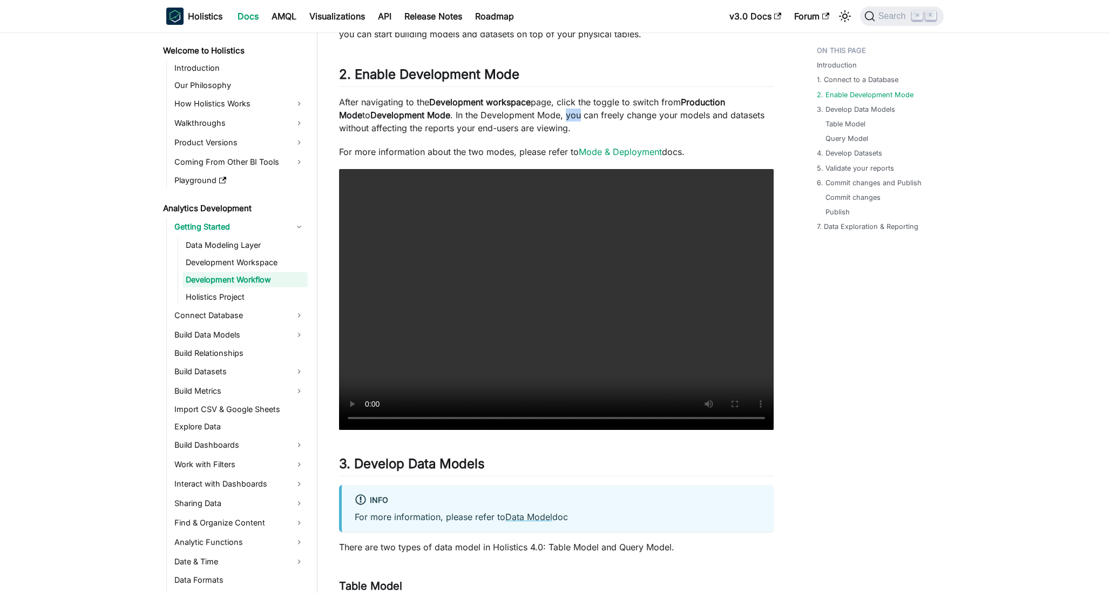
click at [544, 109] on p "After navigating to the Development workspace page, click the toggle to switch …" at bounding box center [556, 115] width 434 height 39
drag, startPoint x: 544, startPoint y: 109, endPoint x: 541, endPoint y: 145, distance: 35.7
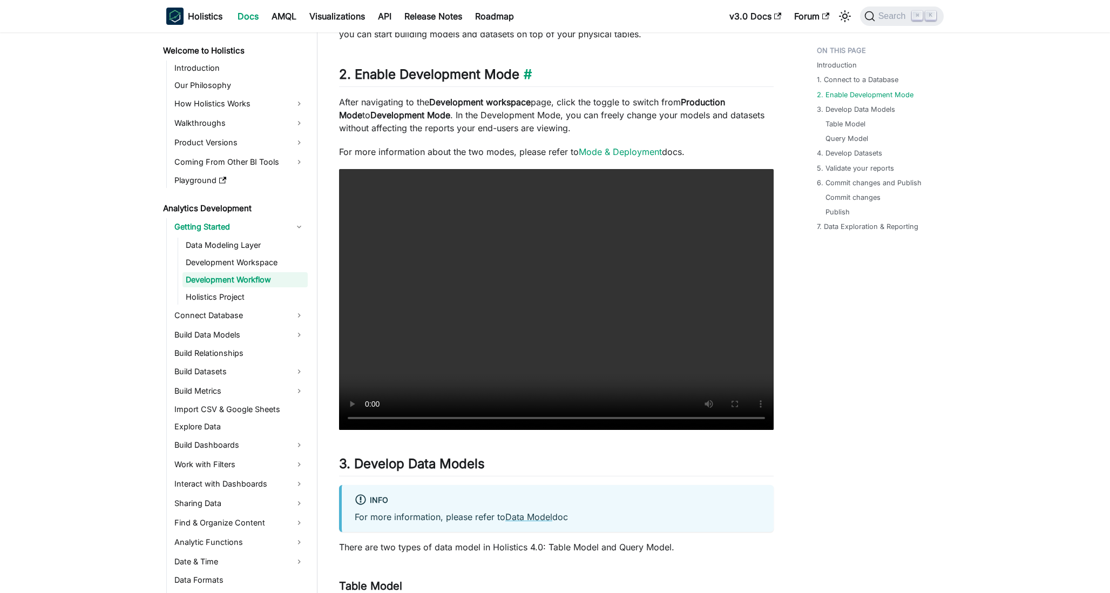
drag, startPoint x: 541, startPoint y: 145, endPoint x: 565, endPoint y: 85, distance: 63.7
click at [565, 85] on h2 "2. Enable Development Mode ​" at bounding box center [556, 76] width 434 height 21
